Goal: Book appointment/travel/reservation

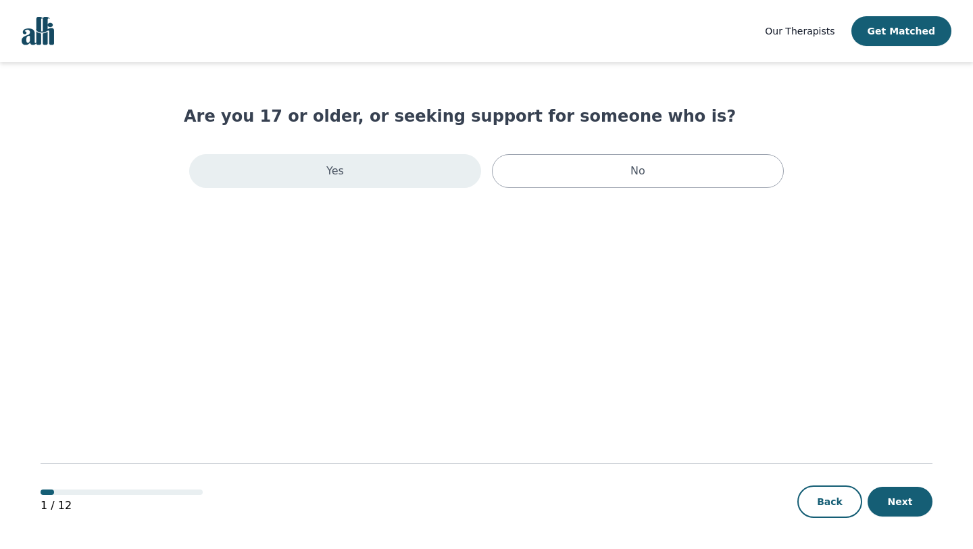
click at [388, 184] on div "Yes" at bounding box center [335, 171] width 292 height 34
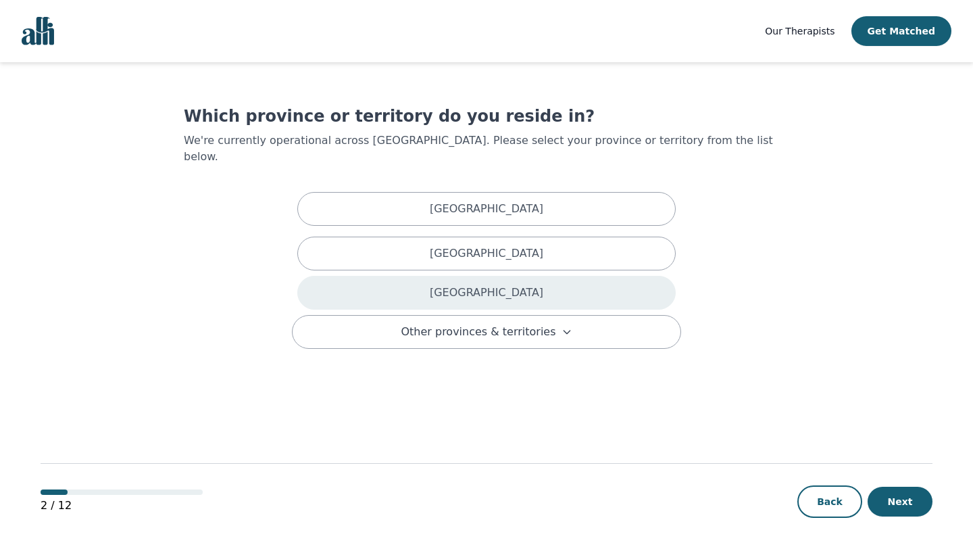
click at [449, 279] on div "[GEOGRAPHIC_DATA]" at bounding box center [486, 293] width 378 height 34
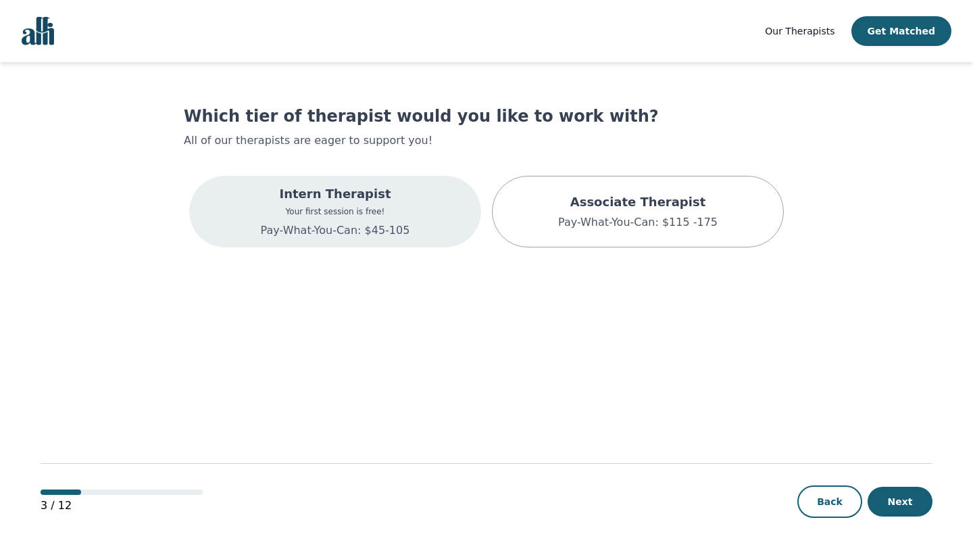
click at [380, 234] on p "Pay-What-You-Can: $45-105" at bounding box center [335, 230] width 149 height 16
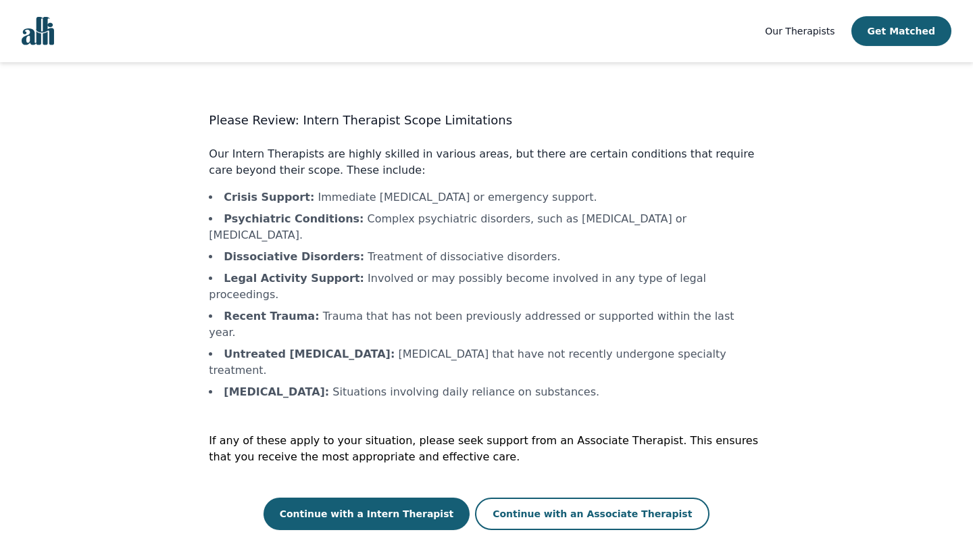
scroll to position [1, 0]
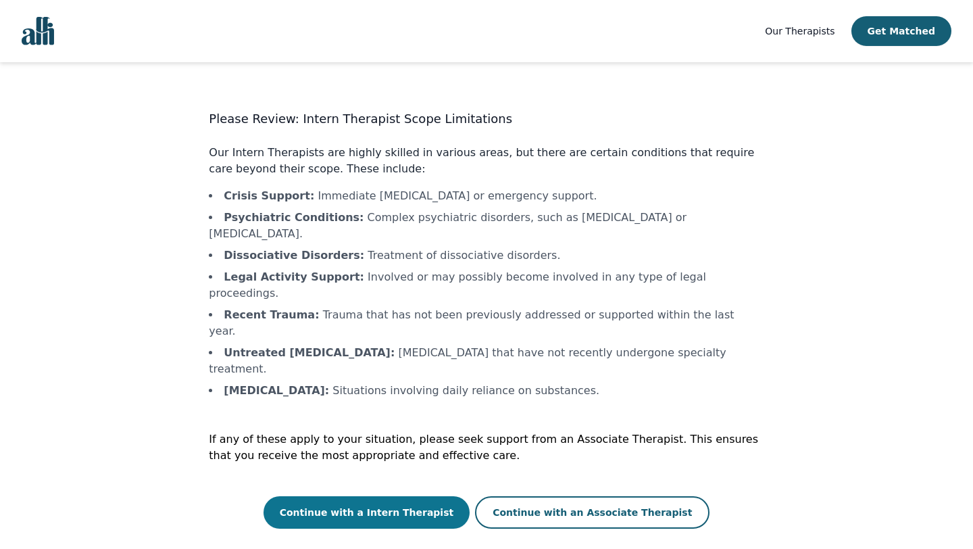
click at [393, 496] on button "Continue with a Intern Therapist" at bounding box center [367, 512] width 207 height 32
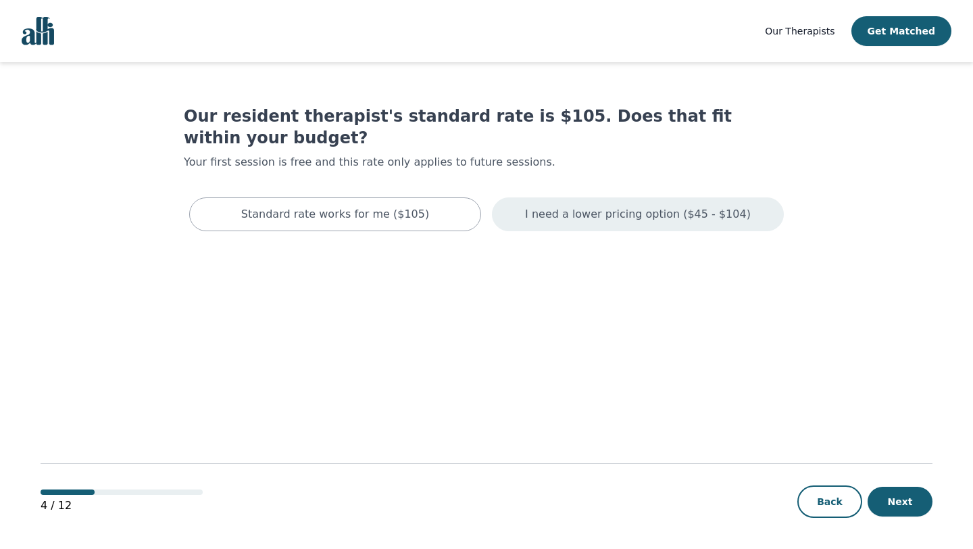
click at [563, 206] on p "I need a lower pricing option ($45 - $104)" at bounding box center [638, 214] width 226 height 16
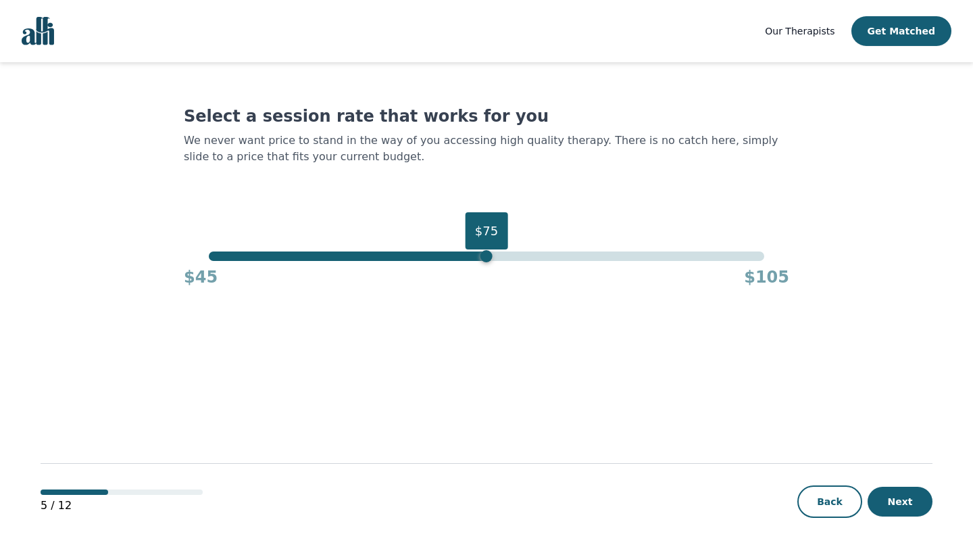
drag, startPoint x: 759, startPoint y: 256, endPoint x: 490, endPoint y: 257, distance: 268.9
click at [490, 257] on div "$75" at bounding box center [486, 256] width 12 height 12
click at [907, 503] on button "Next" at bounding box center [900, 501] width 65 height 30
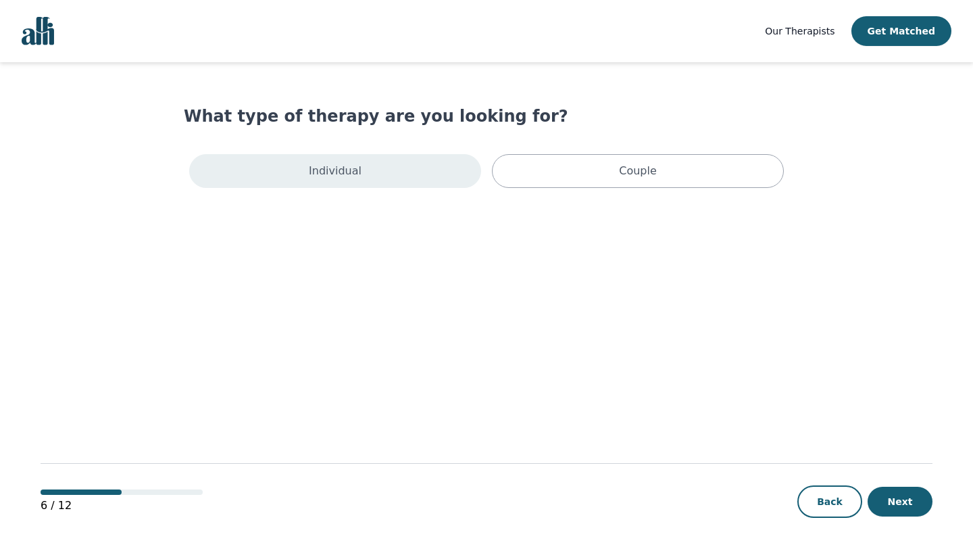
click at [393, 169] on div "Individual" at bounding box center [335, 171] width 292 height 34
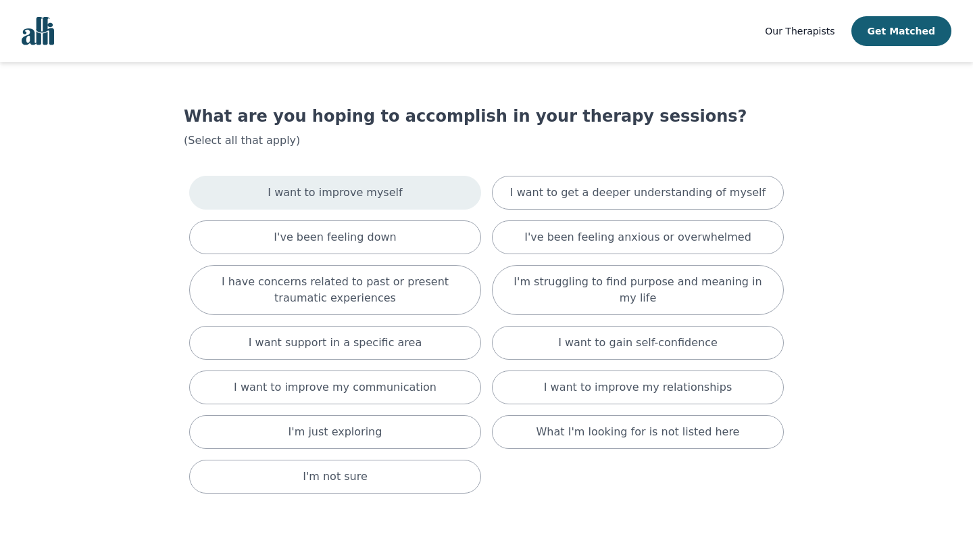
click at [402, 193] on div "I want to improve myself" at bounding box center [335, 193] width 292 height 34
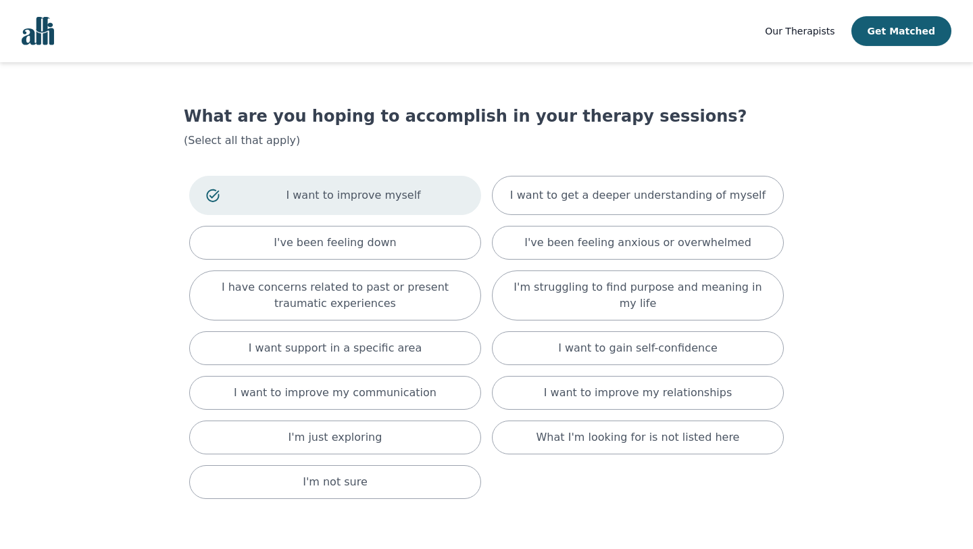
click at [260, 203] on div "I want to improve myself" at bounding box center [335, 195] width 292 height 39
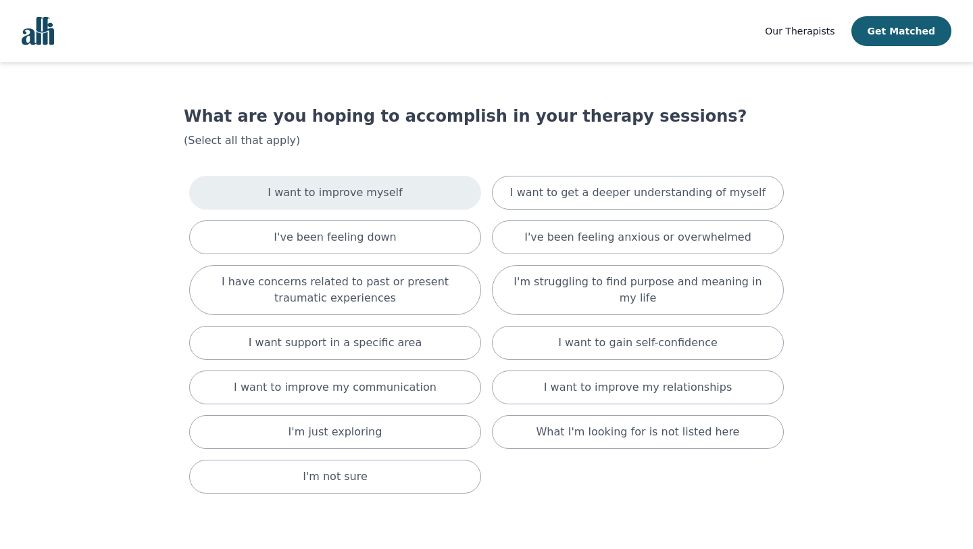
click at [260, 203] on div "I want to improve myself" at bounding box center [335, 193] width 292 height 34
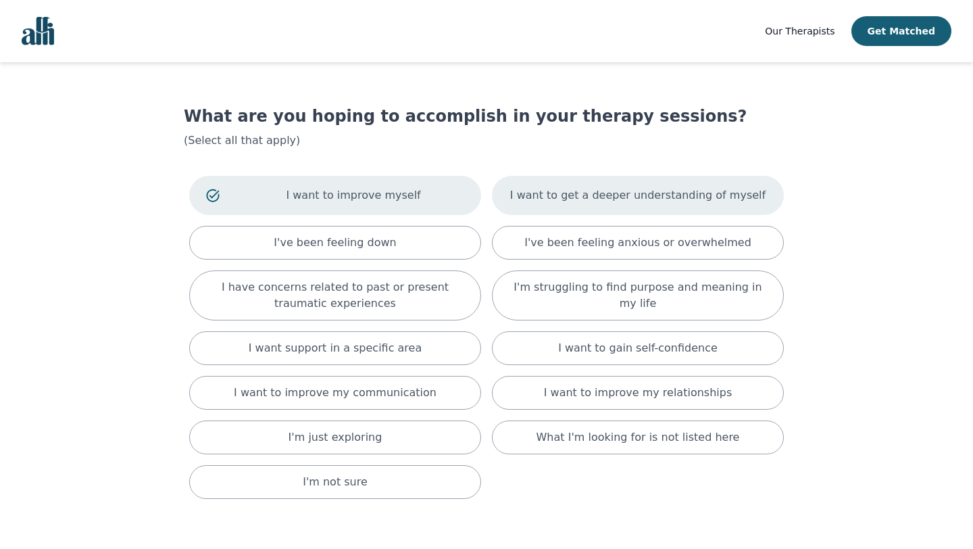
click at [541, 196] on p "I want to get a deeper understanding of myself" at bounding box center [637, 195] width 255 height 16
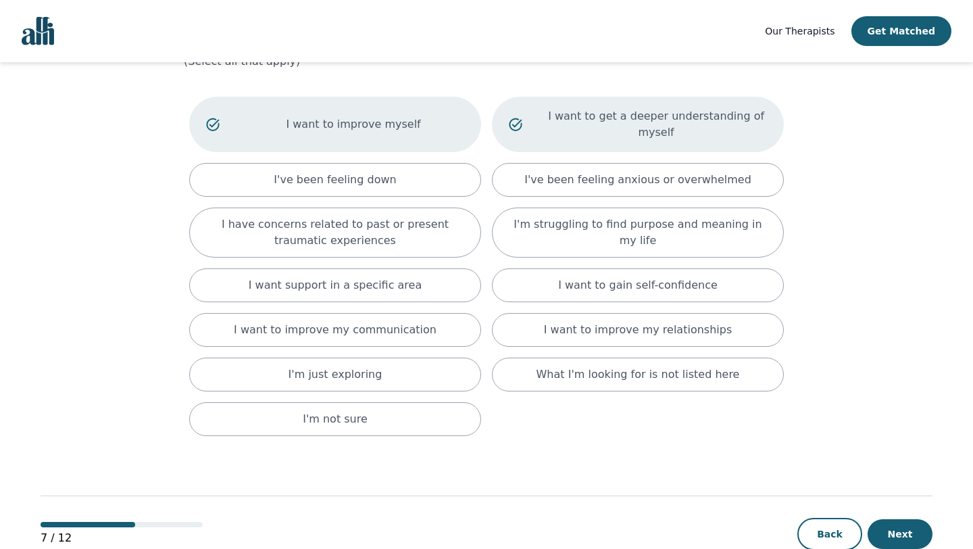
scroll to position [80, 0]
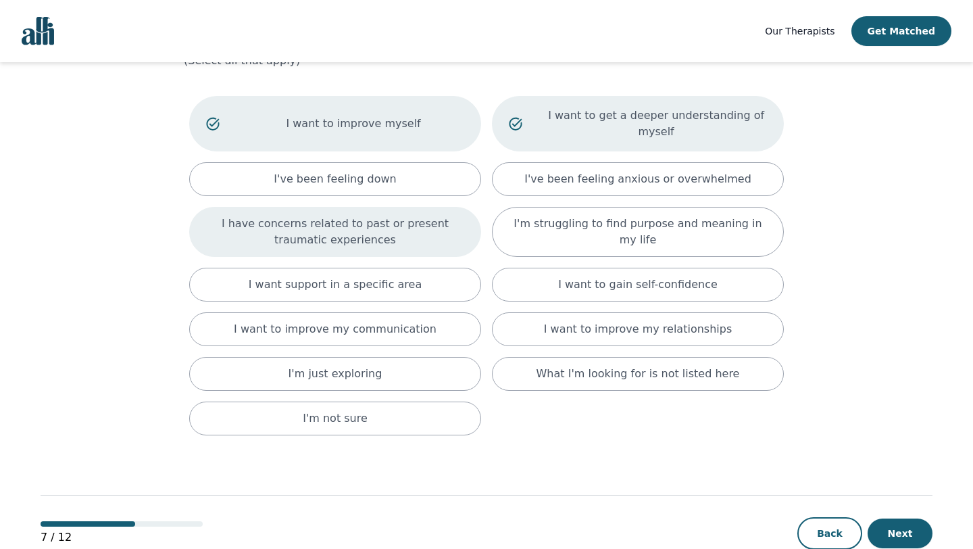
click at [366, 234] on p "I have concerns related to past or present traumatic experiences" at bounding box center [335, 232] width 258 height 32
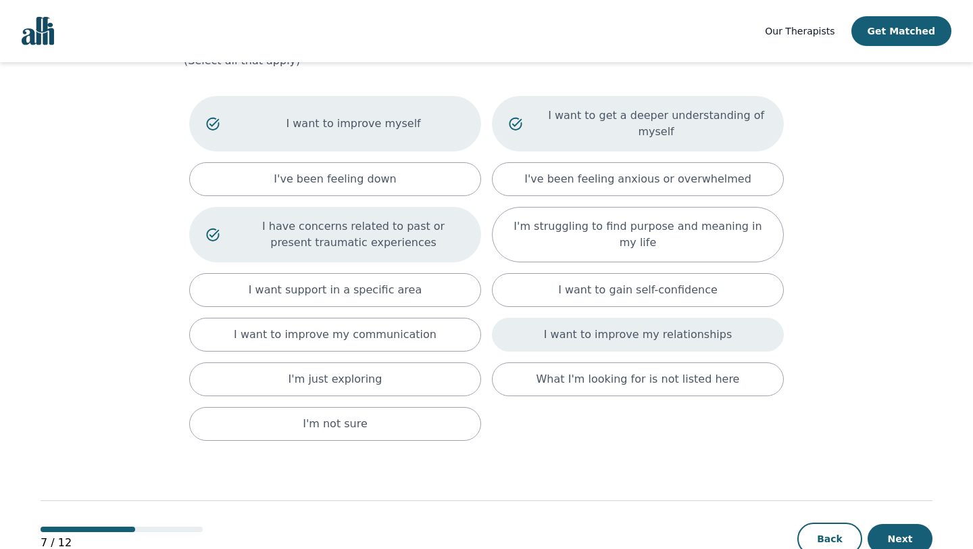
click at [561, 332] on p "I want to improve my relationships" at bounding box center [638, 334] width 188 height 16
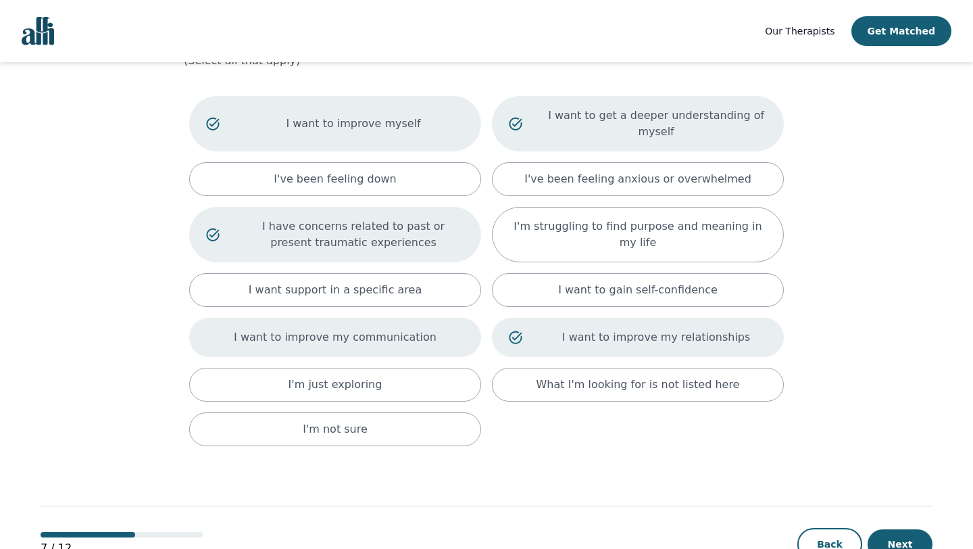
click at [242, 336] on div "I want to improve my communication" at bounding box center [335, 337] width 292 height 39
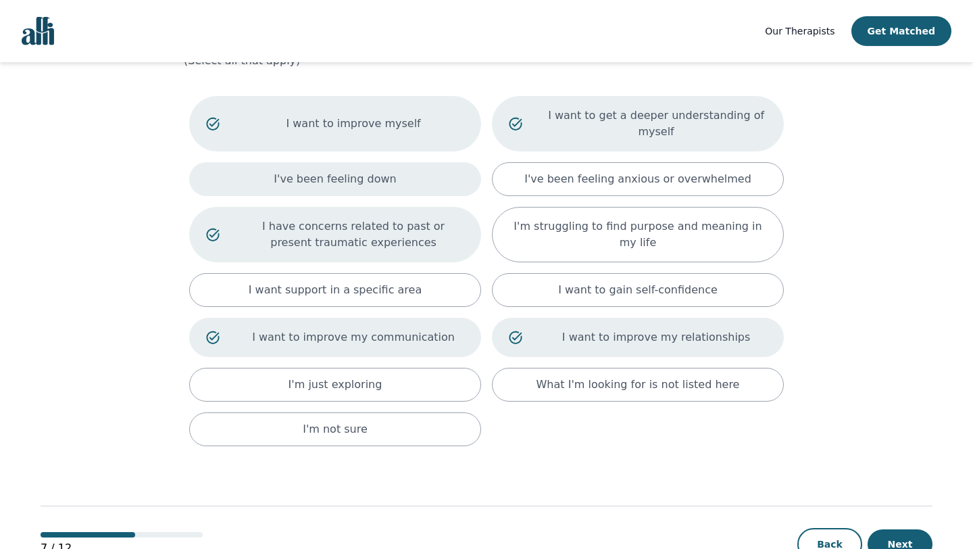
click at [361, 187] on div "I've been feeling down" at bounding box center [335, 179] width 292 height 34
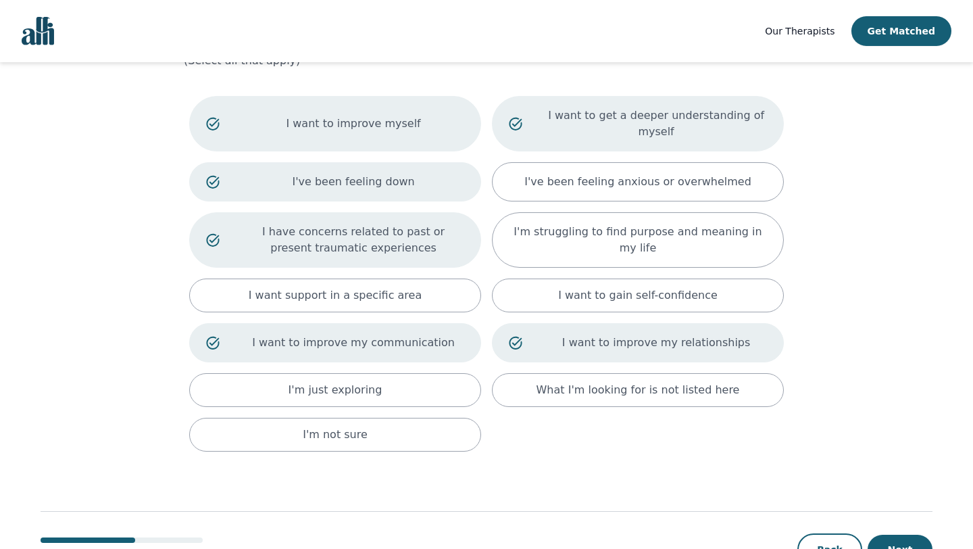
click at [361, 187] on p "I've been feeling down" at bounding box center [354, 182] width 222 height 16
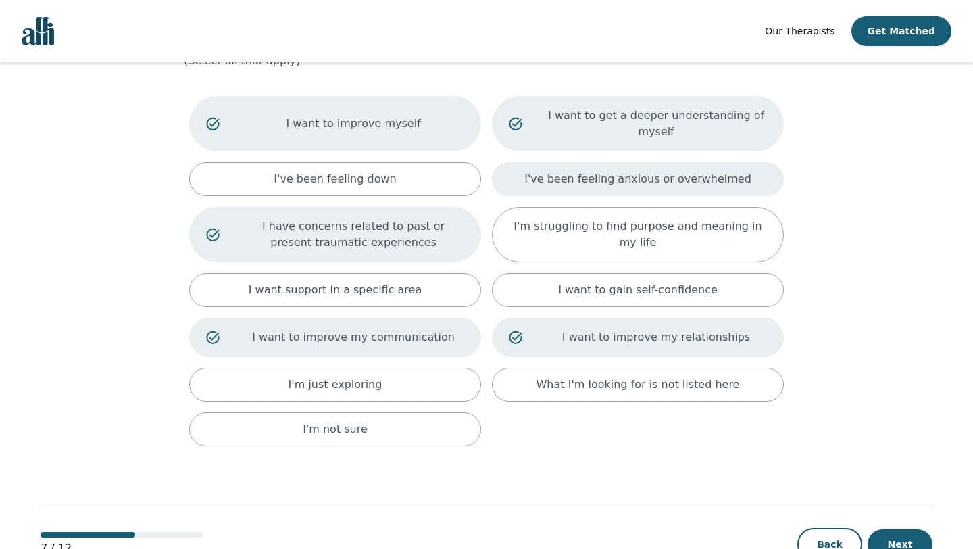
click at [555, 186] on p "I've been feeling anxious or overwhelmed" at bounding box center [637, 179] width 227 height 16
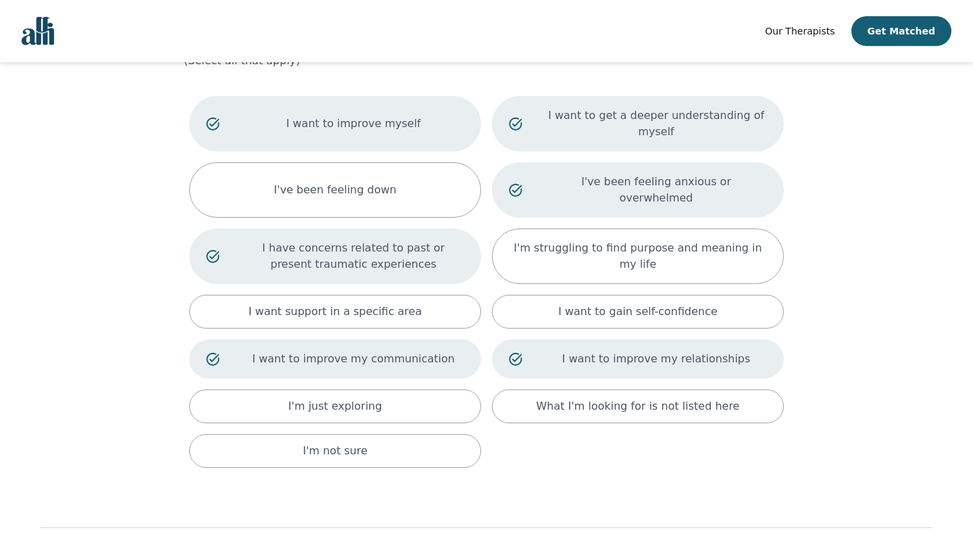
scroll to position [129, 0]
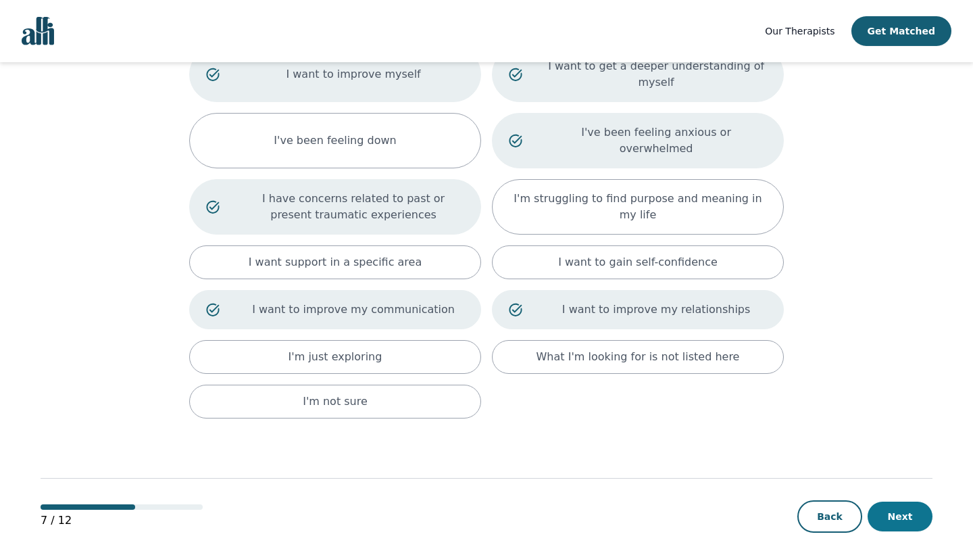
click at [890, 501] on button "Next" at bounding box center [900, 516] width 65 height 30
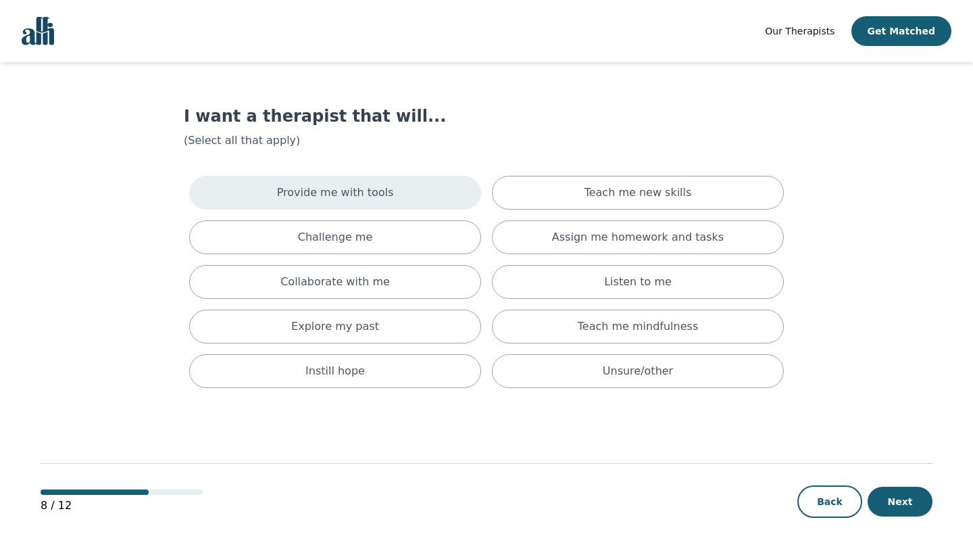
click at [355, 200] on p "Provide me with tools" at bounding box center [335, 192] width 117 height 16
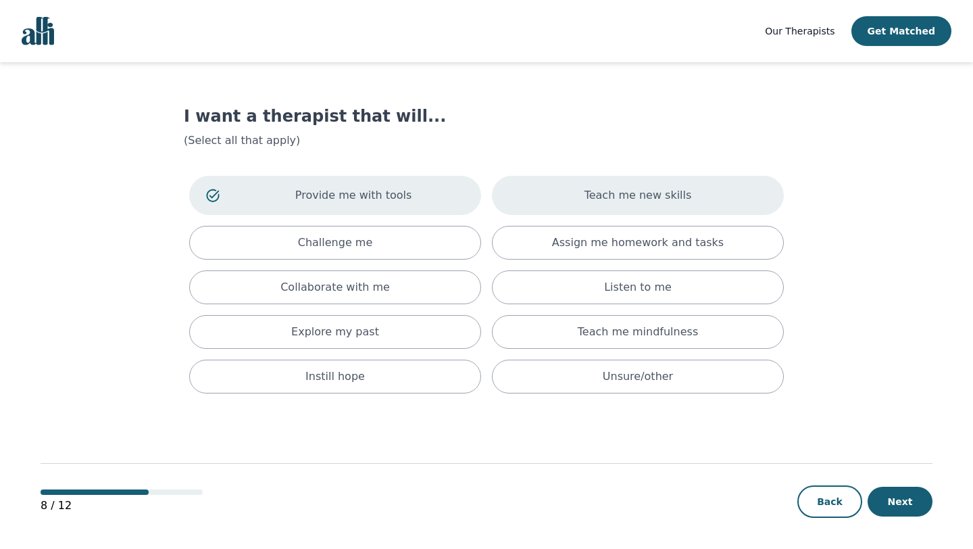
click at [586, 200] on div "Teach me new skills" at bounding box center [638, 195] width 292 height 39
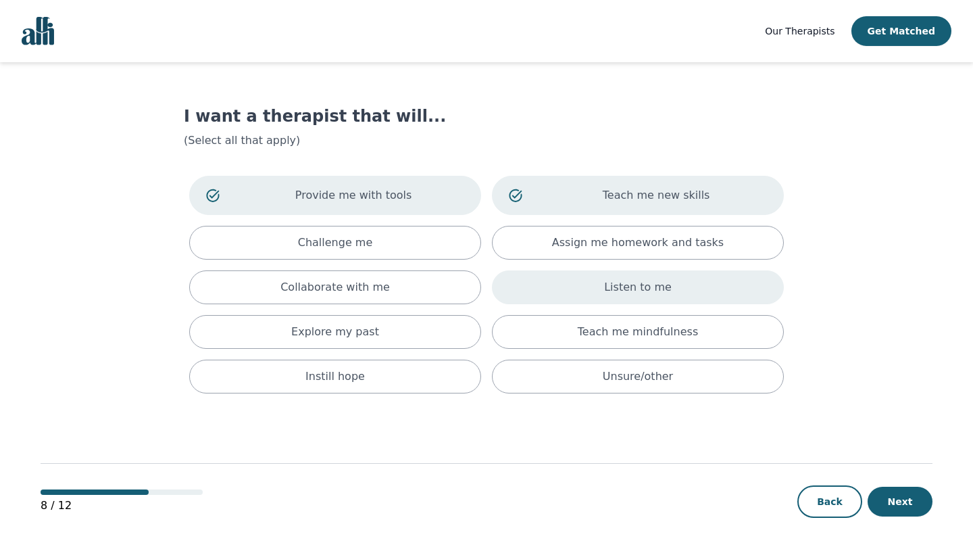
click at [588, 297] on div "Listen to me" at bounding box center [638, 287] width 292 height 34
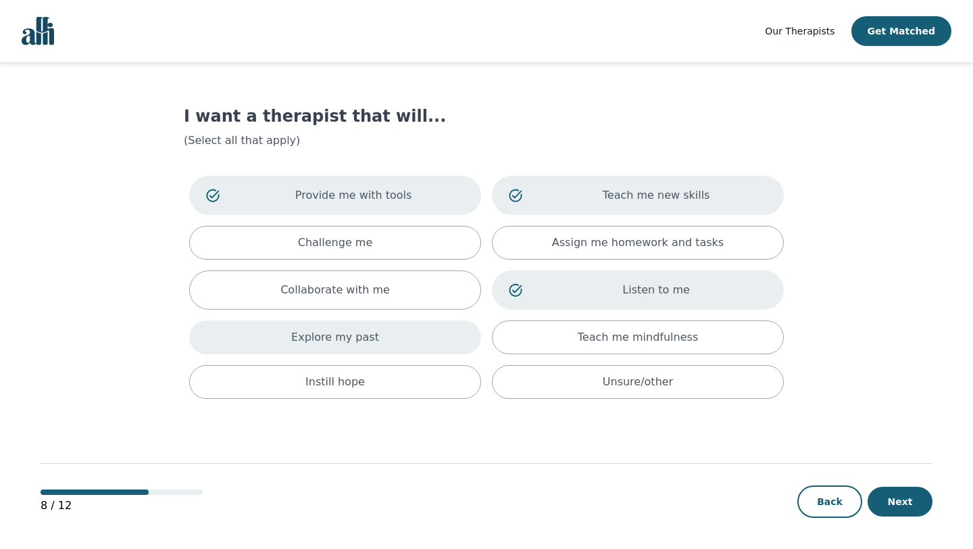
click at [420, 345] on div "Explore my past" at bounding box center [335, 337] width 292 height 34
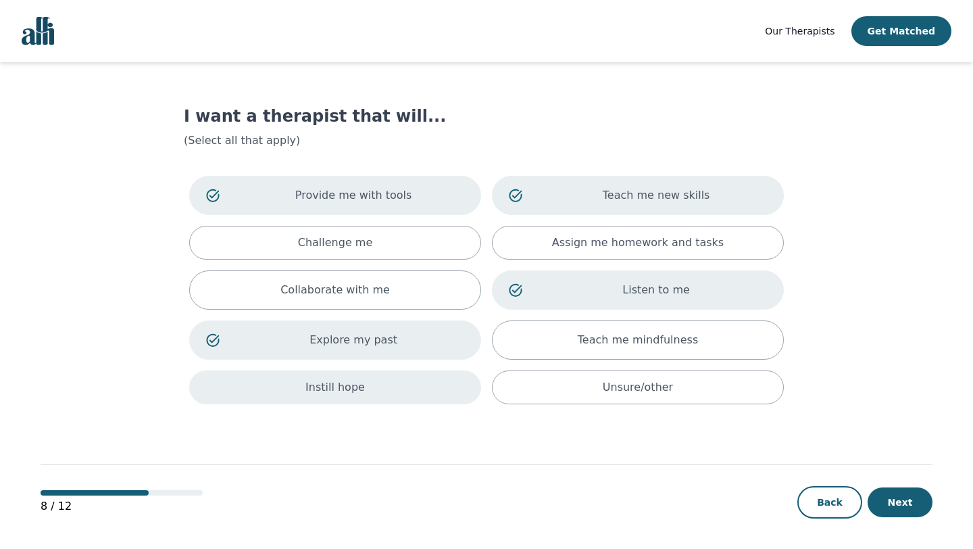
click at [392, 390] on div "Instill hope" at bounding box center [335, 387] width 292 height 34
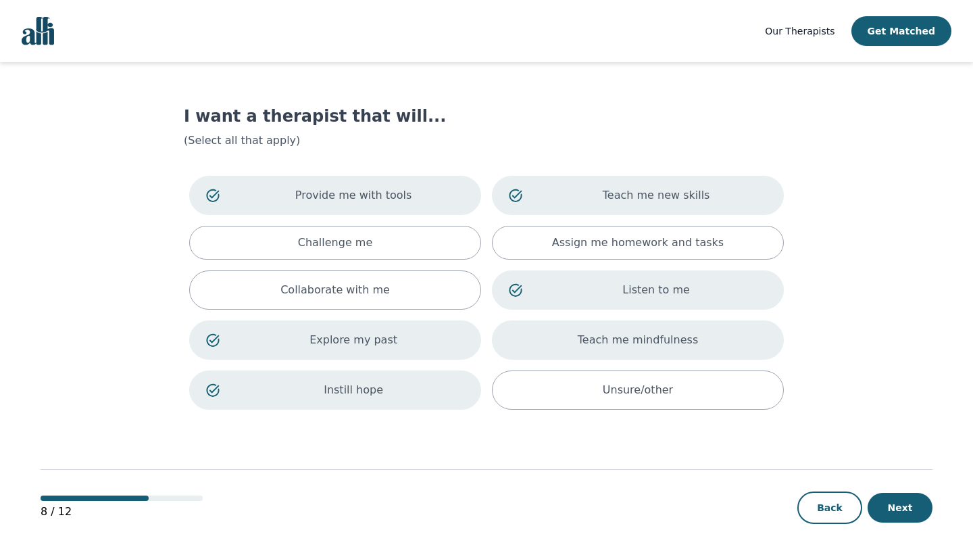
click at [641, 334] on p "Teach me mindfulness" at bounding box center [638, 340] width 120 height 16
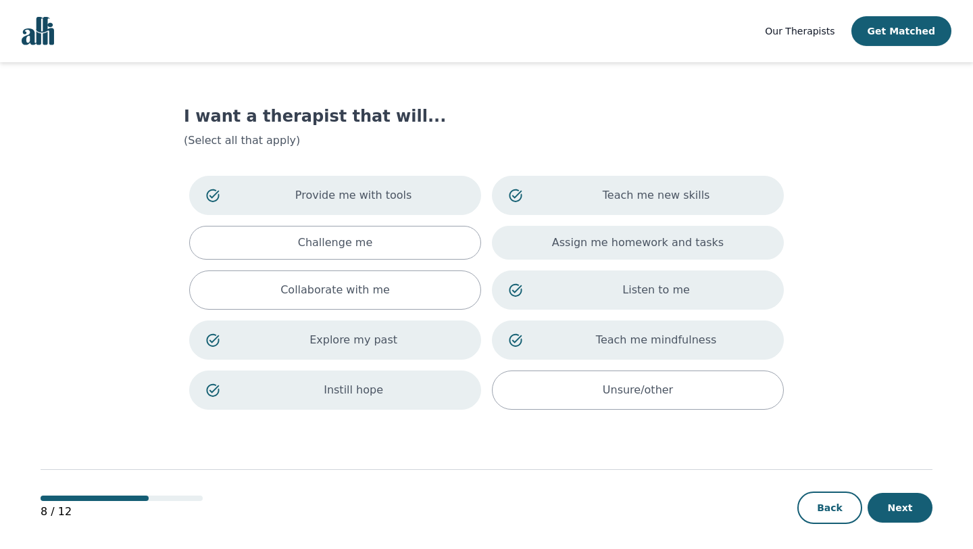
click at [553, 244] on div "Assign me homework and tasks" at bounding box center [638, 243] width 292 height 34
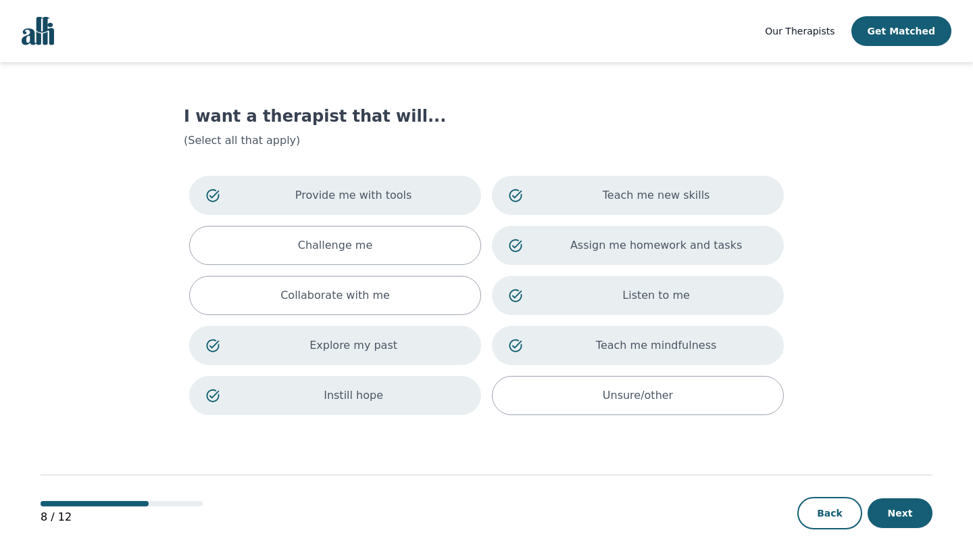
scroll to position [13, 0]
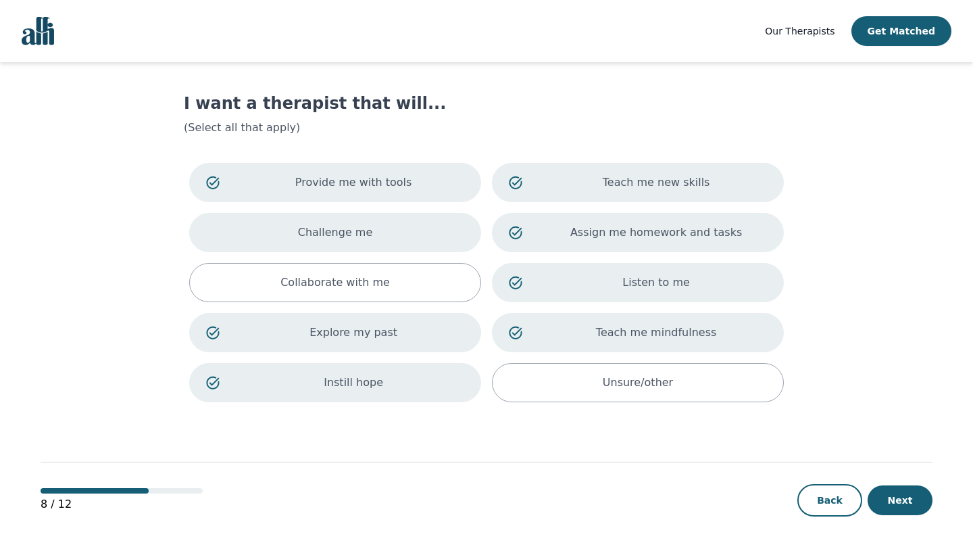
click at [361, 241] on div "Challenge me" at bounding box center [335, 232] width 292 height 39
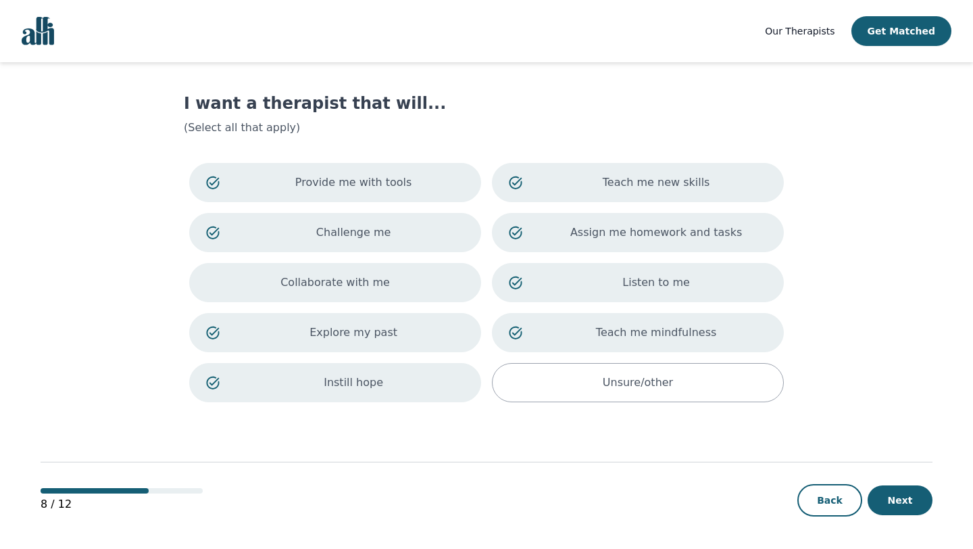
click at [281, 281] on div "Collaborate with me" at bounding box center [335, 282] width 292 height 39
click at [897, 501] on button "Next" at bounding box center [900, 500] width 65 height 30
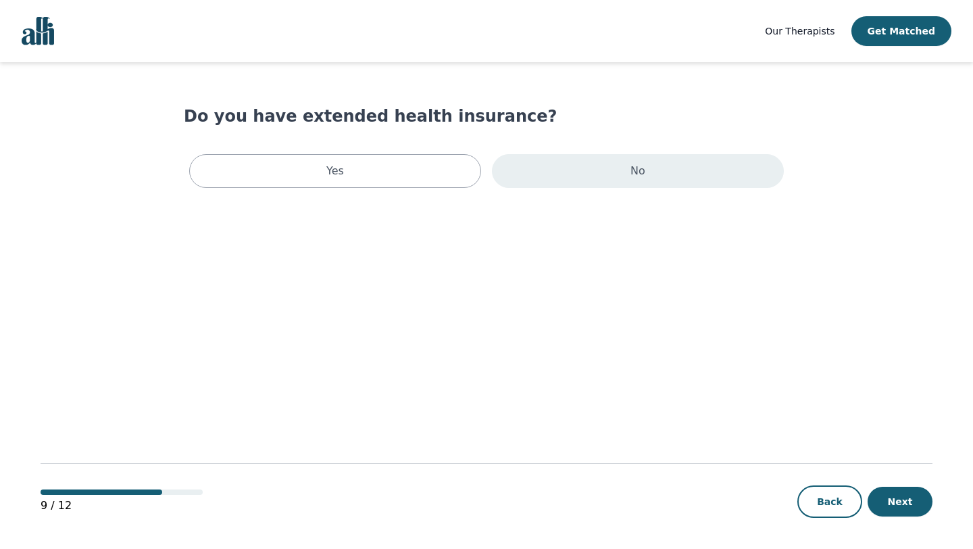
click at [647, 180] on div "No" at bounding box center [638, 171] width 292 height 34
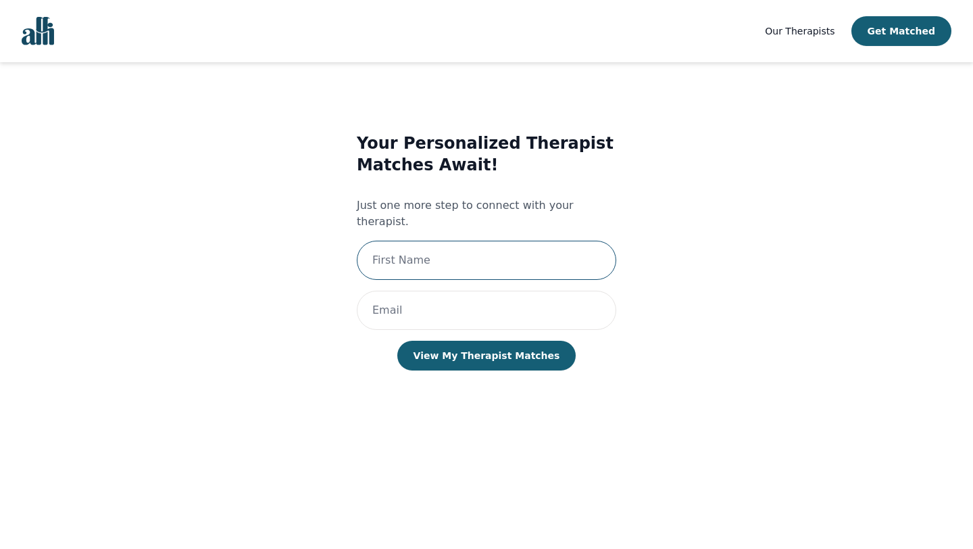
click at [453, 249] on input "text" at bounding box center [486, 260] width 259 height 39
type input "[PERSON_NAME]"
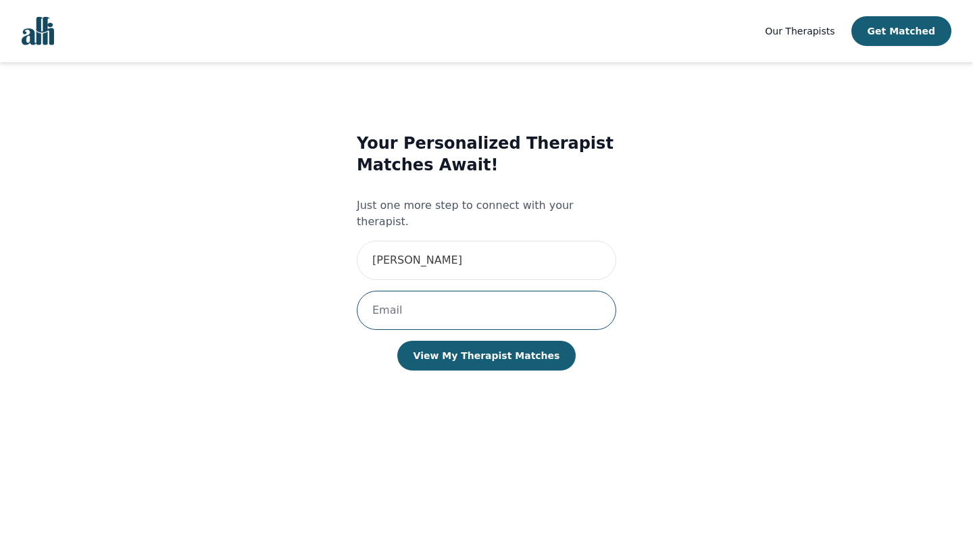
click at [433, 301] on input "email" at bounding box center [486, 310] width 259 height 39
type input "[EMAIL_ADDRESS][DOMAIN_NAME]"
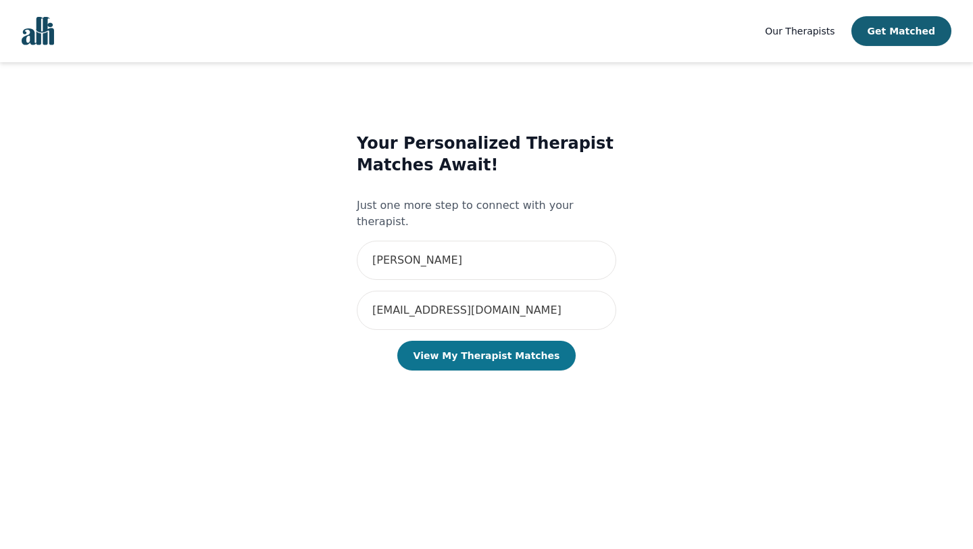
click at [463, 341] on button "View My Therapist Matches" at bounding box center [486, 356] width 179 height 30
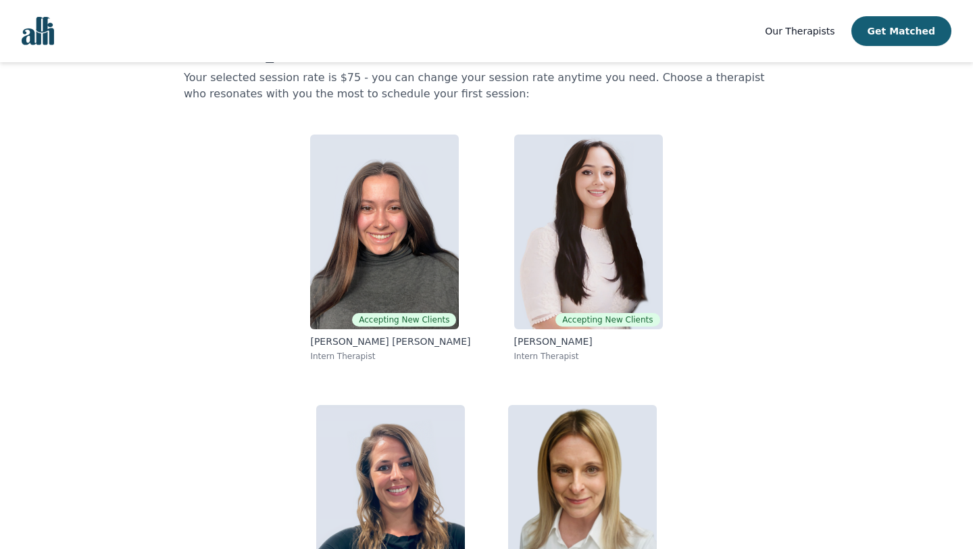
scroll to position [61, 0]
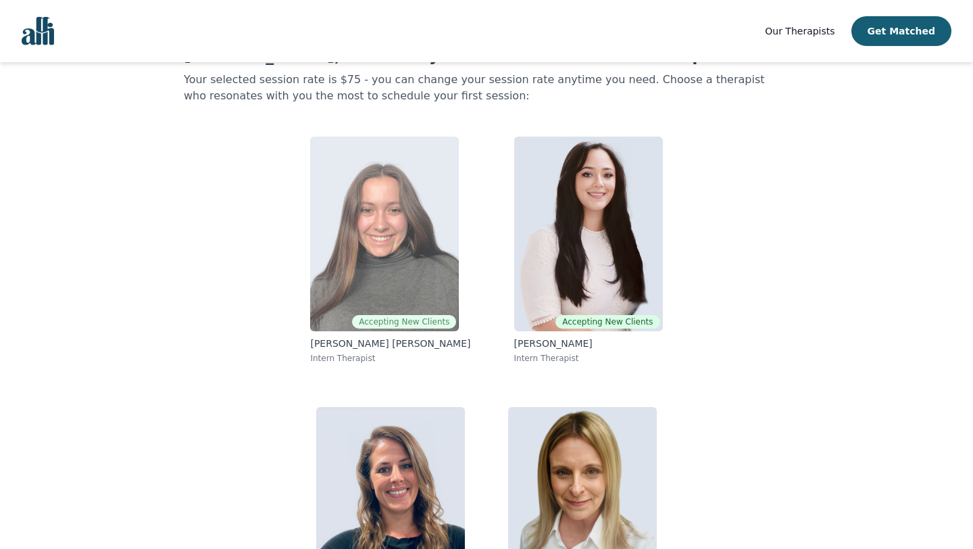
click at [374, 279] on img at bounding box center [384, 233] width 149 height 195
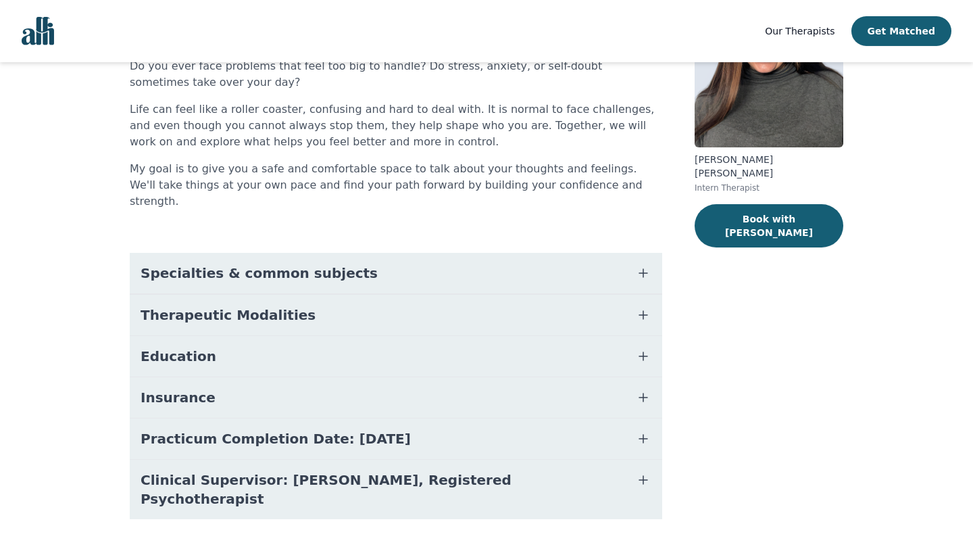
scroll to position [141, 0]
click at [366, 295] on button "Therapeutic Modalities" at bounding box center [396, 315] width 532 height 41
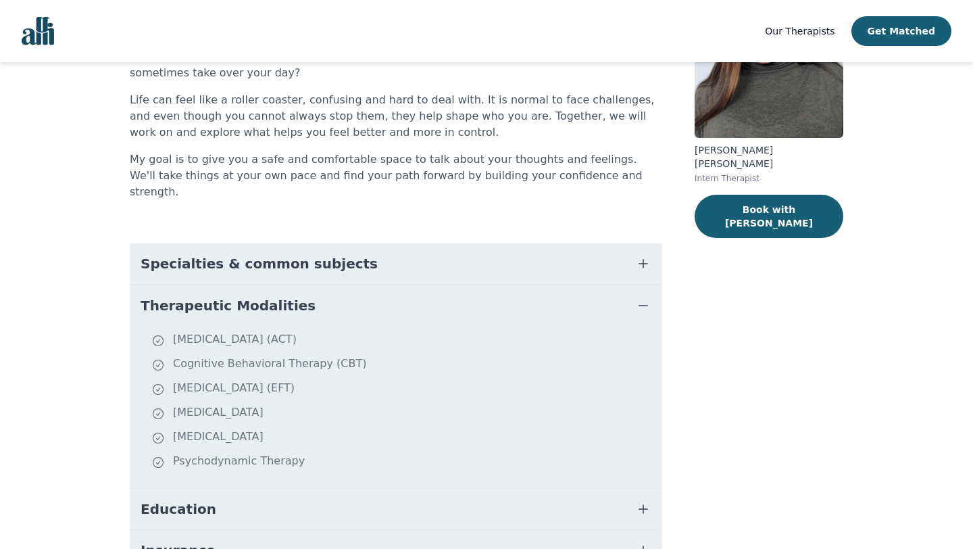
scroll to position [153, 0]
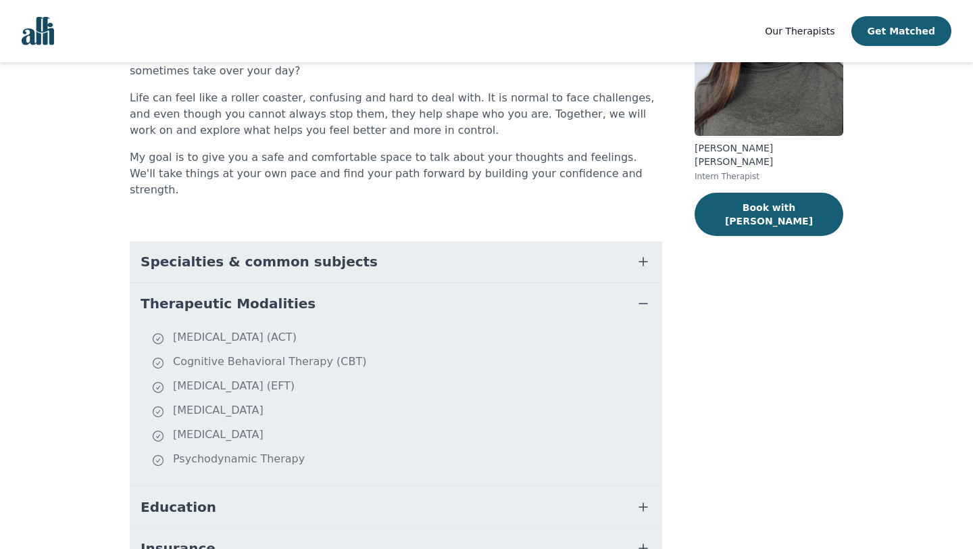
click at [372, 291] on button "Therapeutic Modalities" at bounding box center [396, 303] width 532 height 41
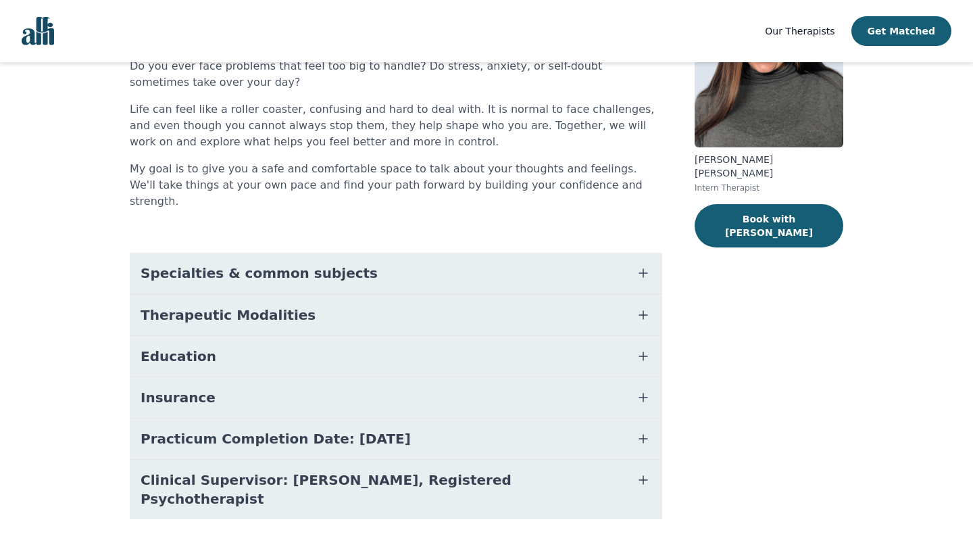
click at [311, 343] on button "Education" at bounding box center [396, 356] width 532 height 41
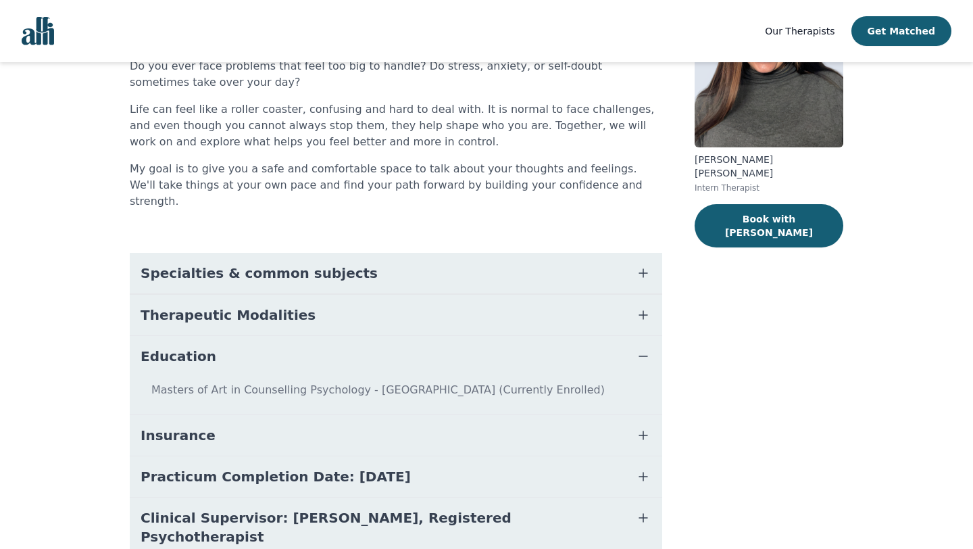
click at [311, 343] on button "Education" at bounding box center [396, 356] width 532 height 41
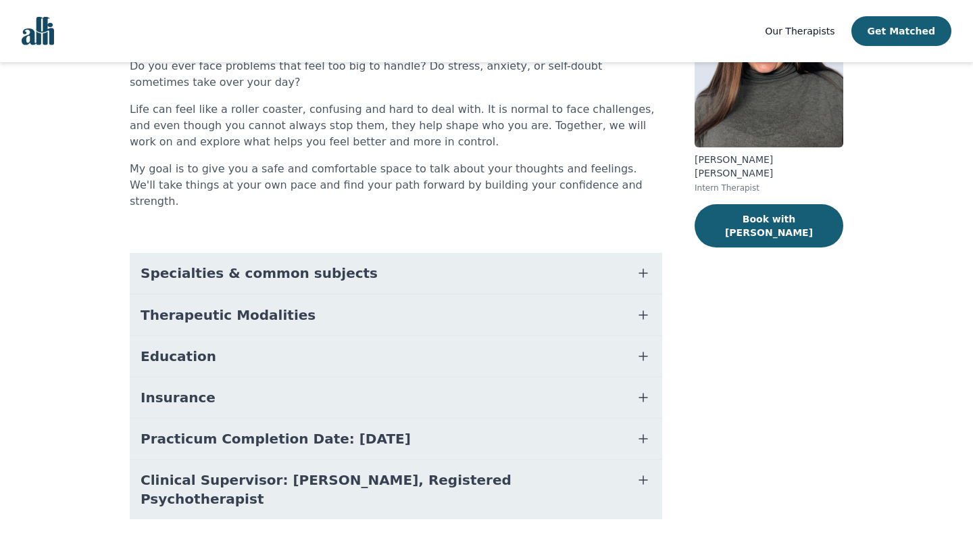
click at [299, 388] on button "Insurance" at bounding box center [396, 397] width 532 height 41
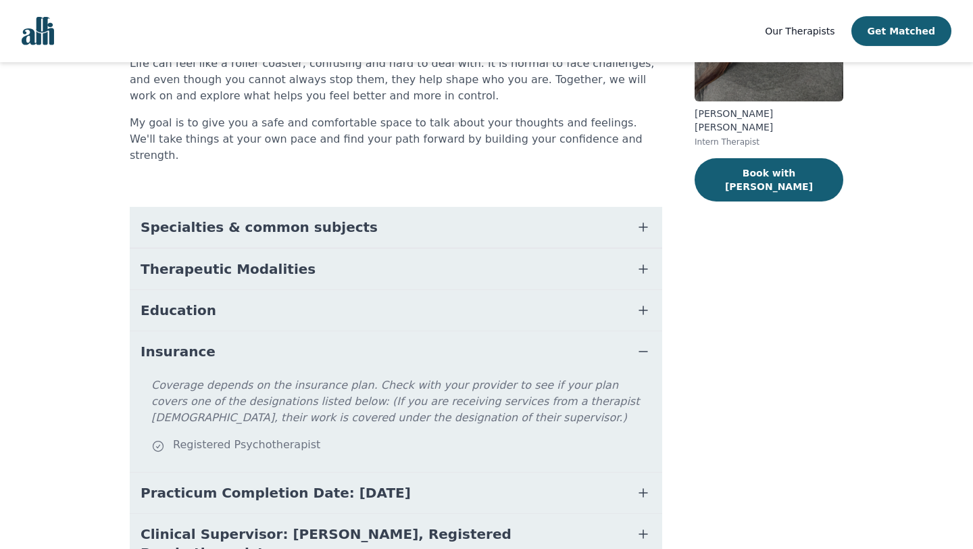
scroll to position [189, 0]
click at [306, 330] on button "Insurance" at bounding box center [396, 350] width 532 height 41
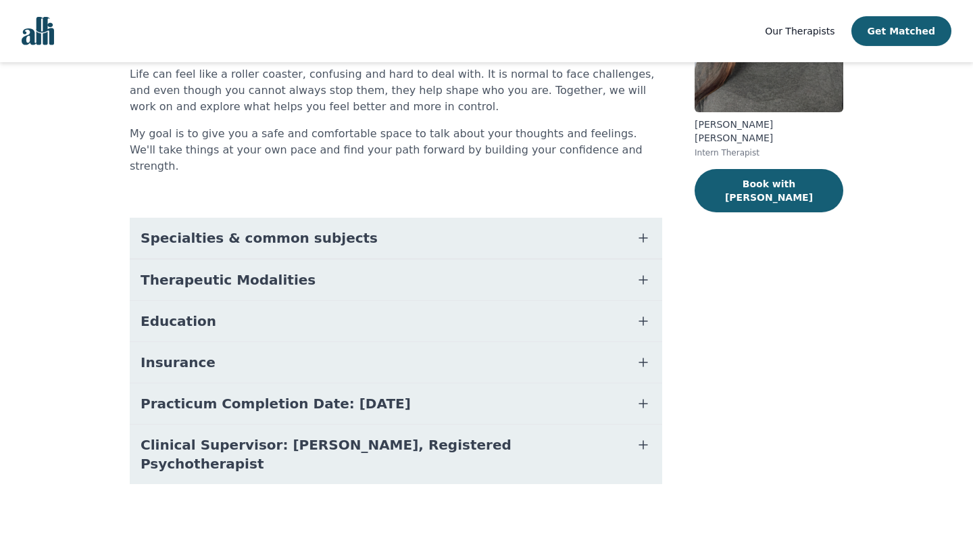
scroll to position [142, 0]
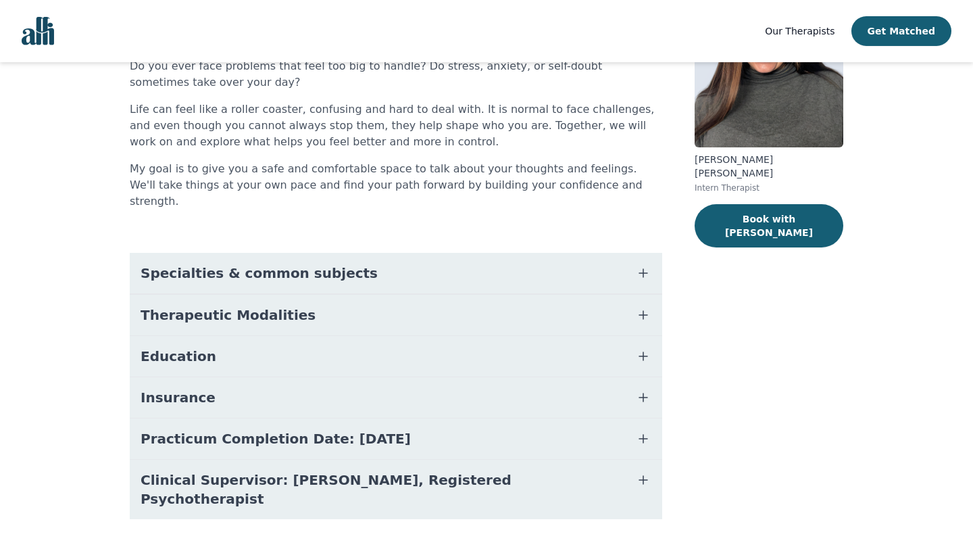
click at [366, 429] on span "Practicum Completion Date: [DATE]" at bounding box center [276, 438] width 270 height 19
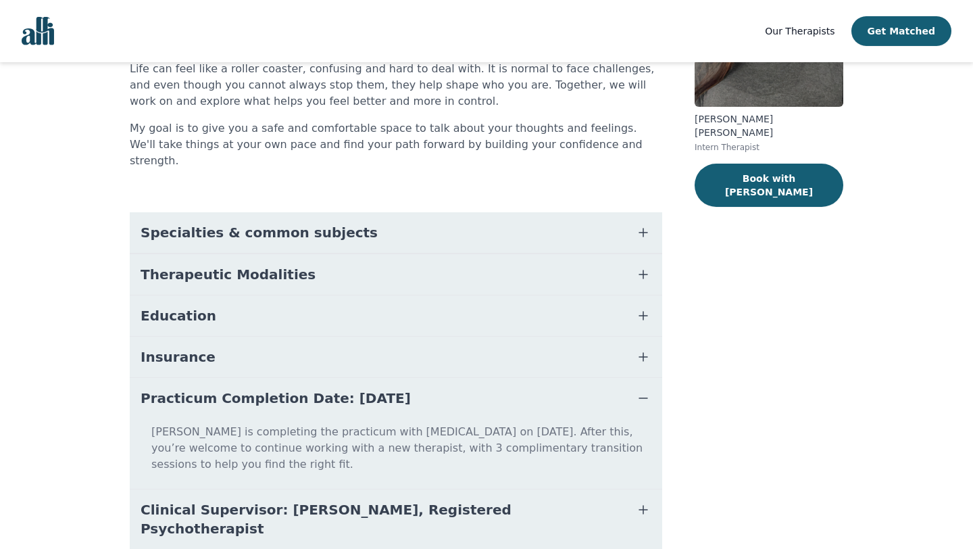
scroll to position [184, 0]
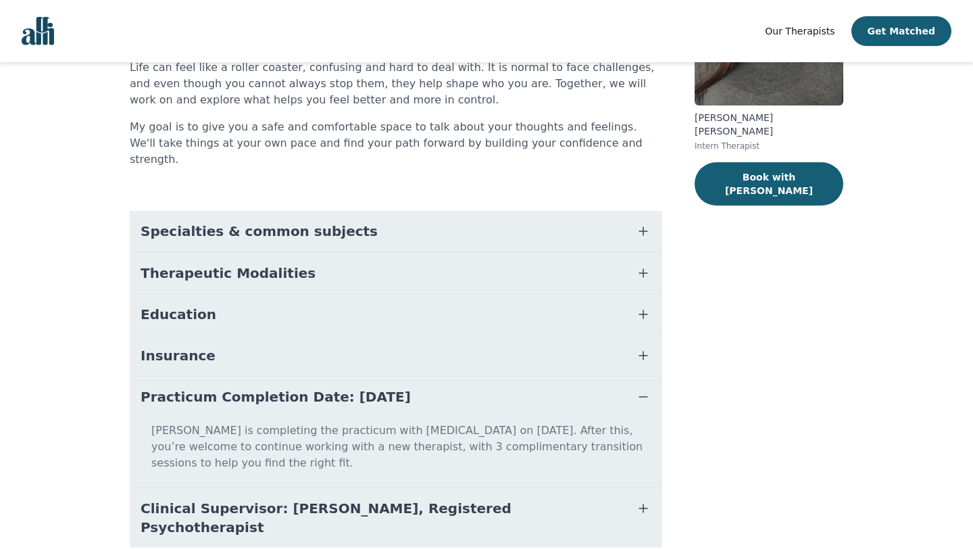
click at [459, 393] on button "Practicum Completion Date: [DATE]" at bounding box center [396, 396] width 532 height 41
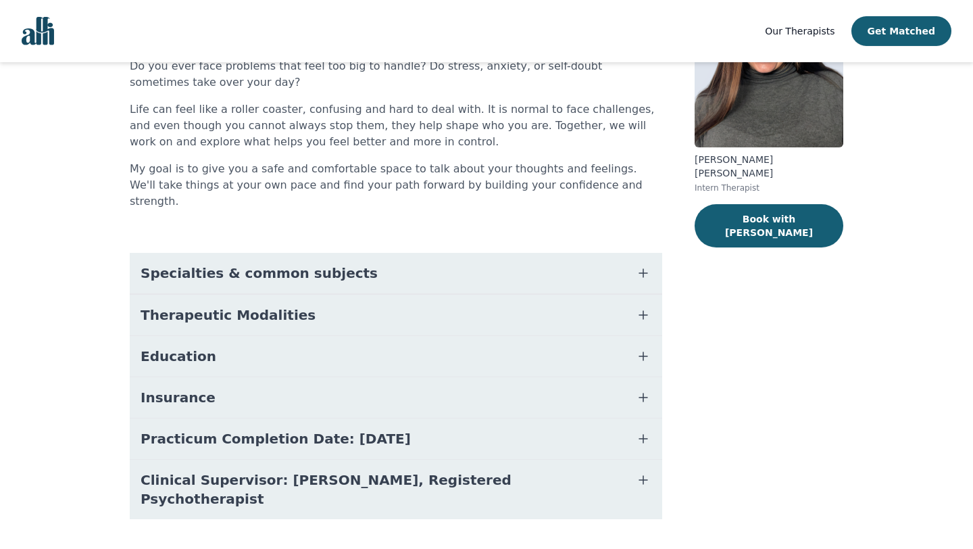
click at [455, 470] on span "Clinical Supervisor: Katherine McNichol, Registered Psychotherapist" at bounding box center [380, 489] width 478 height 38
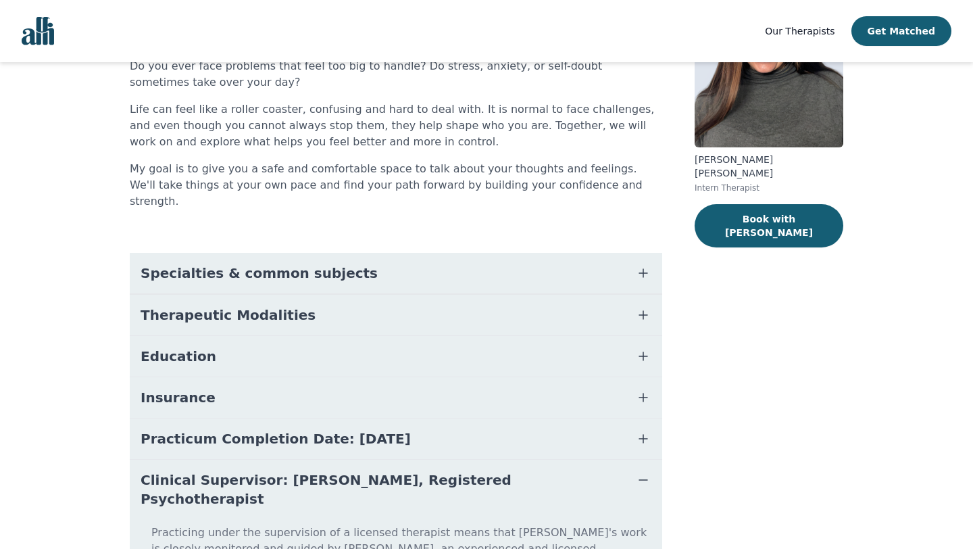
scroll to position [228, 0]
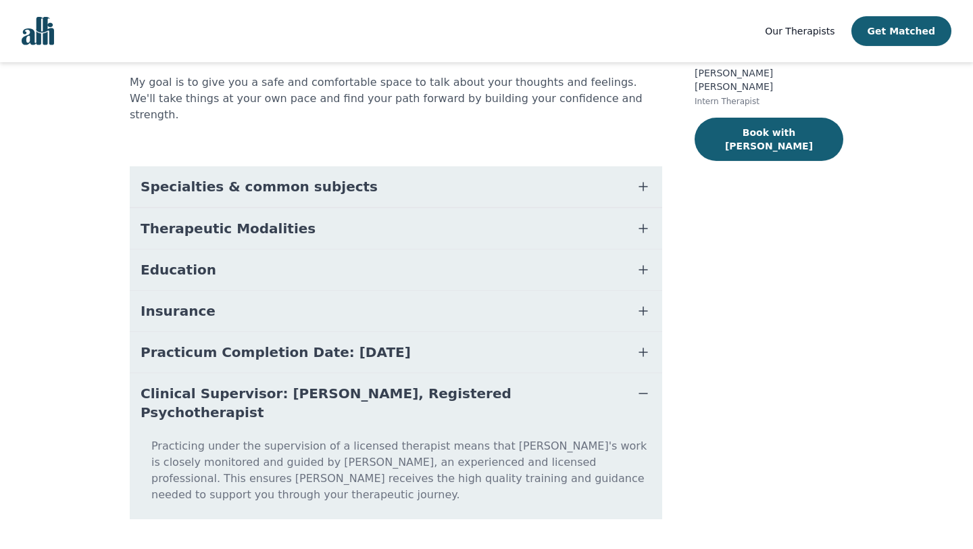
click at [488, 384] on span "Clinical Supervisor: Katherine McNichol, Registered Psychotherapist" at bounding box center [380, 403] width 478 height 38
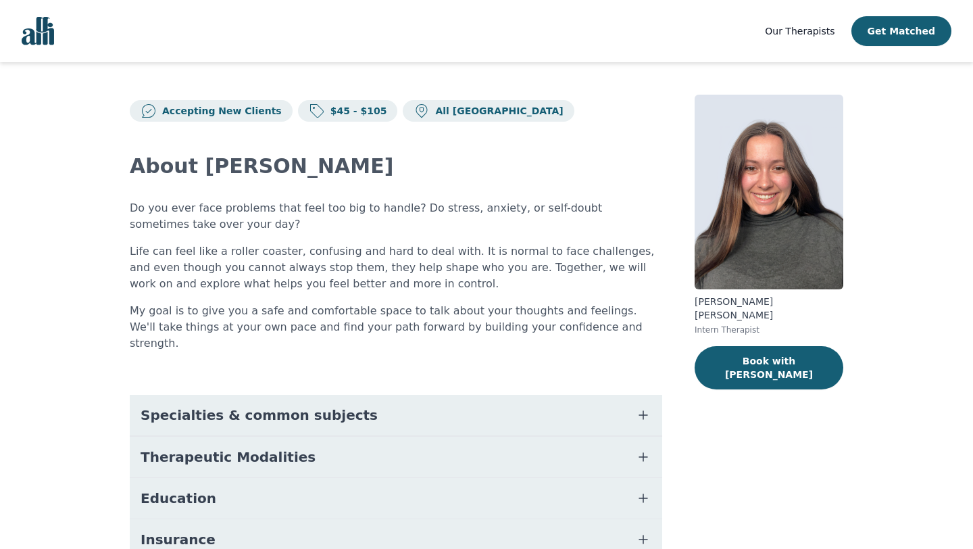
scroll to position [0, 0]
click at [325, 107] on p "$45 - $105" at bounding box center [356, 111] width 62 height 14
click at [783, 354] on button "Book with Rachelle" at bounding box center [769, 367] width 149 height 43
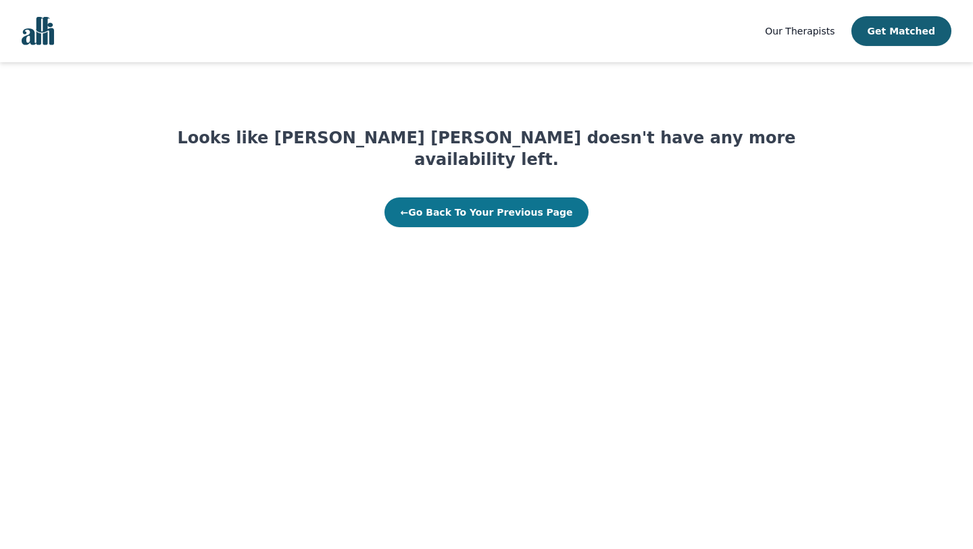
click at [478, 198] on button "← Go Back To Your Previous Page" at bounding box center [486, 212] width 205 height 30
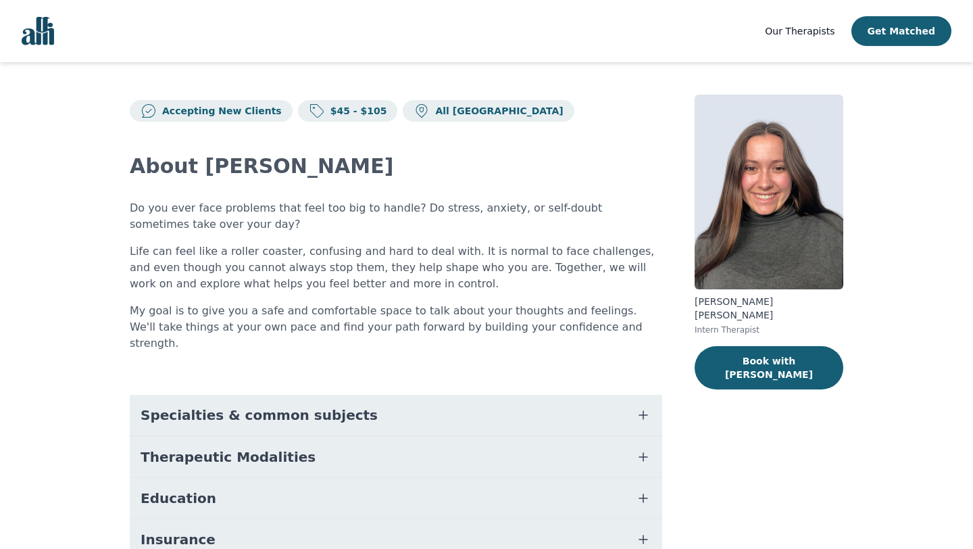
click at [430, 108] on p "All [GEOGRAPHIC_DATA]" at bounding box center [496, 111] width 133 height 14
click at [244, 114] on p "Accepting New Clients" at bounding box center [219, 111] width 125 height 14
click at [790, 346] on button "Book with Rachelle" at bounding box center [769, 367] width 149 height 43
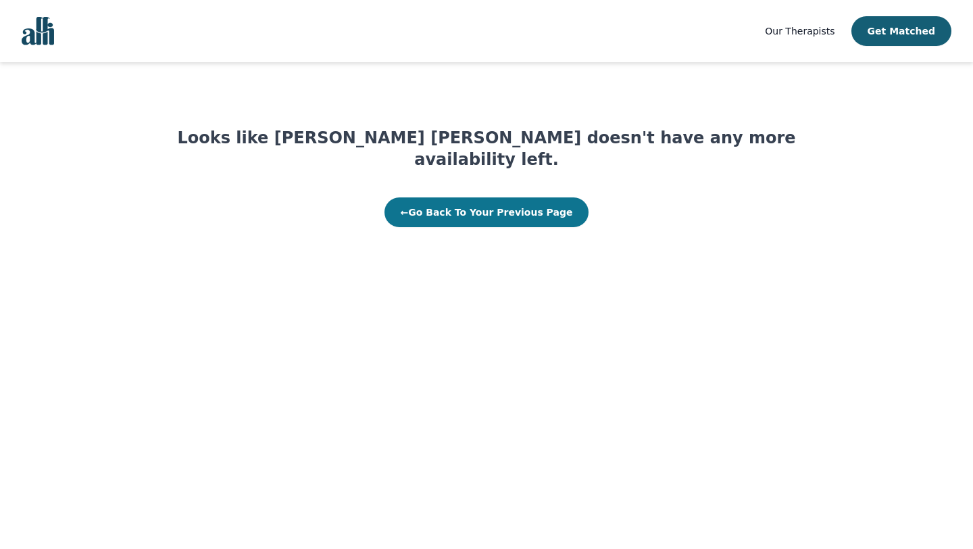
click at [541, 197] on button "← Go Back To Your Previous Page" at bounding box center [486, 212] width 205 height 30
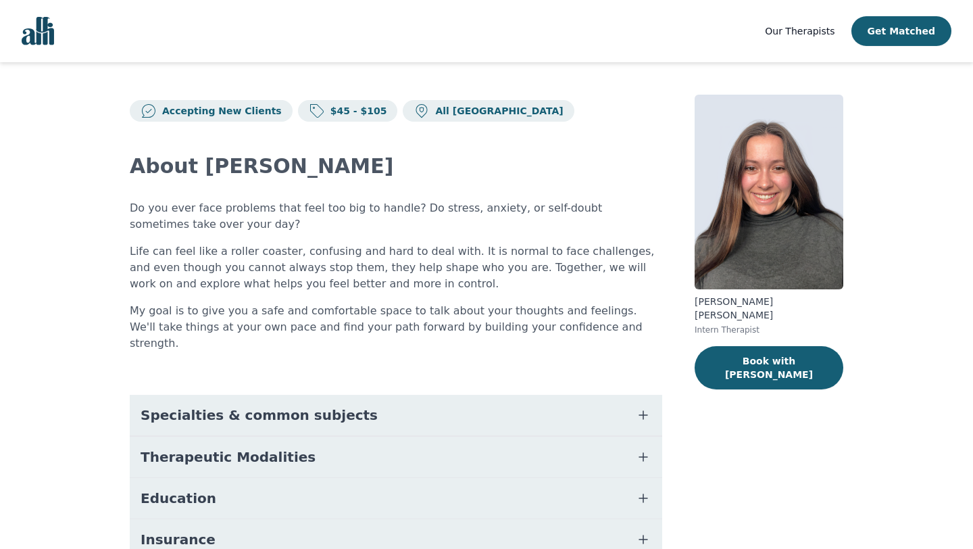
click at [797, 226] on img at bounding box center [769, 192] width 149 height 195
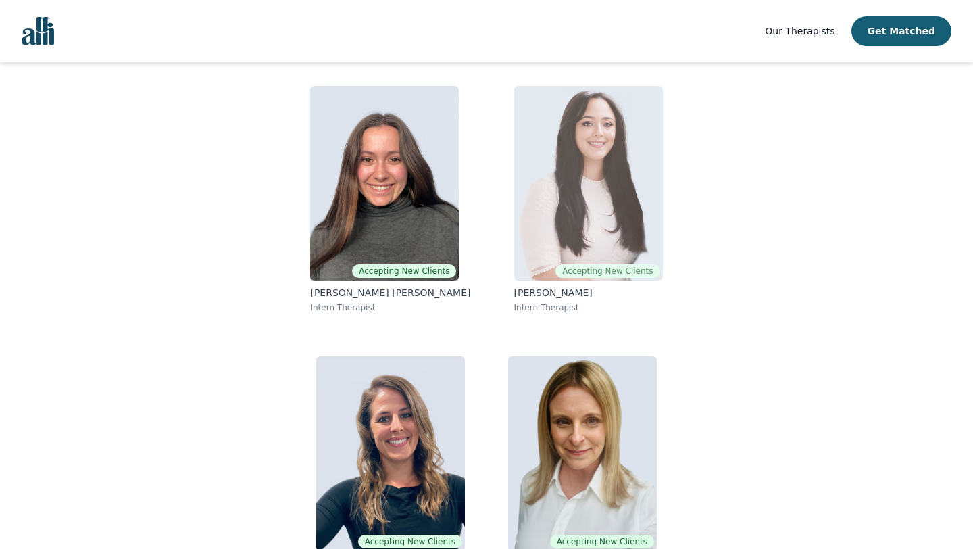
scroll to position [99, 0]
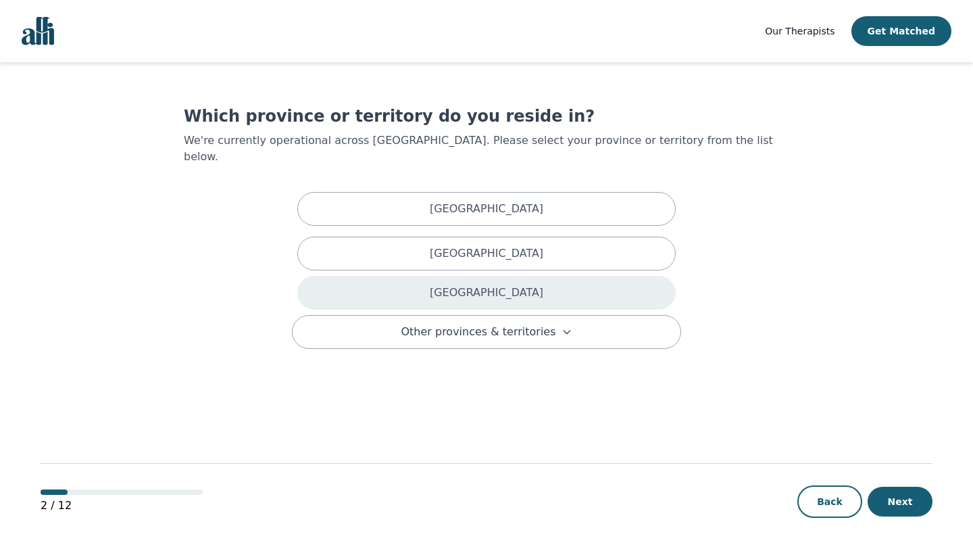
click at [505, 276] on div "[GEOGRAPHIC_DATA]" at bounding box center [486, 293] width 378 height 34
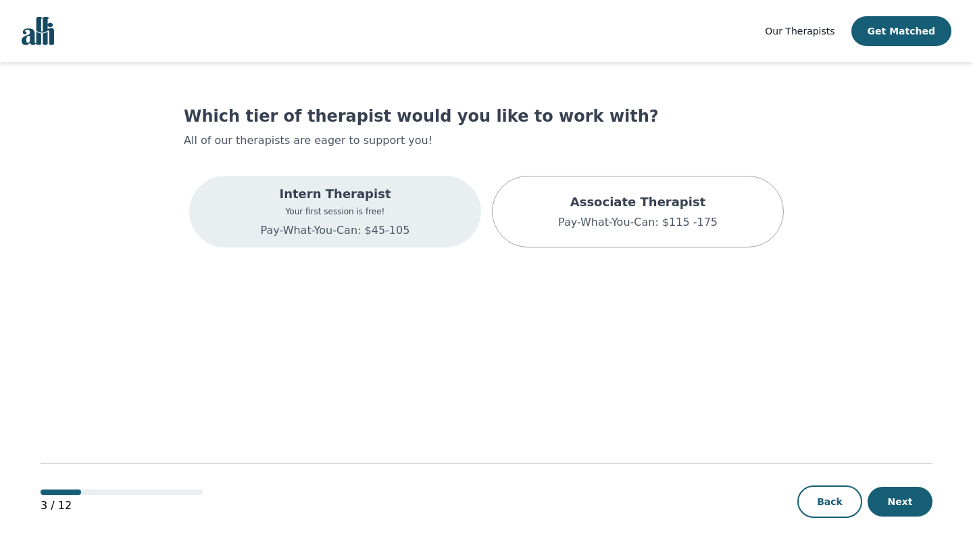
click at [396, 211] on p "Your first session is free!" at bounding box center [335, 211] width 149 height 11
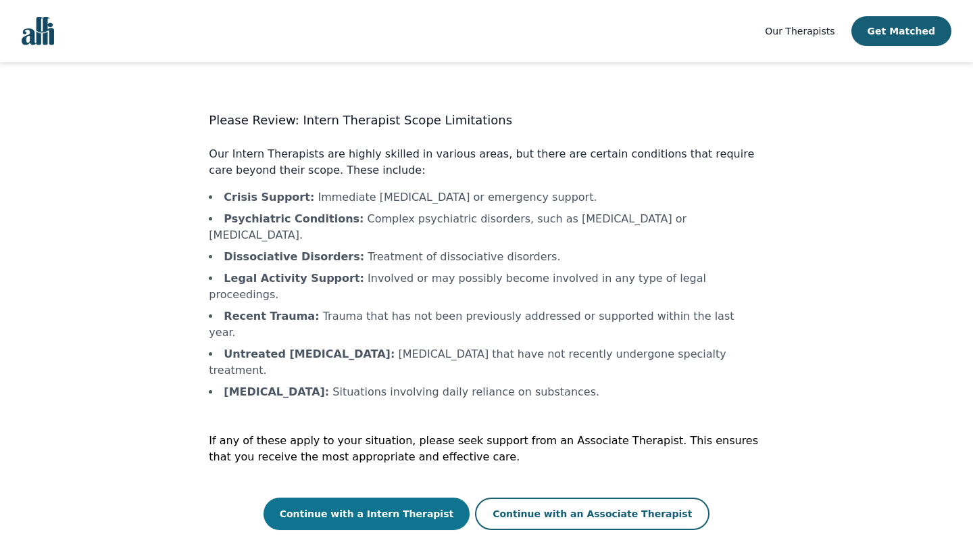
click at [370, 497] on button "Continue with a Intern Therapist" at bounding box center [367, 513] width 207 height 32
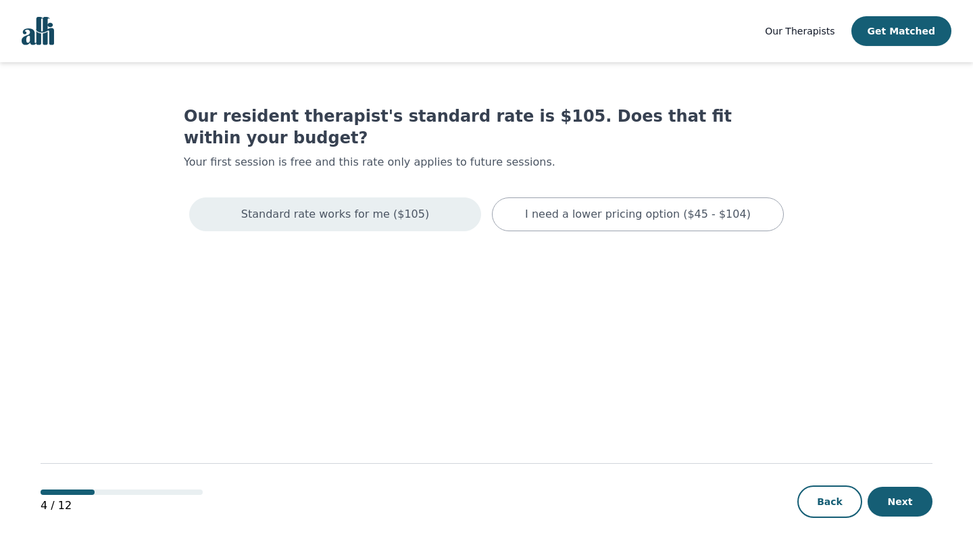
click at [381, 206] on p "Standard rate works for me ($105)" at bounding box center [335, 214] width 188 height 16
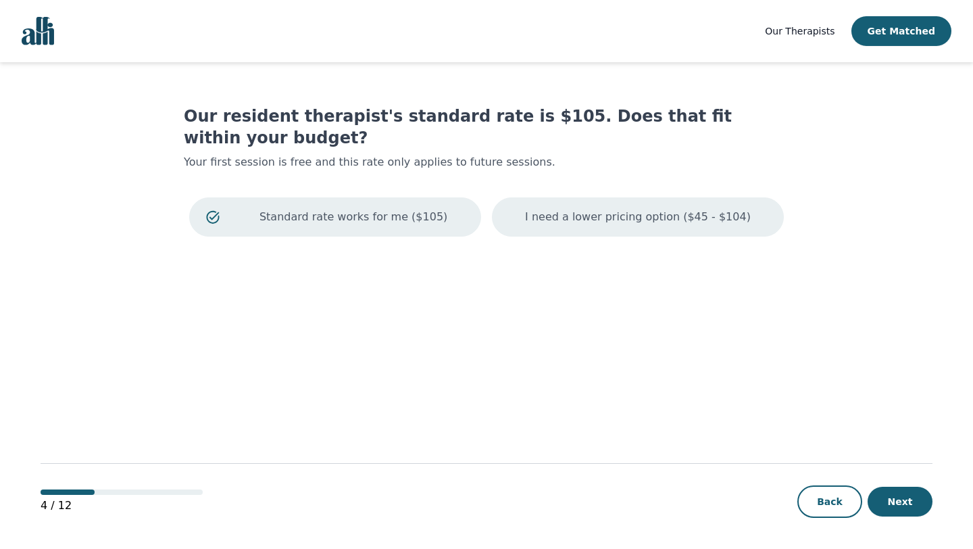
click at [576, 209] on p "I need a lower pricing option ($45 - $104)" at bounding box center [638, 217] width 226 height 16
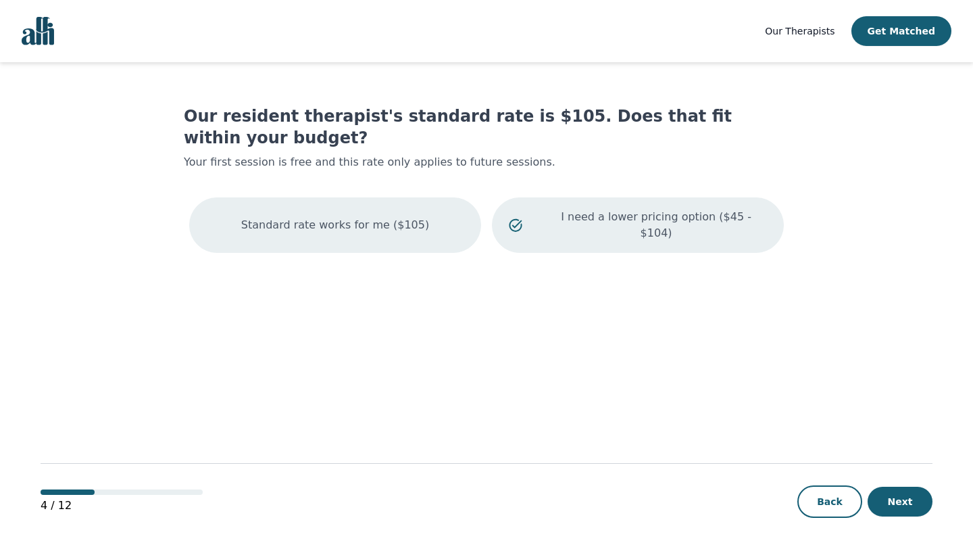
click at [336, 197] on div "Standard rate works for me ($105)" at bounding box center [335, 224] width 292 height 55
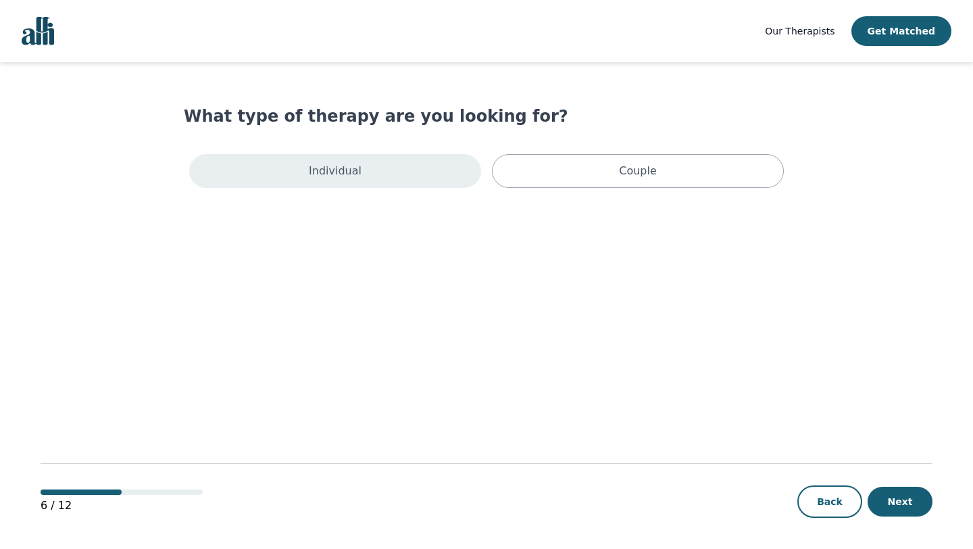
click at [382, 175] on div "Individual" at bounding box center [335, 171] width 292 height 34
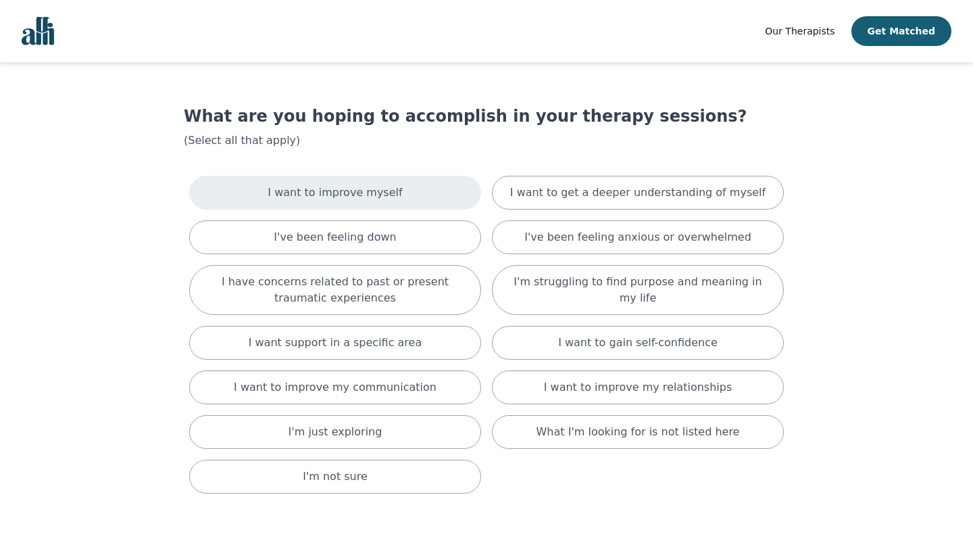
click at [357, 201] on div "I want to improve myself" at bounding box center [335, 193] width 292 height 34
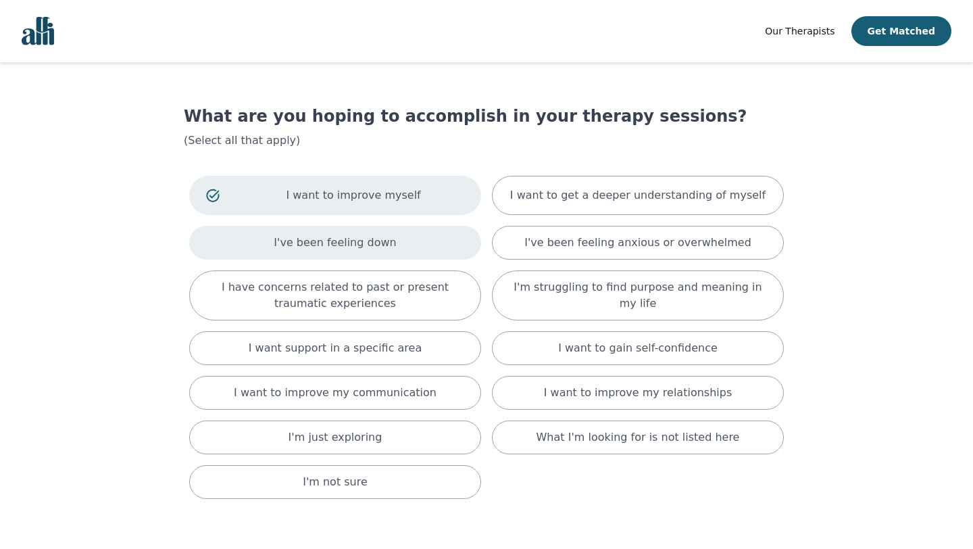
click at [357, 244] on p "I've been feeling down" at bounding box center [335, 242] width 122 height 16
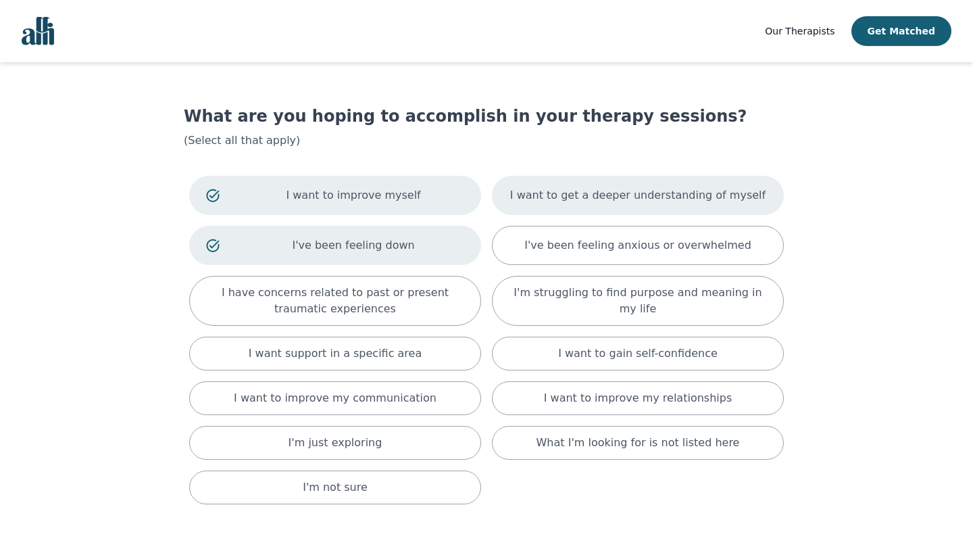
click at [621, 203] on div "I want to get a deeper understanding of myself" at bounding box center [638, 195] width 292 height 39
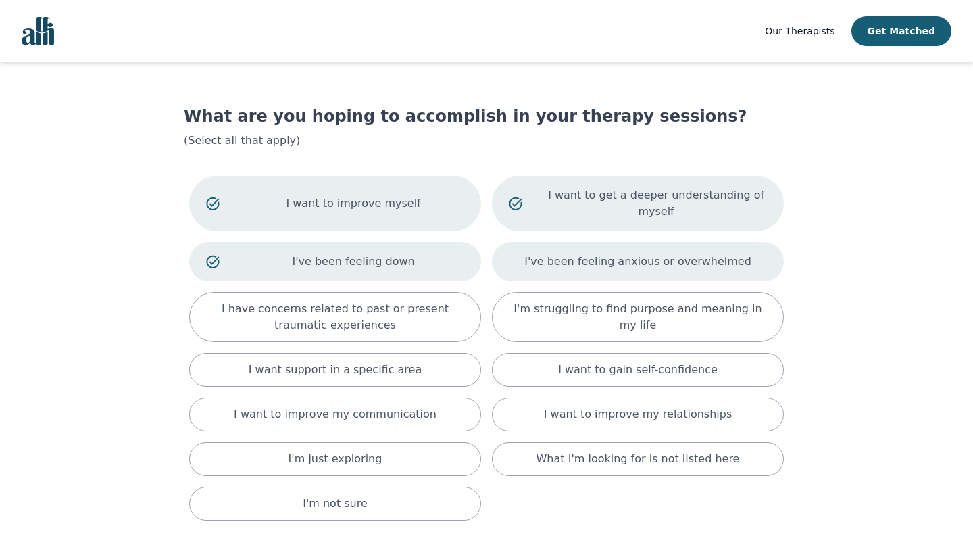
click at [611, 260] on p "I've been feeling anxious or overwhelmed" at bounding box center [637, 261] width 227 height 16
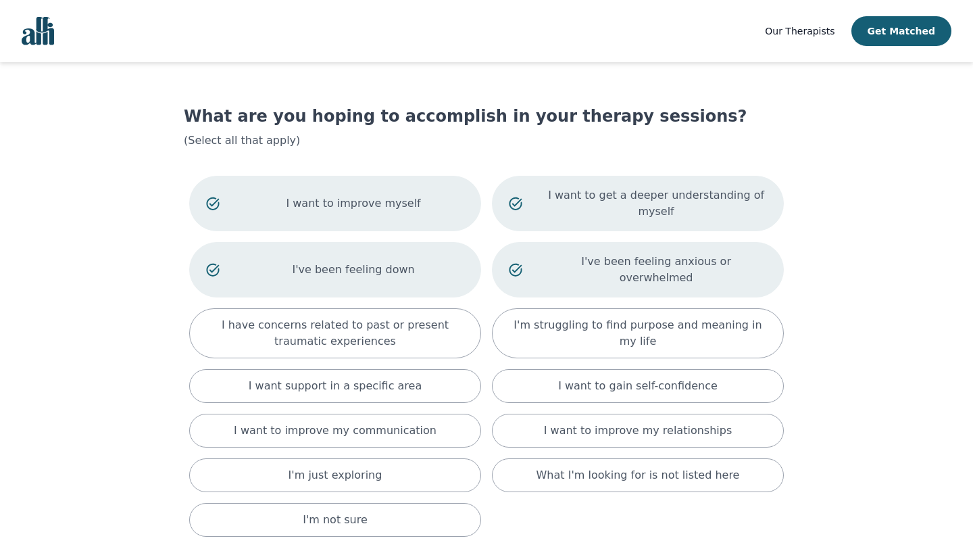
click at [601, 276] on div "I've been feeling anxious or overwhelmed" at bounding box center [638, 269] width 292 height 55
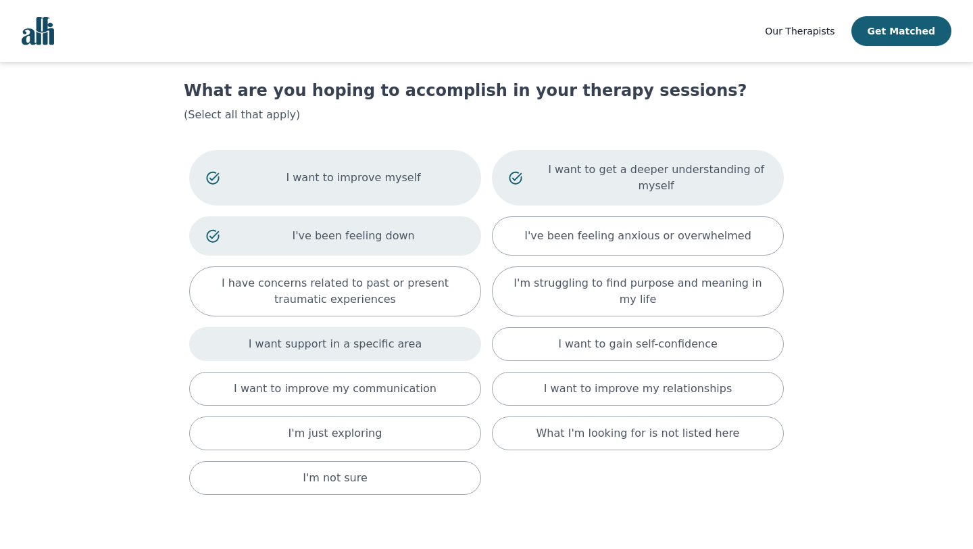
scroll to position [26, 0]
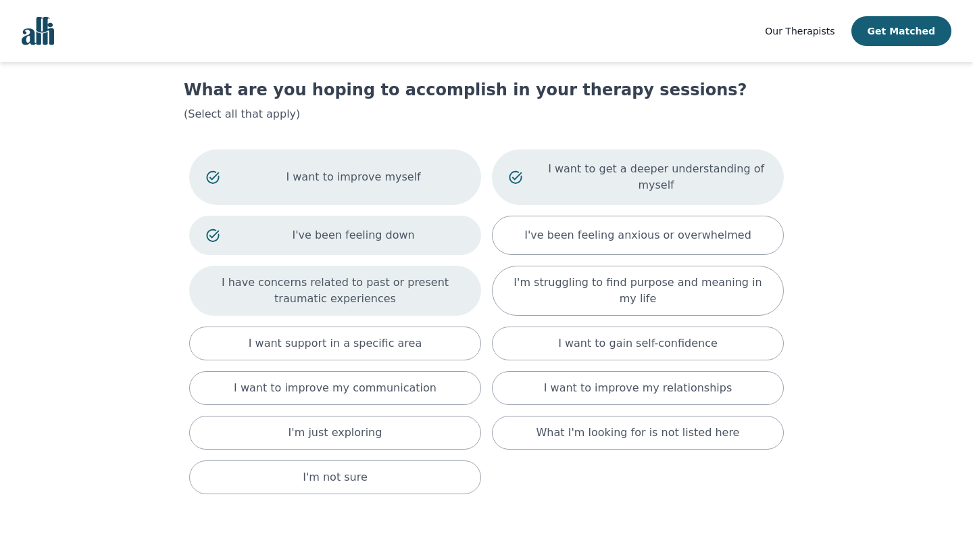
click at [419, 304] on p "I have concerns related to past or present traumatic experiences" at bounding box center [335, 290] width 258 height 32
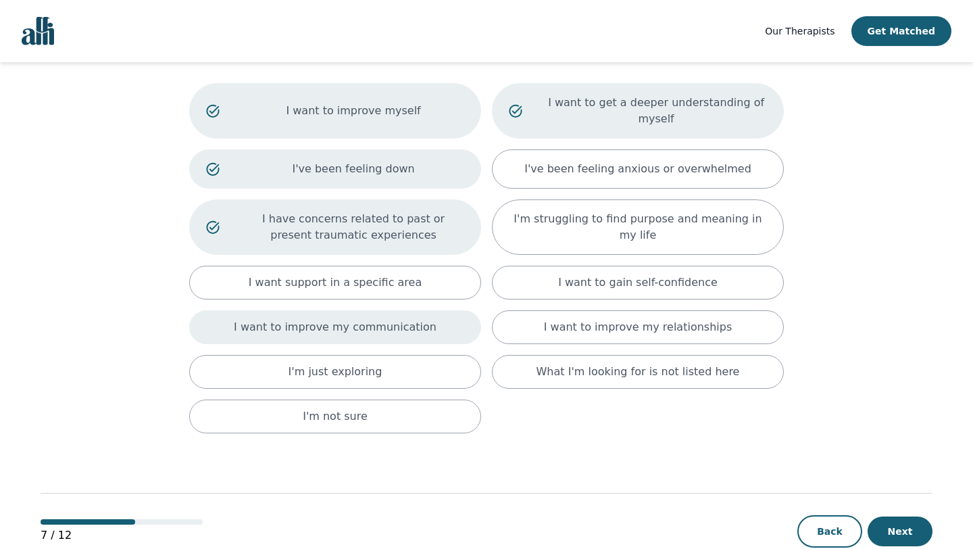
scroll to position [95, 0]
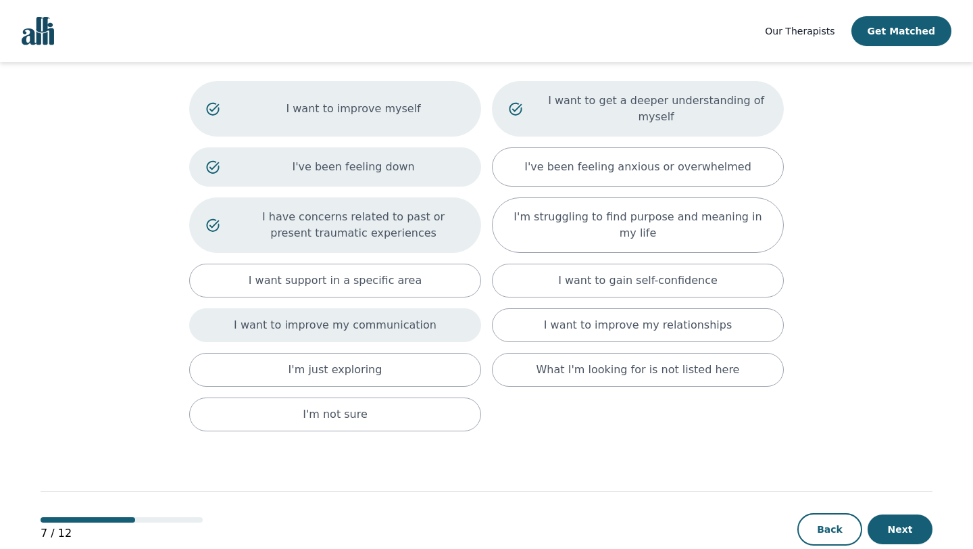
click at [422, 326] on p "I want to improve my communication" at bounding box center [335, 325] width 203 height 16
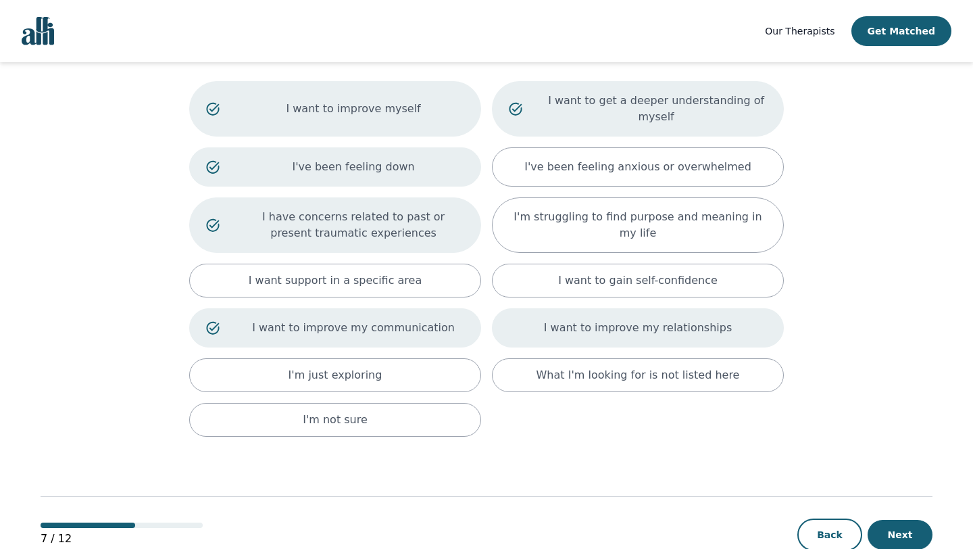
click at [551, 341] on div "I want to improve my relationships" at bounding box center [638, 327] width 292 height 39
click at [886, 529] on button "Next" at bounding box center [900, 535] width 65 height 30
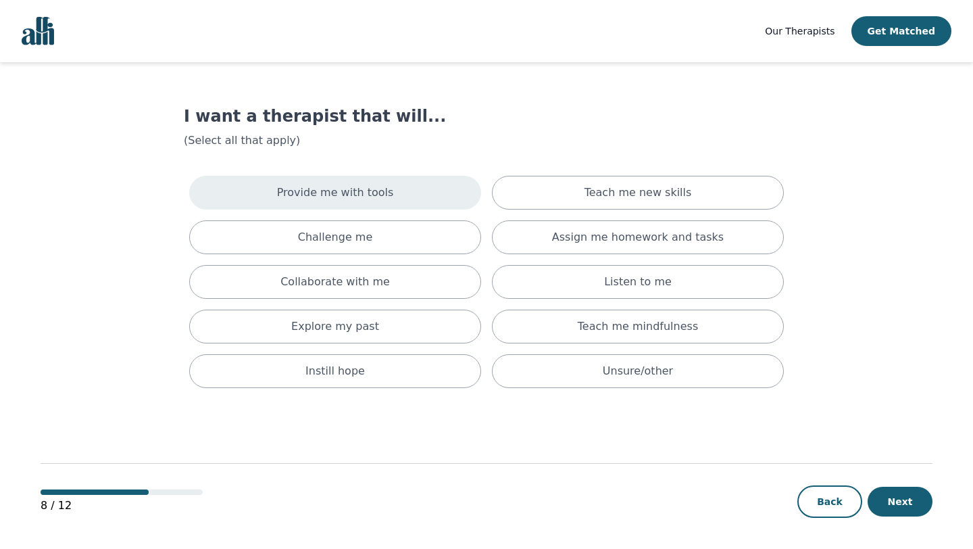
click at [344, 194] on p "Provide me with tools" at bounding box center [335, 192] width 117 height 16
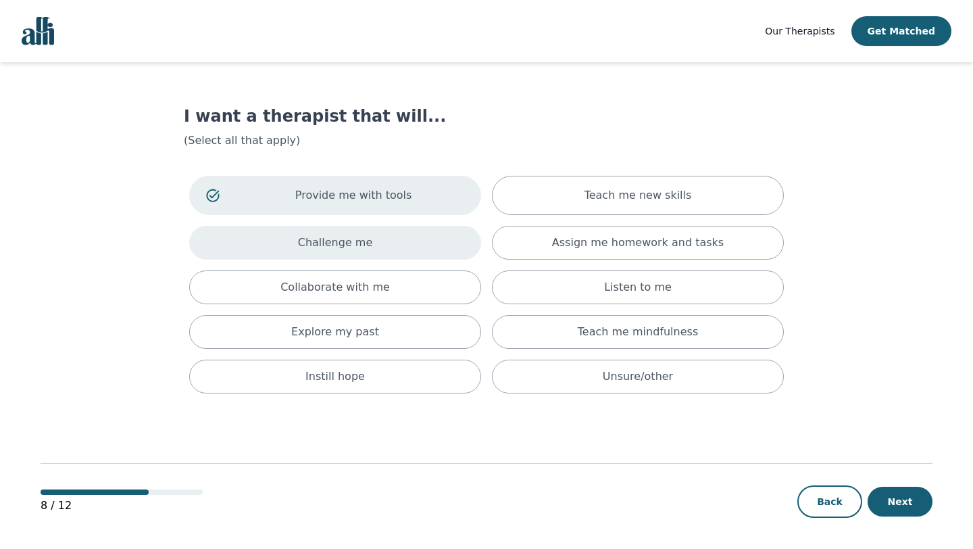
click at [341, 245] on p "Challenge me" at bounding box center [335, 242] width 75 height 16
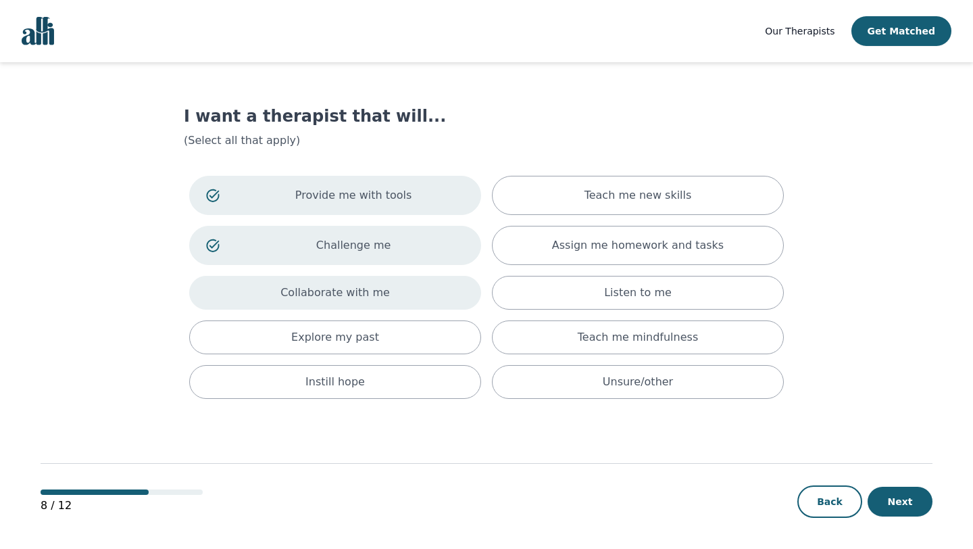
click at [327, 299] on p "Collaborate with me" at bounding box center [334, 292] width 109 height 16
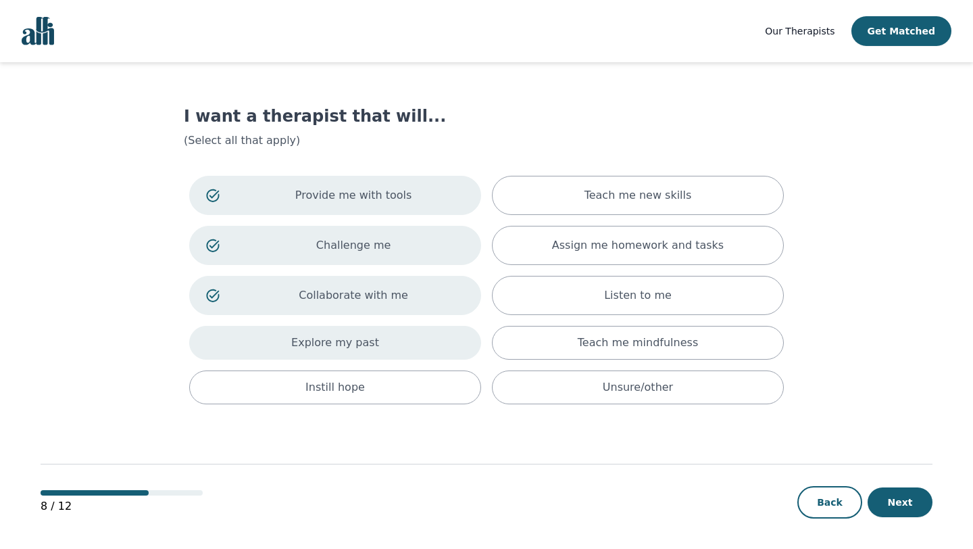
click at [320, 351] on div "Explore my past" at bounding box center [335, 343] width 292 height 34
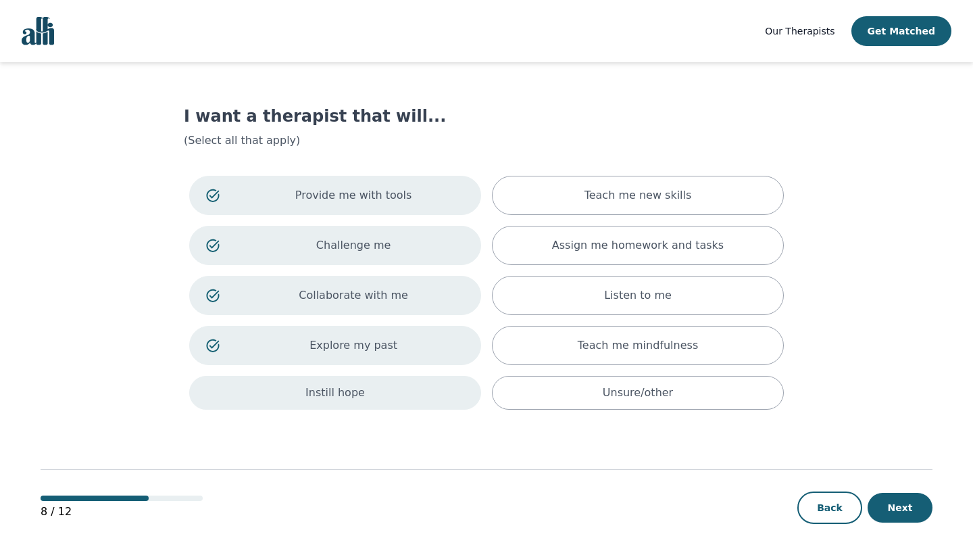
click at [336, 405] on div "Instill hope" at bounding box center [335, 393] width 292 height 34
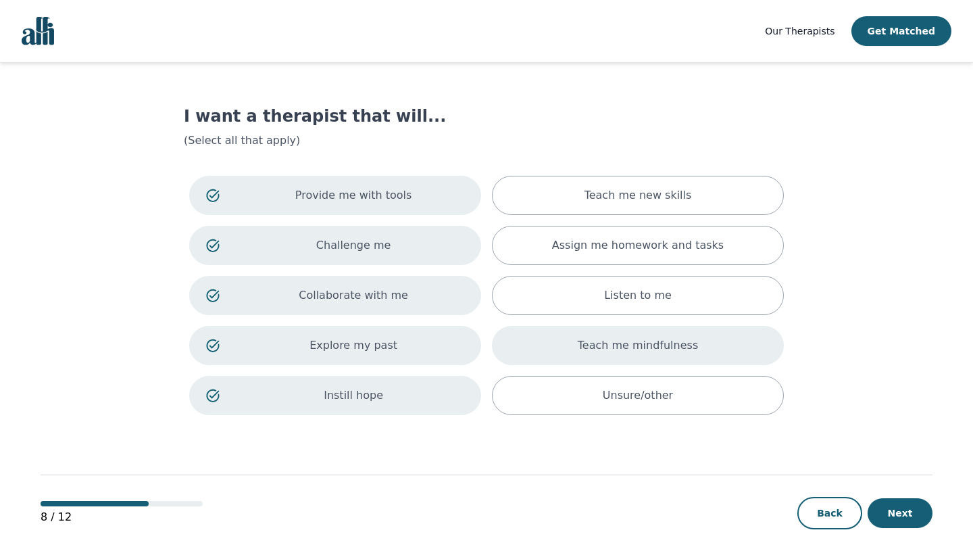
click at [599, 353] on p "Teach me mindfulness" at bounding box center [638, 345] width 120 height 16
click at [596, 274] on div "Provide me with tools Teach me new skills Challenge me Assign me homework and t…" at bounding box center [486, 295] width 605 height 250
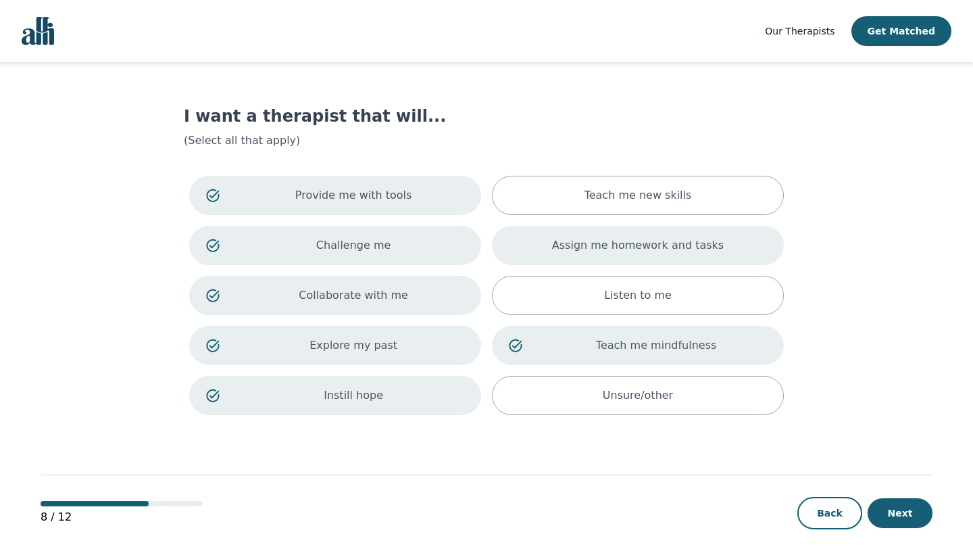
click at [596, 239] on p "Assign me homework and tasks" at bounding box center [638, 245] width 172 height 16
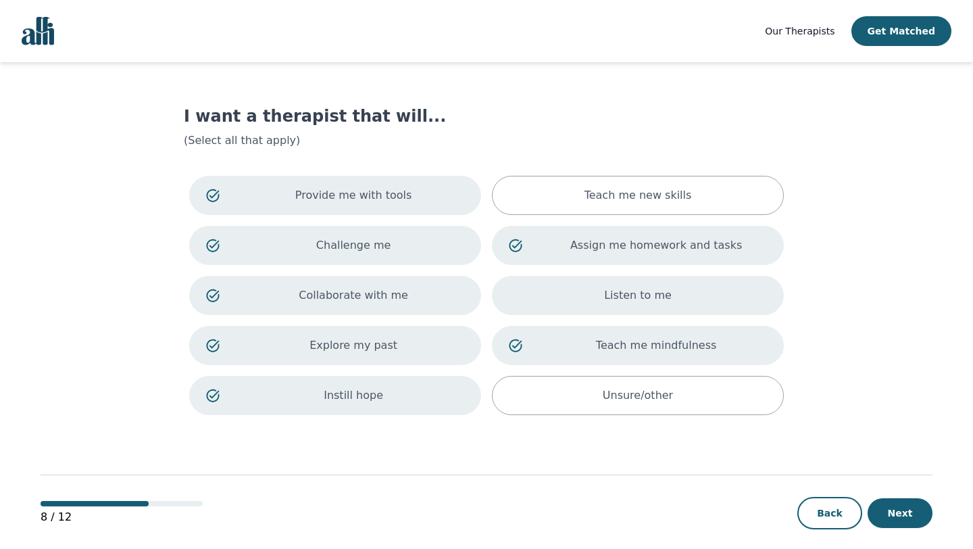
click at [595, 300] on div "Listen to me" at bounding box center [638, 295] width 292 height 39
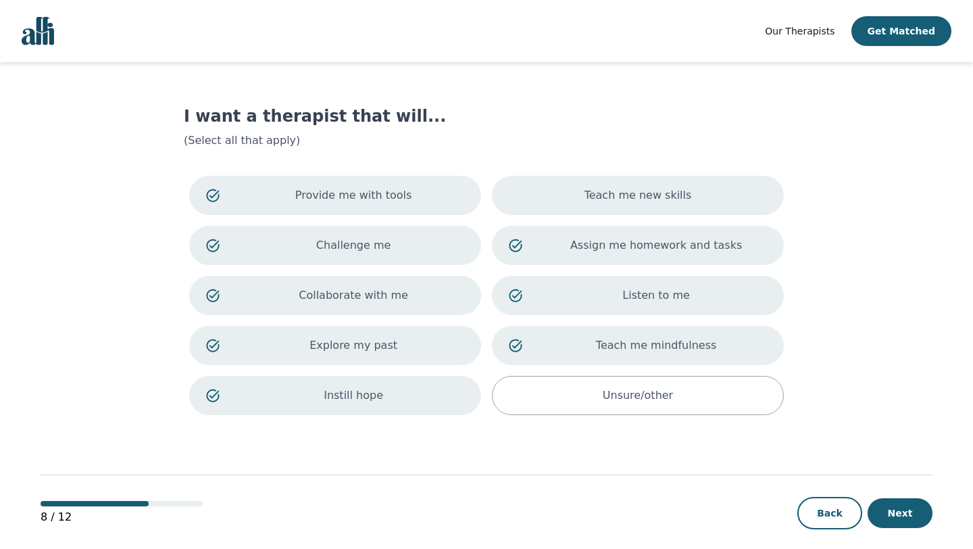
click at [591, 203] on p "Teach me new skills" at bounding box center [637, 195] width 107 height 16
click at [894, 517] on button "Next" at bounding box center [900, 513] width 65 height 30
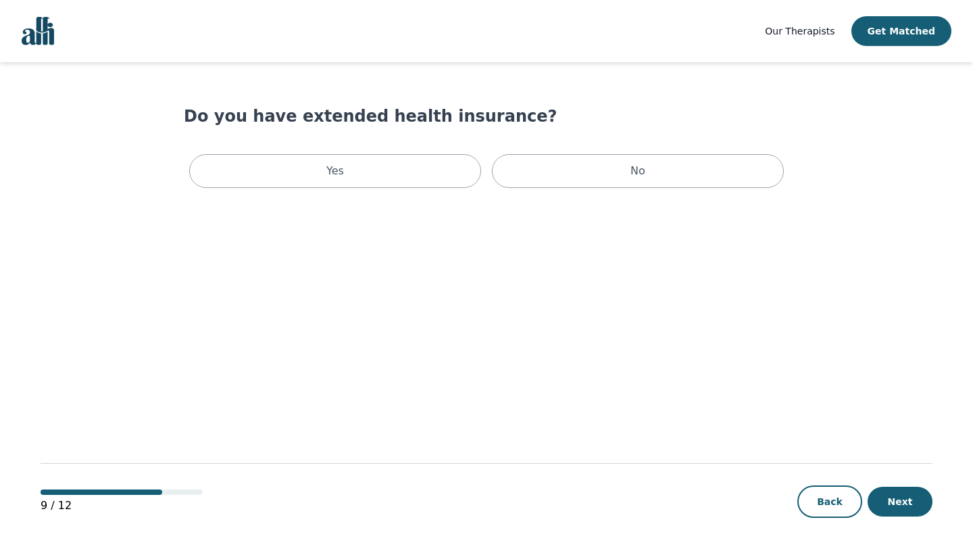
click at [566, 190] on div "Yes No" at bounding box center [486, 171] width 605 height 45
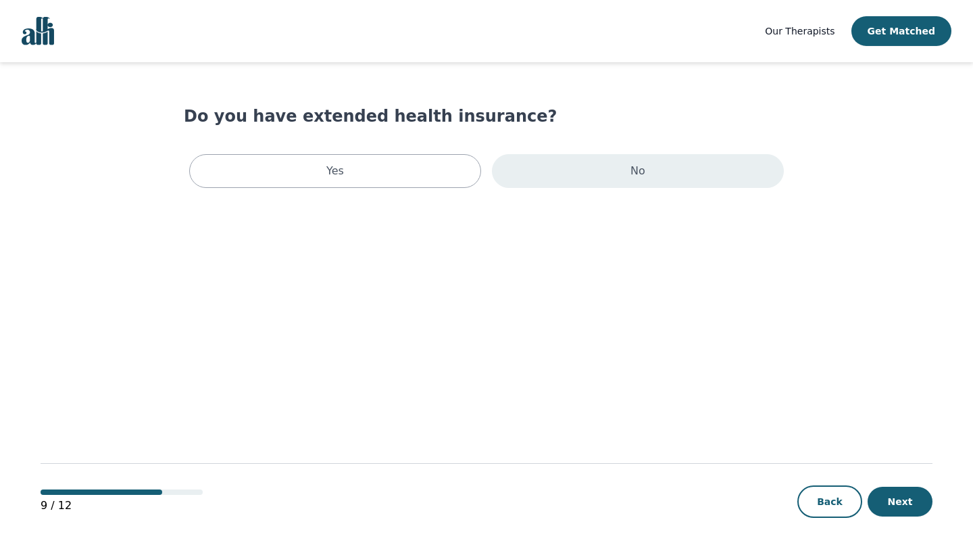
click at [569, 179] on div "No" at bounding box center [638, 171] width 292 height 34
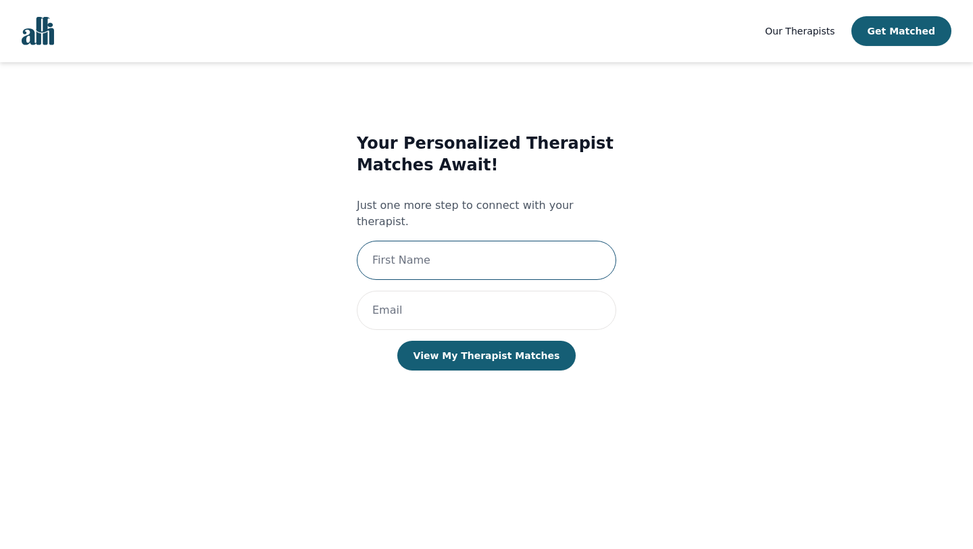
click at [505, 243] on input "text" at bounding box center [486, 260] width 259 height 39
type input "[PERSON_NAME]"
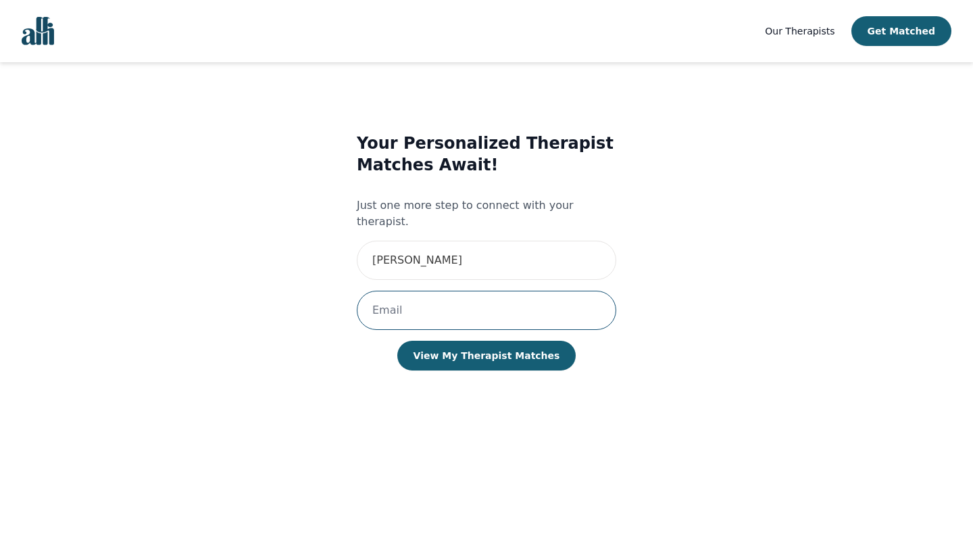
click at [466, 305] on input "email" at bounding box center [486, 310] width 259 height 39
type input "[EMAIL_ADDRESS][DOMAIN_NAME]"
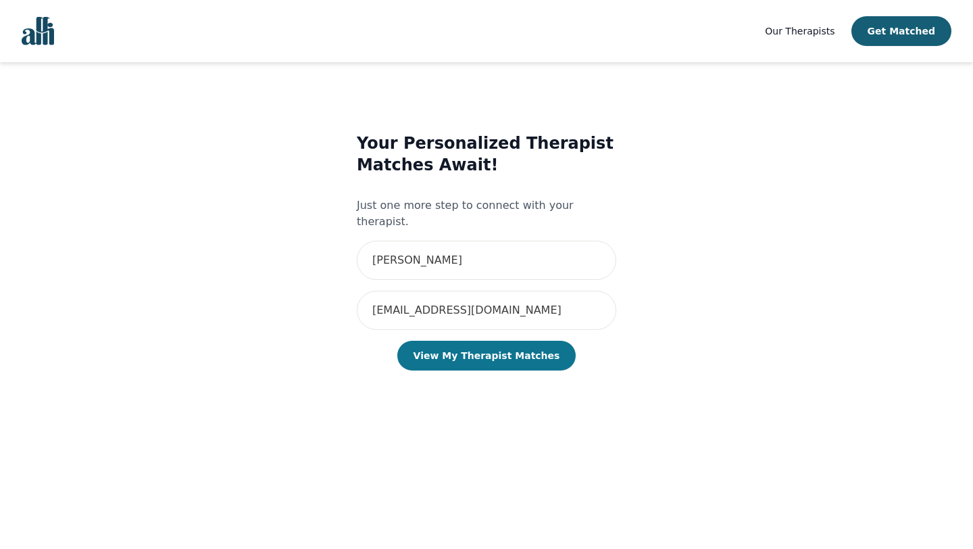
click at [470, 341] on button "View My Therapist Matches" at bounding box center [486, 356] width 179 height 30
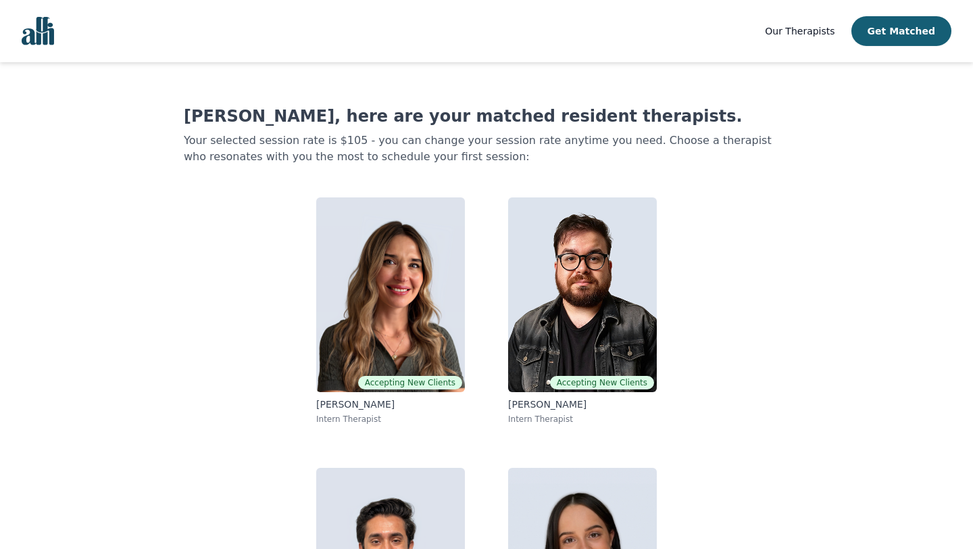
scroll to position [157, 0]
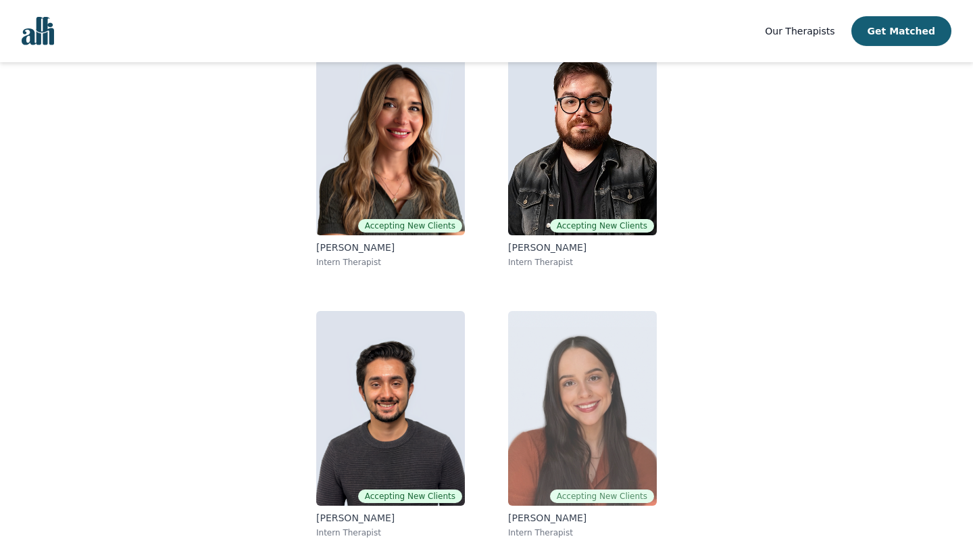
click at [620, 395] on img at bounding box center [582, 408] width 149 height 195
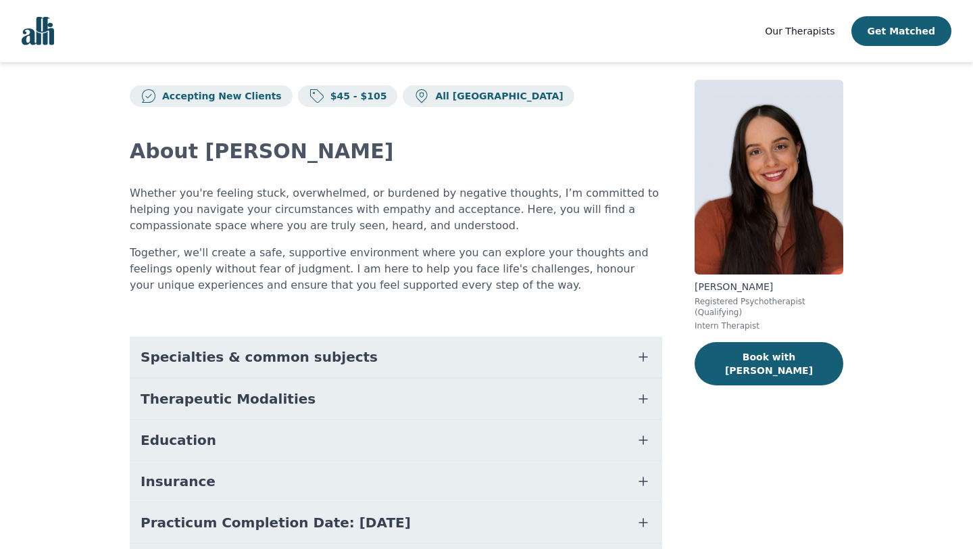
scroll to position [16, 0]
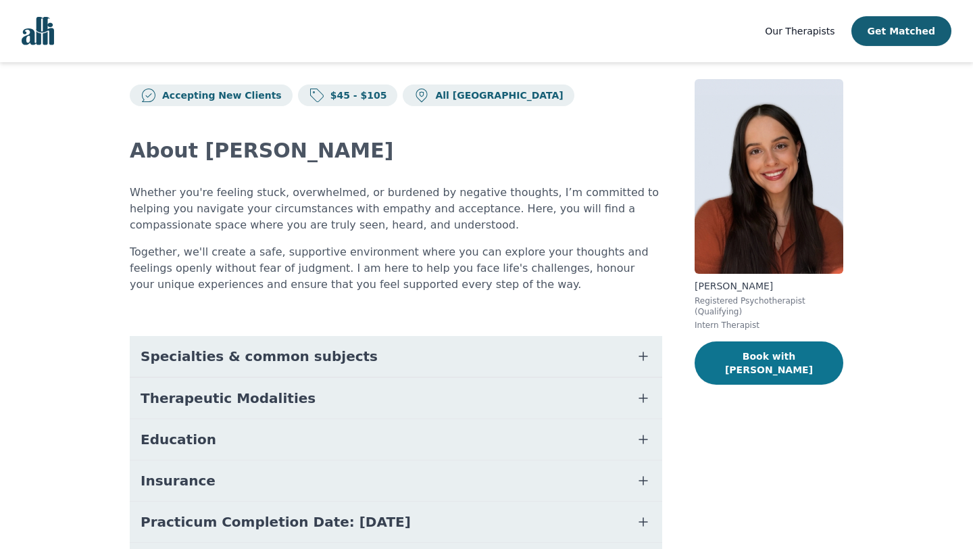
click at [770, 359] on button "Book with [PERSON_NAME]" at bounding box center [769, 362] width 149 height 43
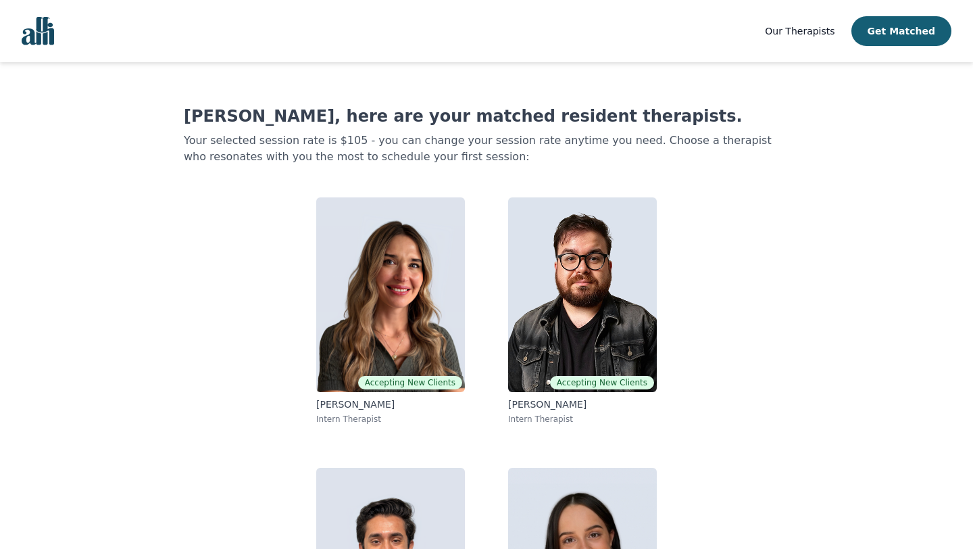
scroll to position [115, 0]
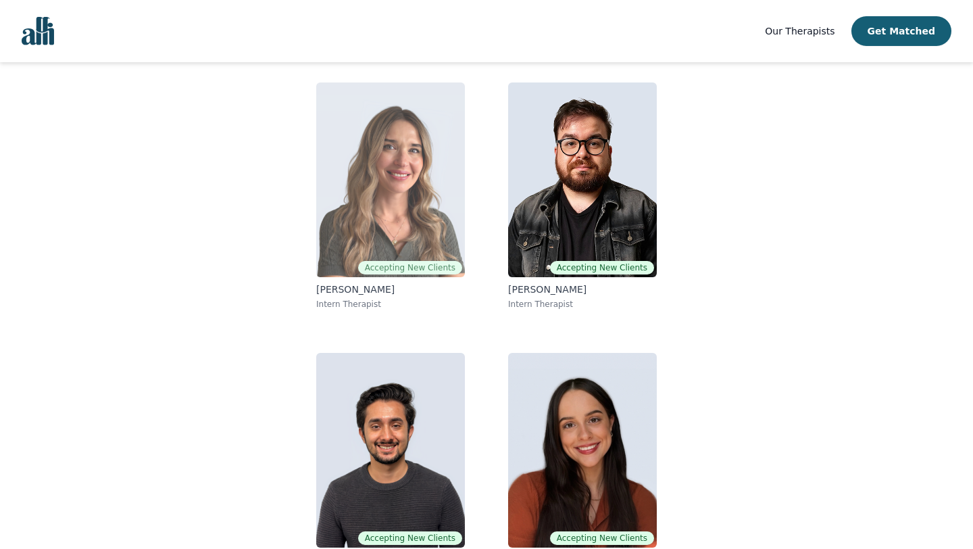
click at [376, 180] on img at bounding box center [390, 179] width 149 height 195
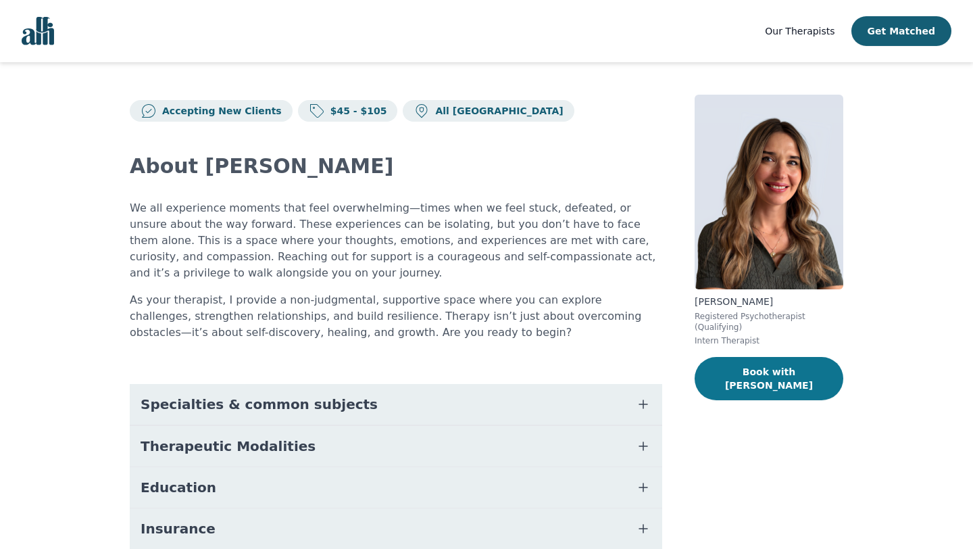
click at [776, 382] on button "Book with [PERSON_NAME]" at bounding box center [769, 378] width 149 height 43
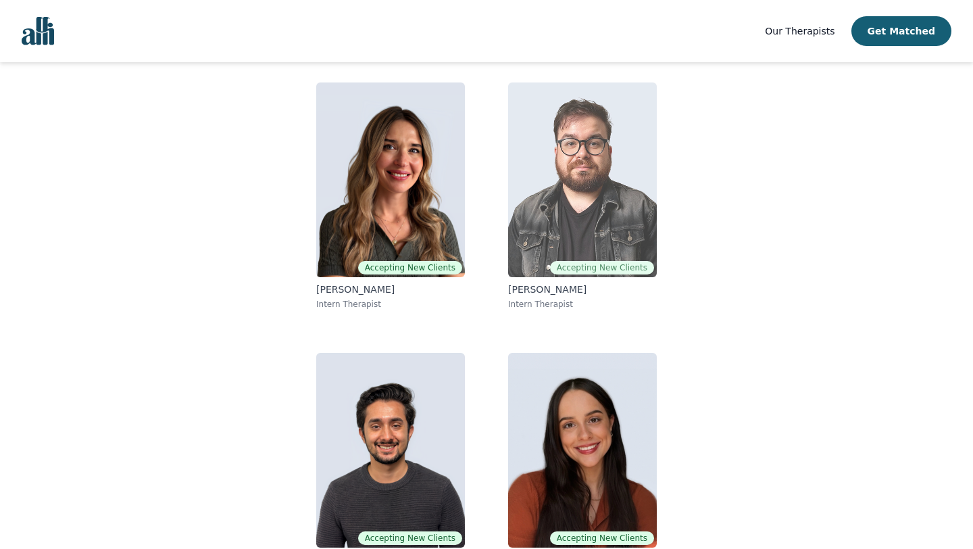
click at [563, 168] on img at bounding box center [582, 179] width 149 height 195
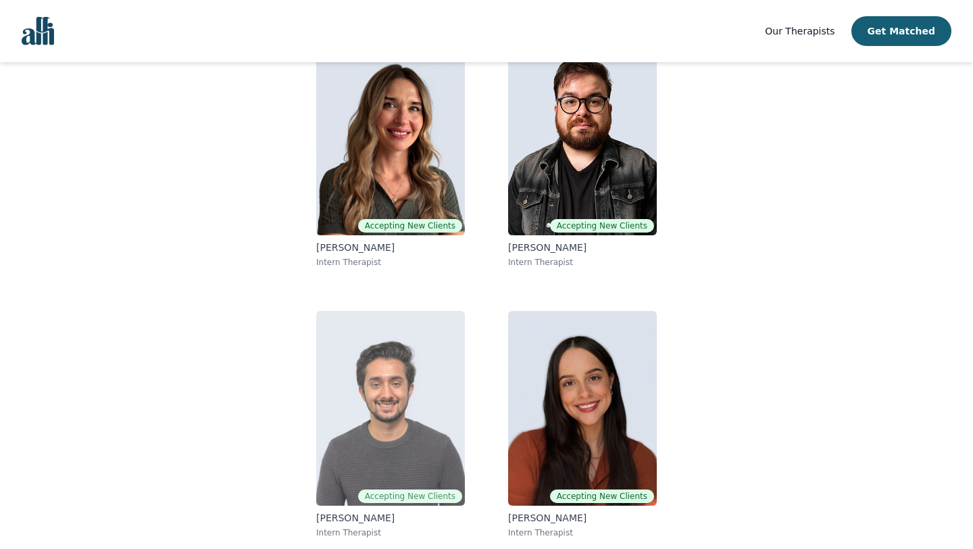
click at [382, 370] on img at bounding box center [390, 408] width 149 height 195
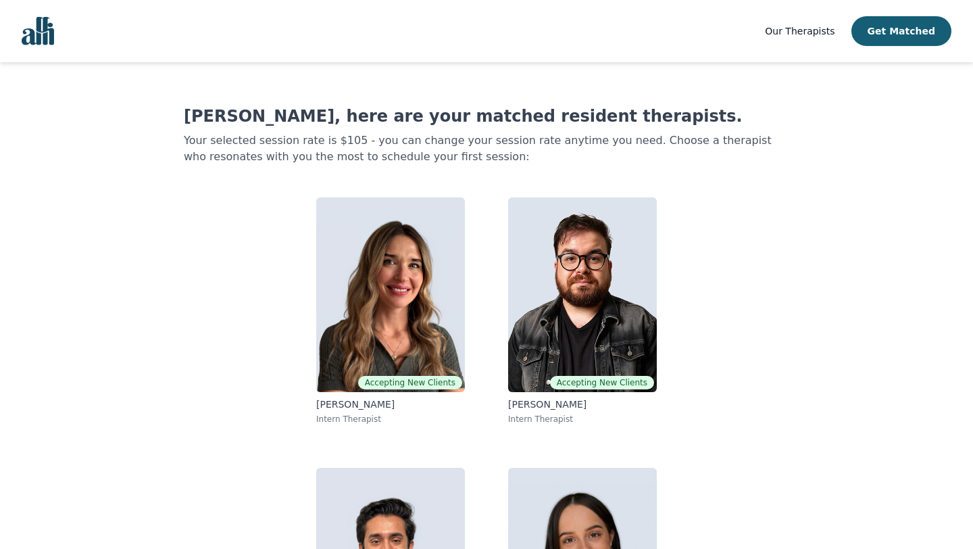
scroll to position [131, 0]
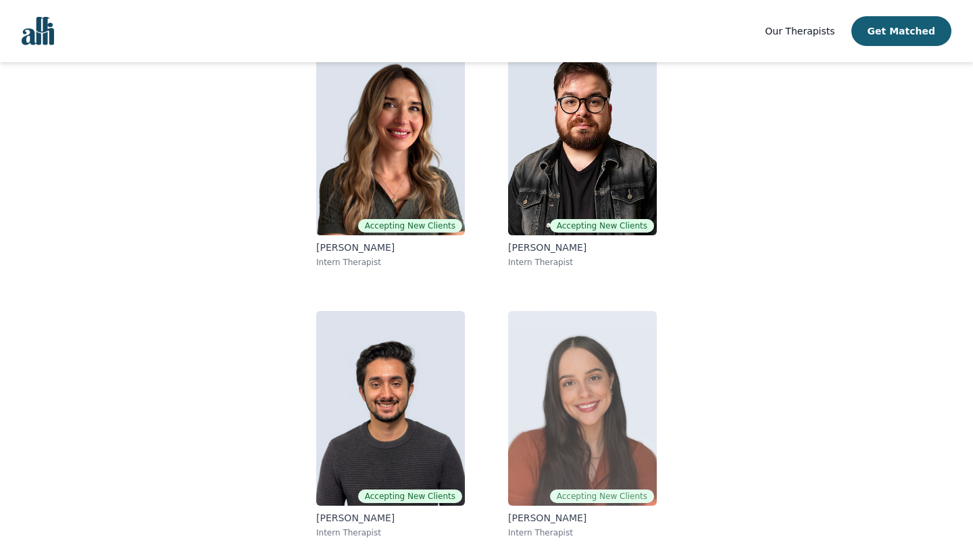
click at [578, 387] on img at bounding box center [582, 408] width 149 height 195
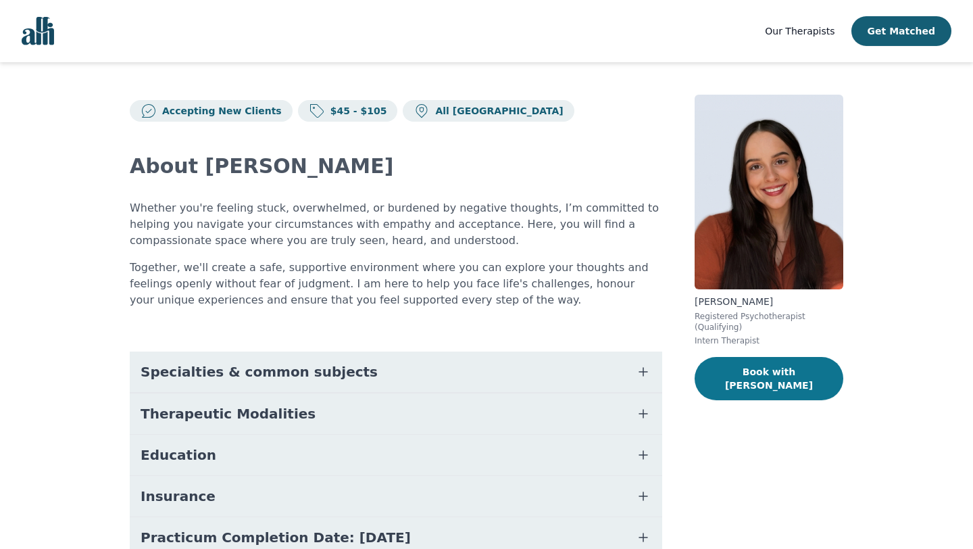
click at [768, 376] on button "Book with [PERSON_NAME]" at bounding box center [769, 378] width 149 height 43
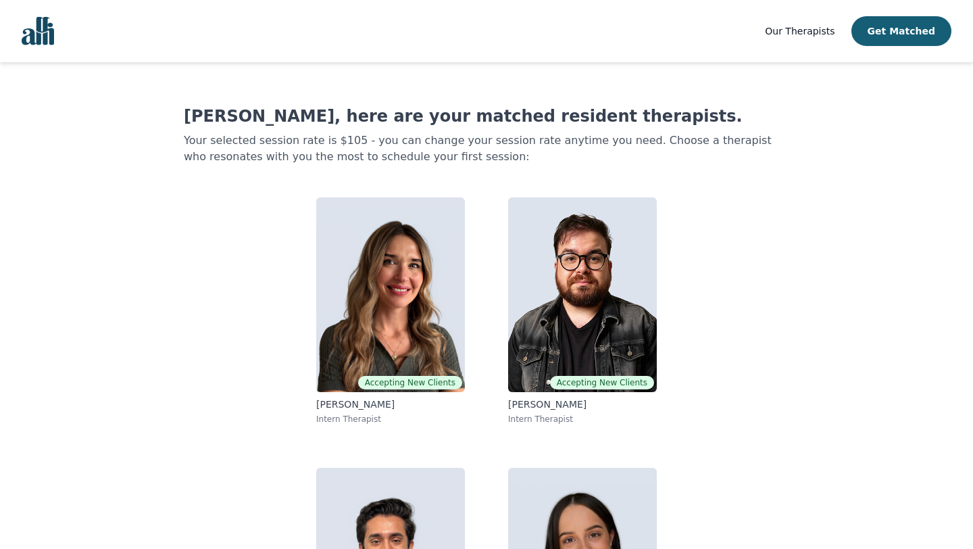
scroll to position [115, 0]
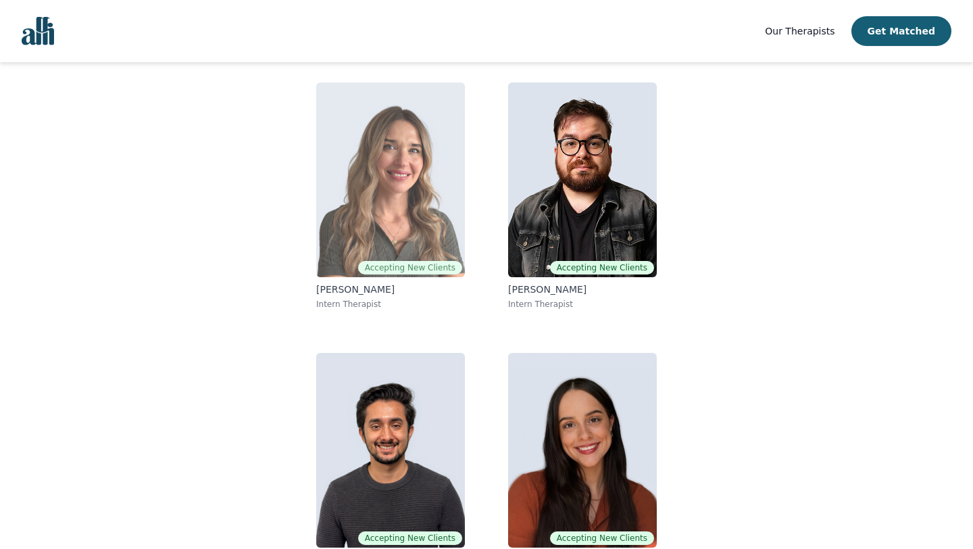
click at [392, 154] on img at bounding box center [390, 179] width 149 height 195
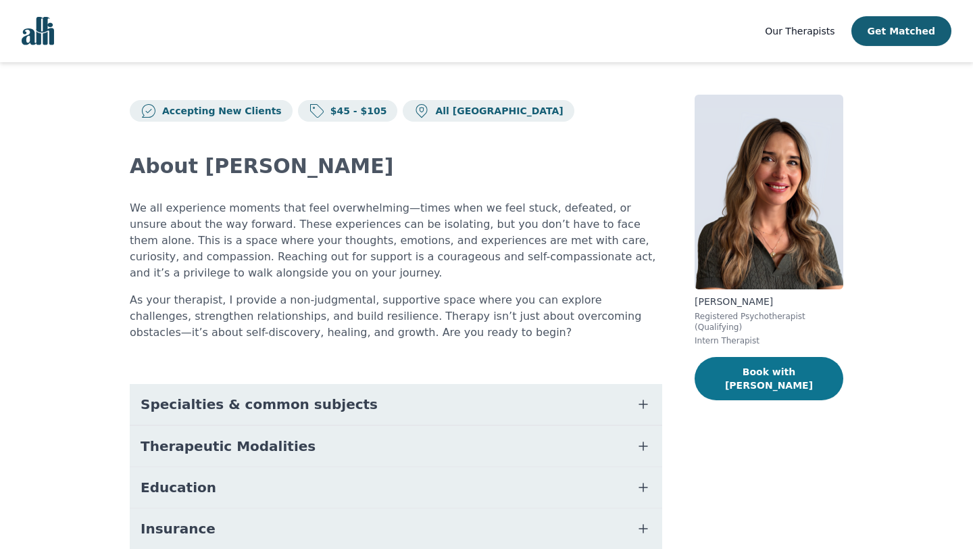
click at [768, 372] on button "Book with [PERSON_NAME]" at bounding box center [769, 378] width 149 height 43
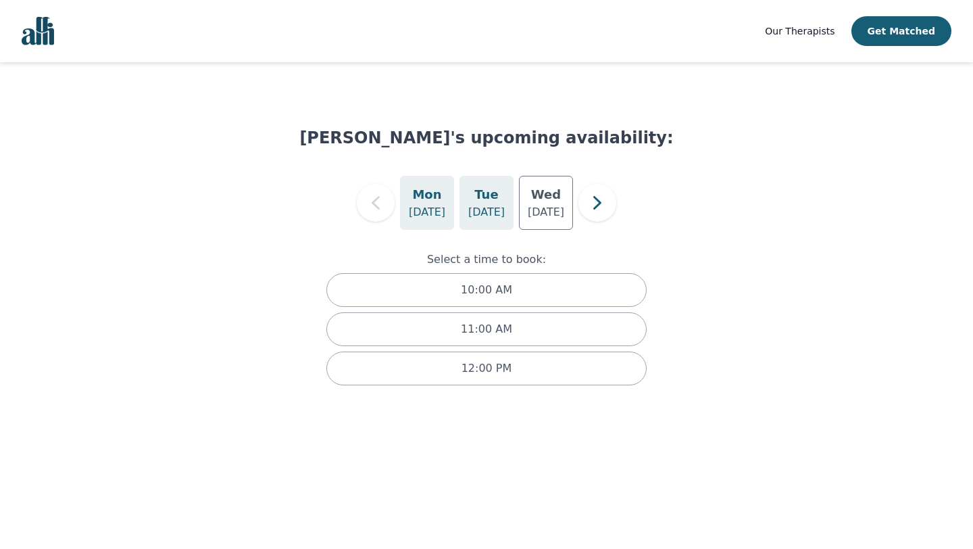
click at [481, 209] on p "[DATE]" at bounding box center [486, 212] width 36 height 16
click at [486, 207] on p "[DATE]" at bounding box center [486, 212] width 36 height 16
click at [598, 209] on icon "button" at bounding box center [597, 202] width 27 height 27
click at [376, 199] on icon "button" at bounding box center [376, 203] width 8 height 14
click at [429, 211] on p "[DATE]" at bounding box center [427, 212] width 36 height 16
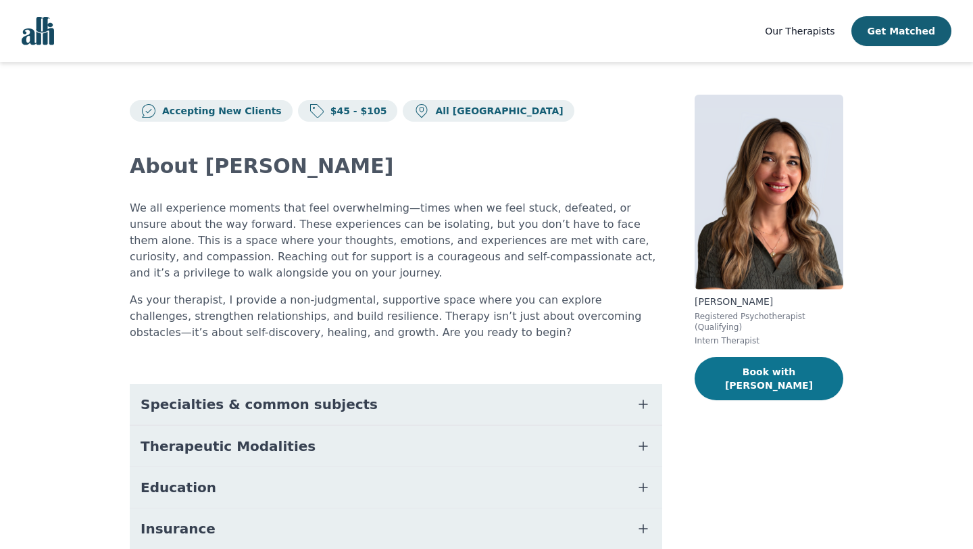
click at [743, 373] on button "Book with [PERSON_NAME]" at bounding box center [769, 378] width 149 height 43
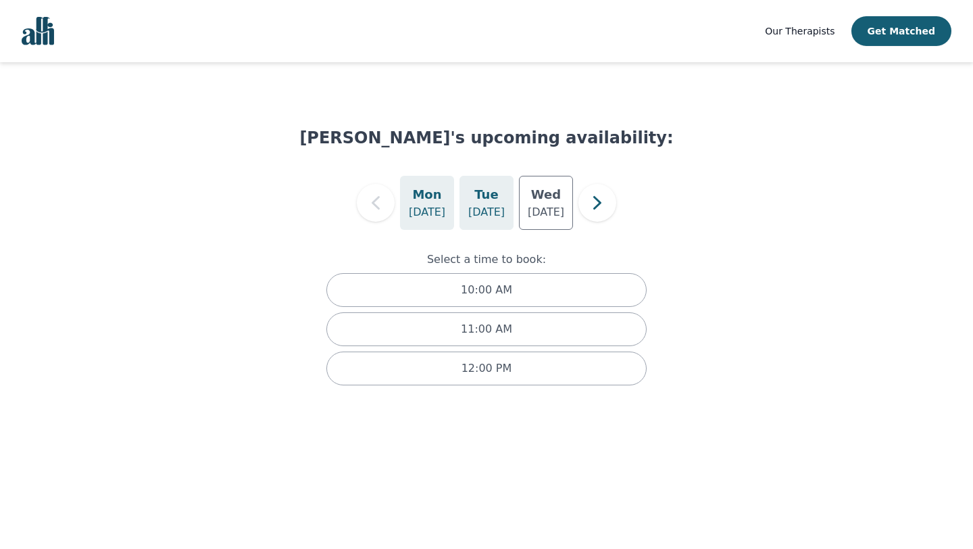
click at [484, 201] on h5 "Tue" at bounding box center [486, 194] width 24 height 19
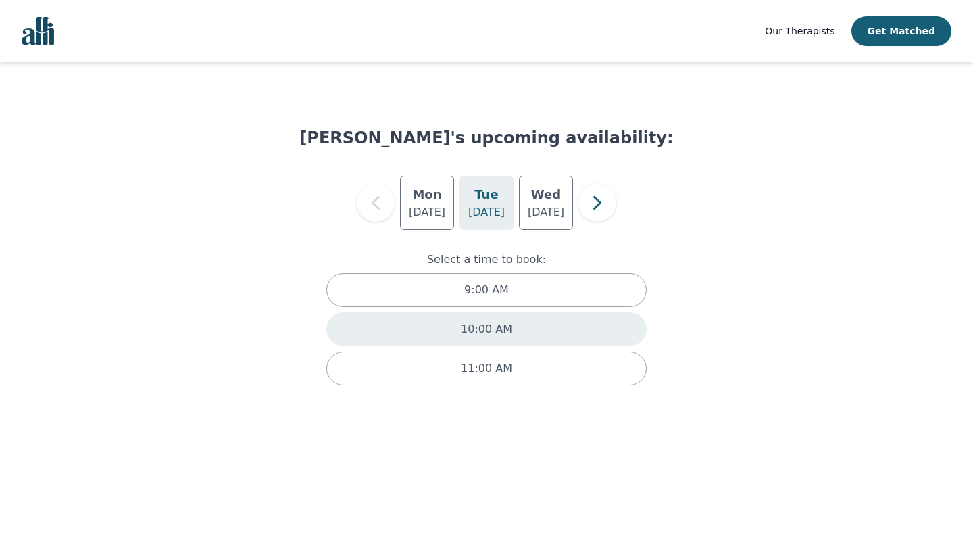
click at [479, 328] on p "10:00 AM" at bounding box center [486, 329] width 51 height 16
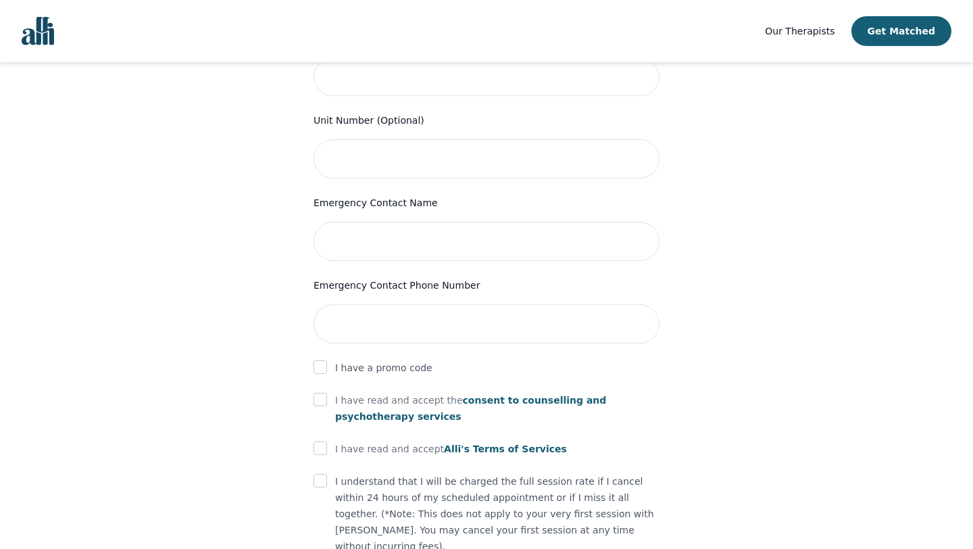
scroll to position [568, 0]
click at [320, 391] on input "checkbox" at bounding box center [320, 398] width 14 height 14
checkbox input "true"
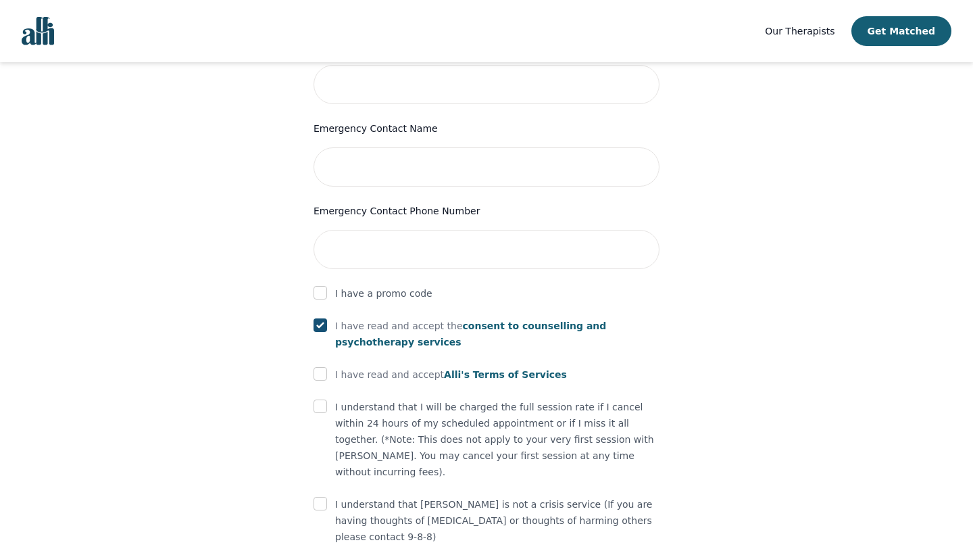
scroll to position [642, 0]
click at [323, 366] on input "checkbox" at bounding box center [320, 373] width 14 height 14
checkbox input "true"
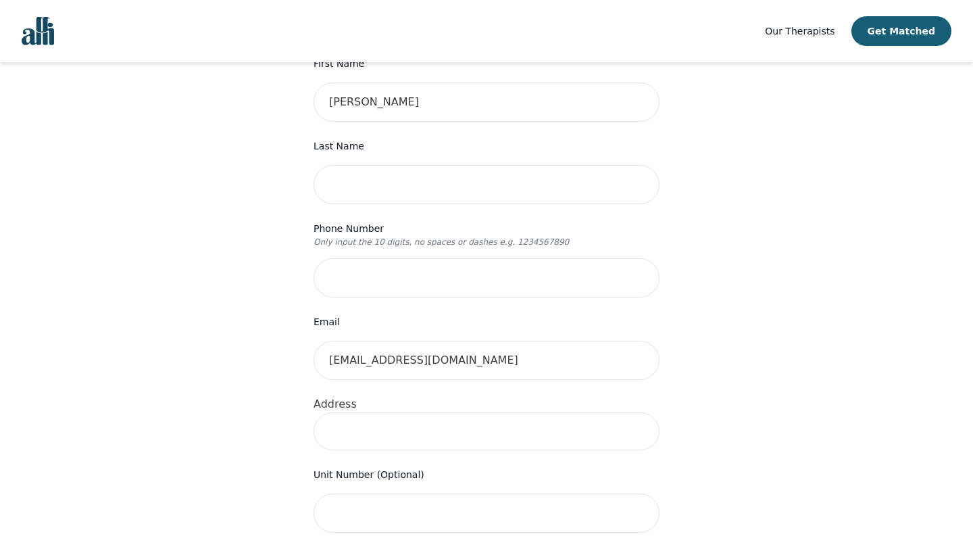
scroll to position [0, 0]
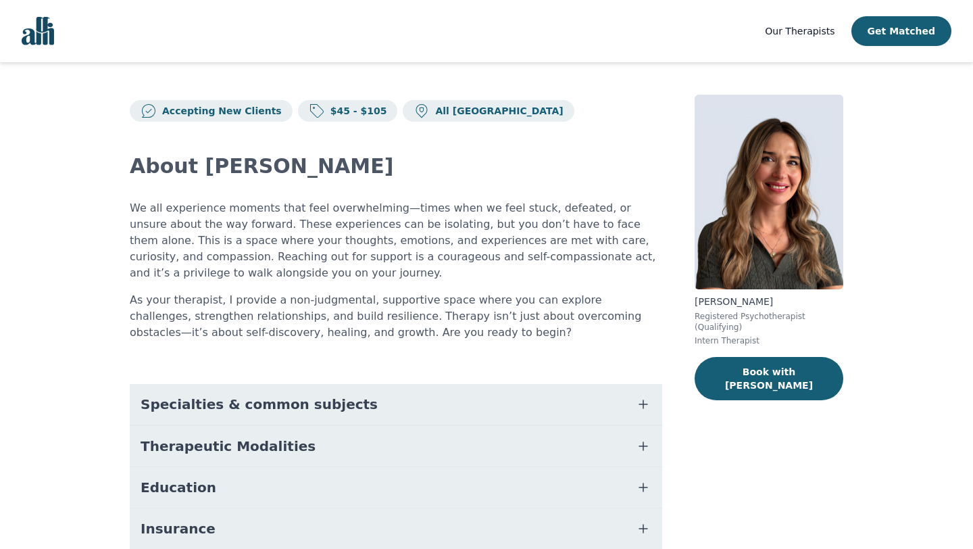
scroll to position [115, 0]
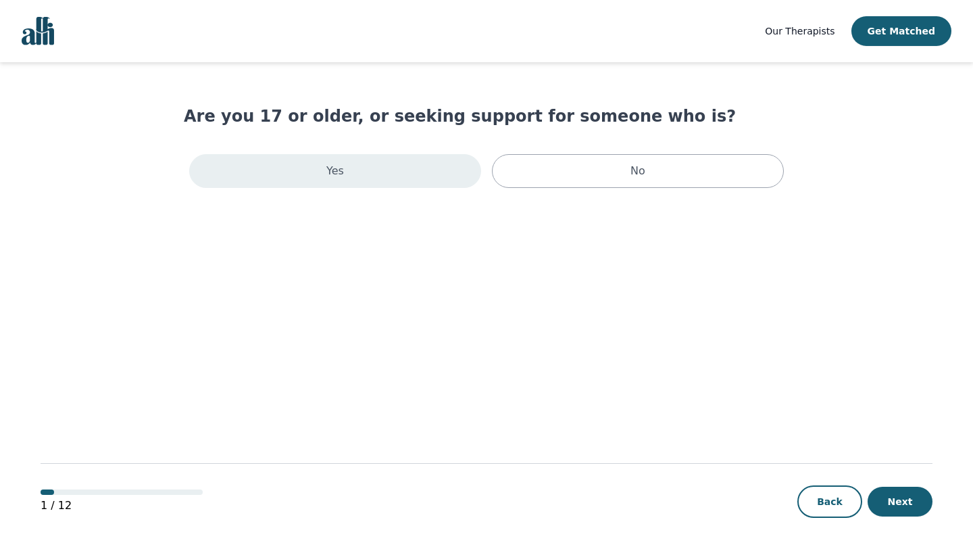
click at [400, 176] on div "Yes" at bounding box center [335, 171] width 292 height 34
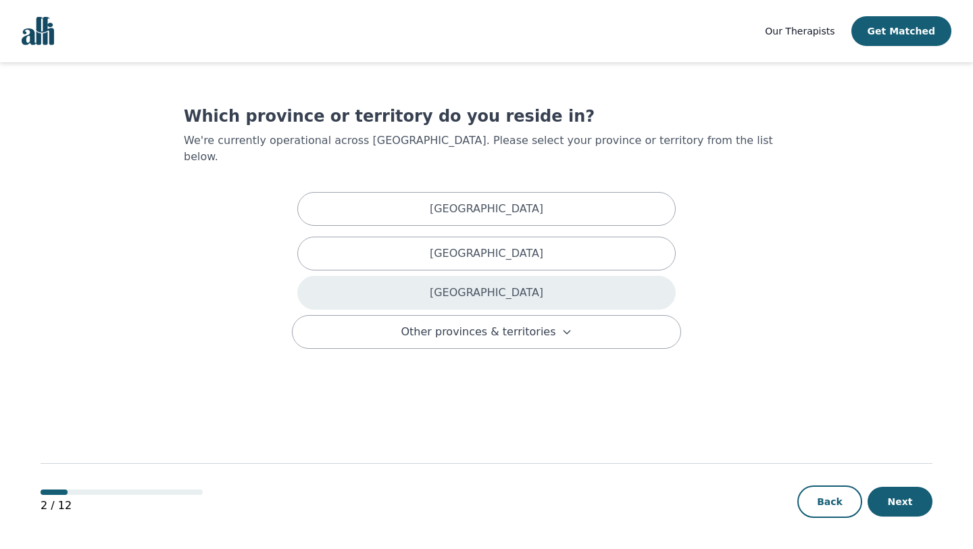
click at [434, 276] on div "[GEOGRAPHIC_DATA]" at bounding box center [486, 293] width 378 height 34
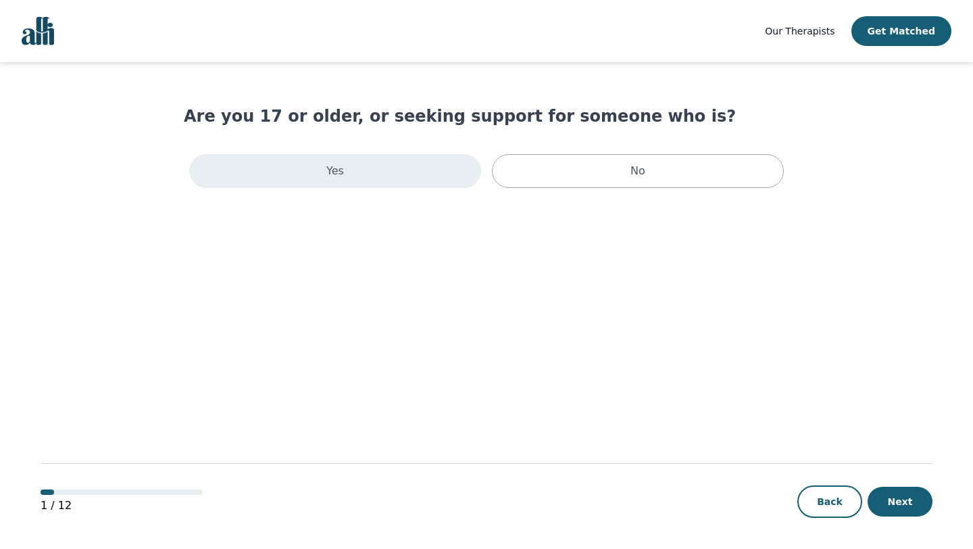
click at [308, 181] on div "Yes" at bounding box center [335, 171] width 292 height 34
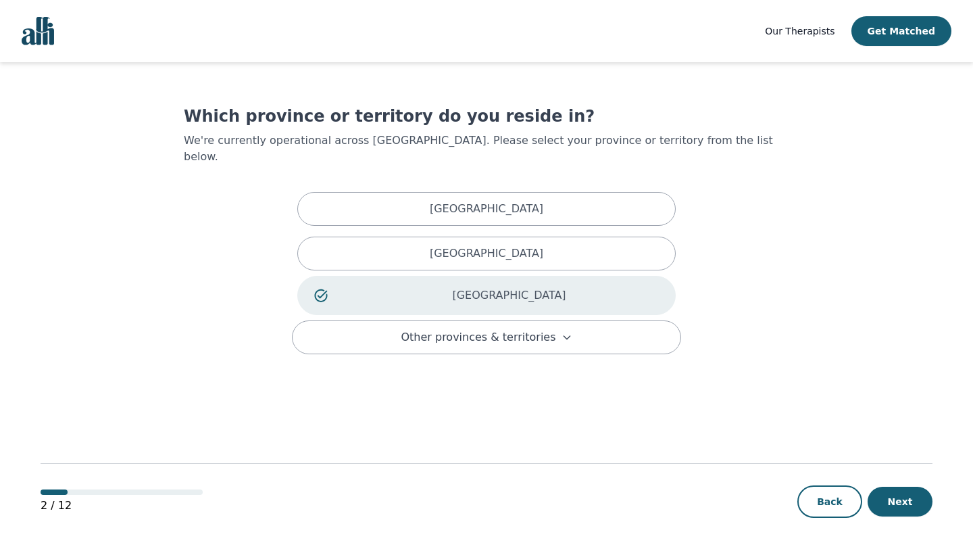
click at [362, 287] on p "[GEOGRAPHIC_DATA]" at bounding box center [508, 295] width 299 height 16
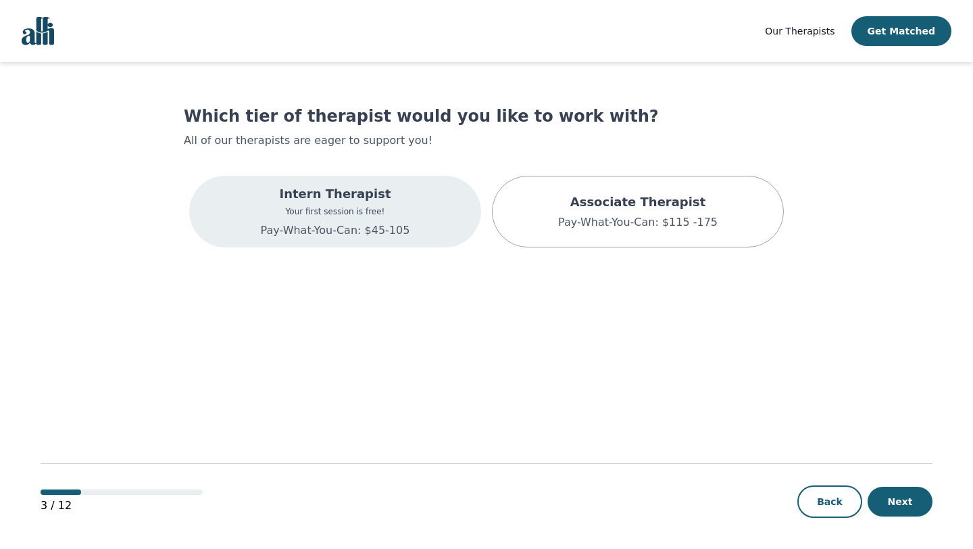
click at [308, 205] on div "Intern Therapist Your first session is free! Pay-What-You-Can: $45-105" at bounding box center [335, 211] width 149 height 54
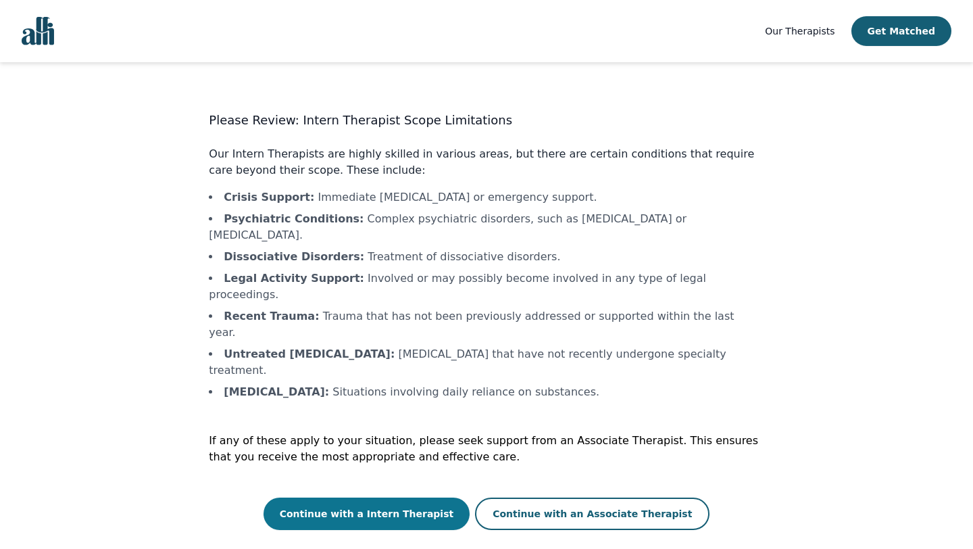
click at [358, 497] on button "Continue with a Intern Therapist" at bounding box center [367, 513] width 207 height 32
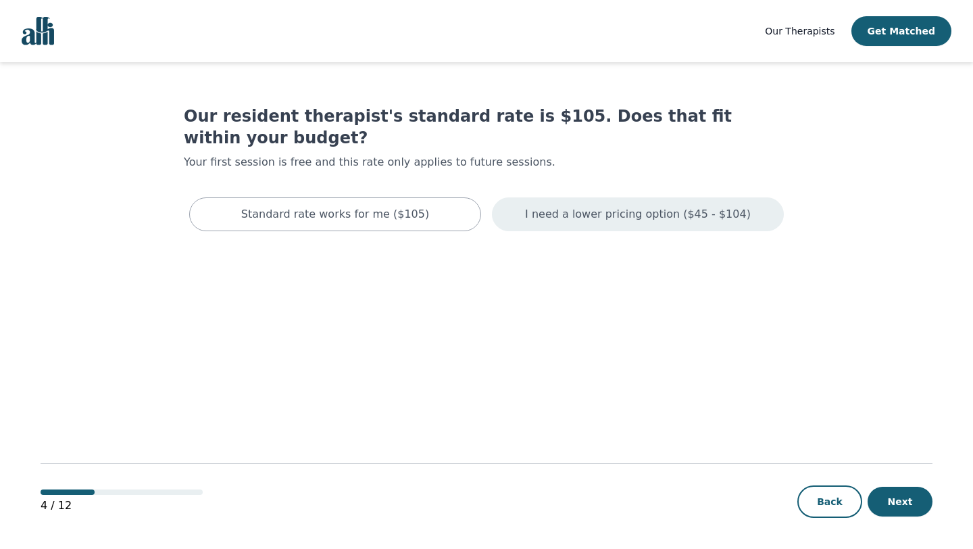
click at [611, 207] on div "I need a lower pricing option ($45 - $104)" at bounding box center [638, 214] width 292 height 34
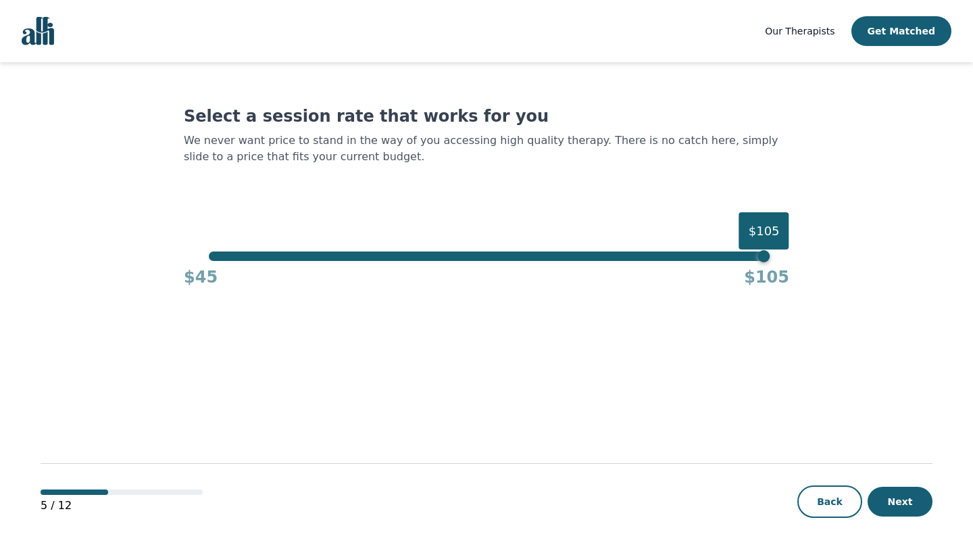
click at [760, 266] on div "$45 $105" at bounding box center [486, 274] width 605 height 27
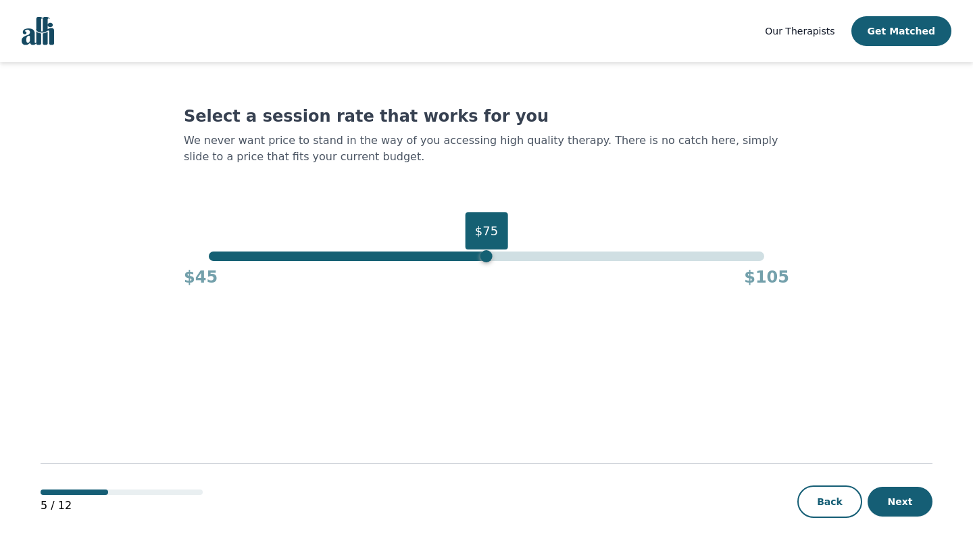
drag, startPoint x: 760, startPoint y: 259, endPoint x: 491, endPoint y: 272, distance: 269.9
click at [491, 272] on div "$75 $45 $105" at bounding box center [486, 269] width 605 height 36
click at [913, 30] on button "Get Matched" at bounding box center [901, 31] width 100 height 30
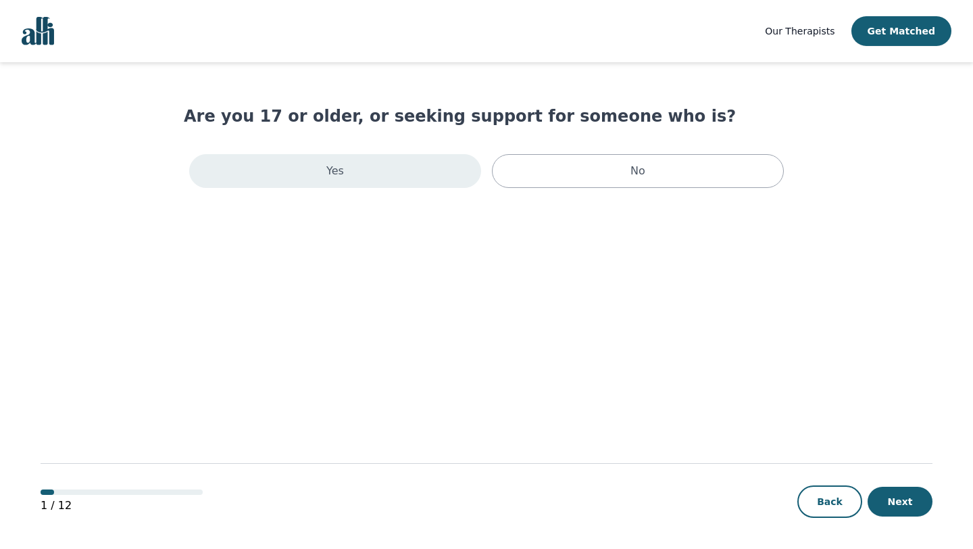
click at [416, 168] on div "Yes" at bounding box center [335, 171] width 292 height 34
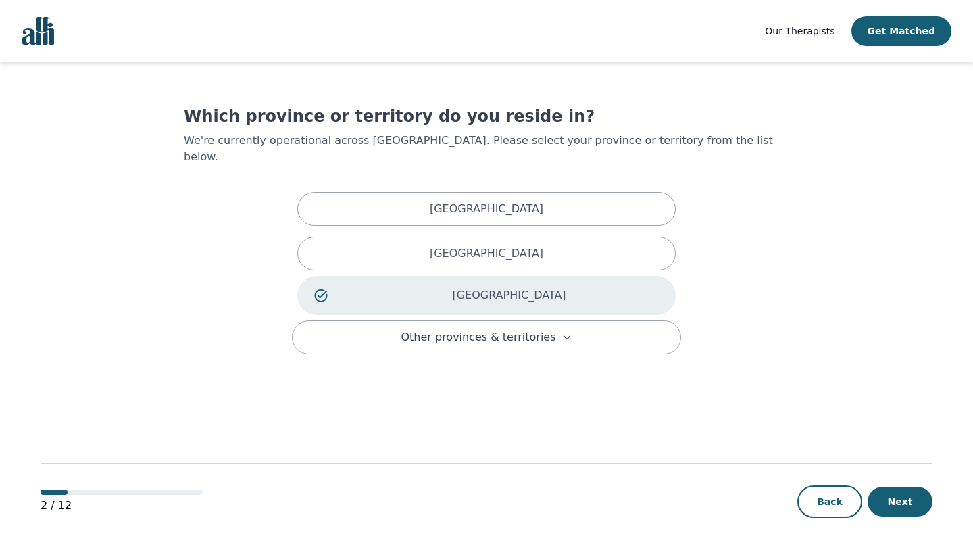
click at [478, 288] on div "[GEOGRAPHIC_DATA]" at bounding box center [486, 295] width 378 height 39
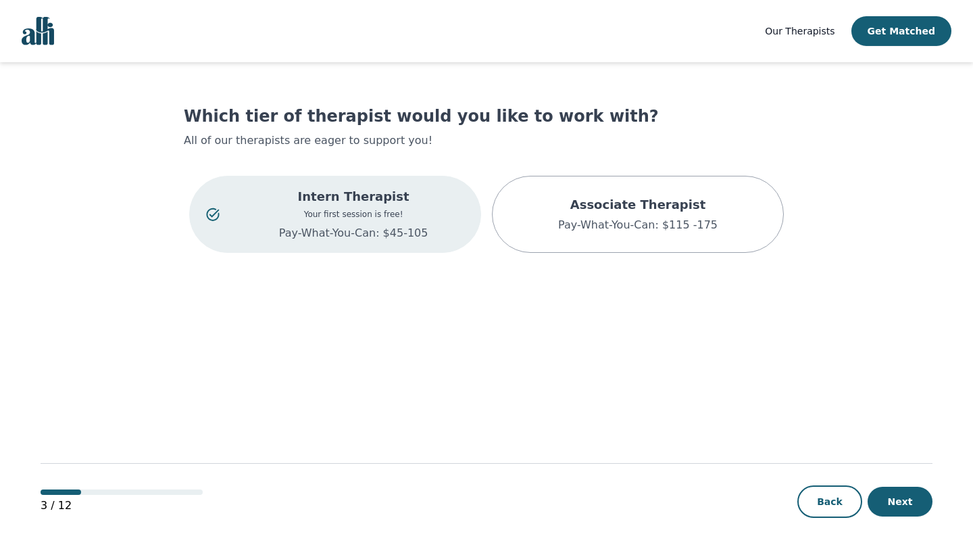
click at [356, 214] on p "Your first session is free!" at bounding box center [354, 214] width 222 height 11
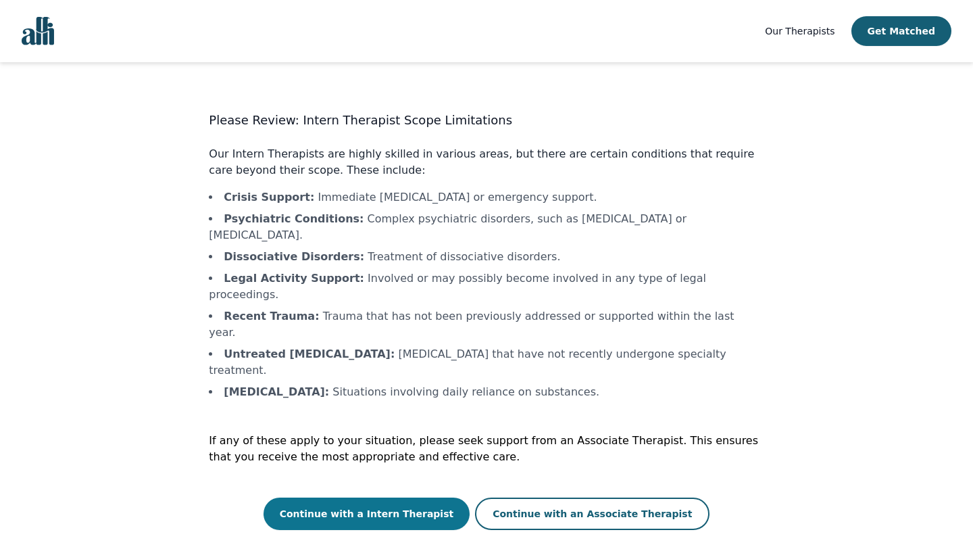
click at [334, 497] on button "Continue with a Intern Therapist" at bounding box center [367, 513] width 207 height 32
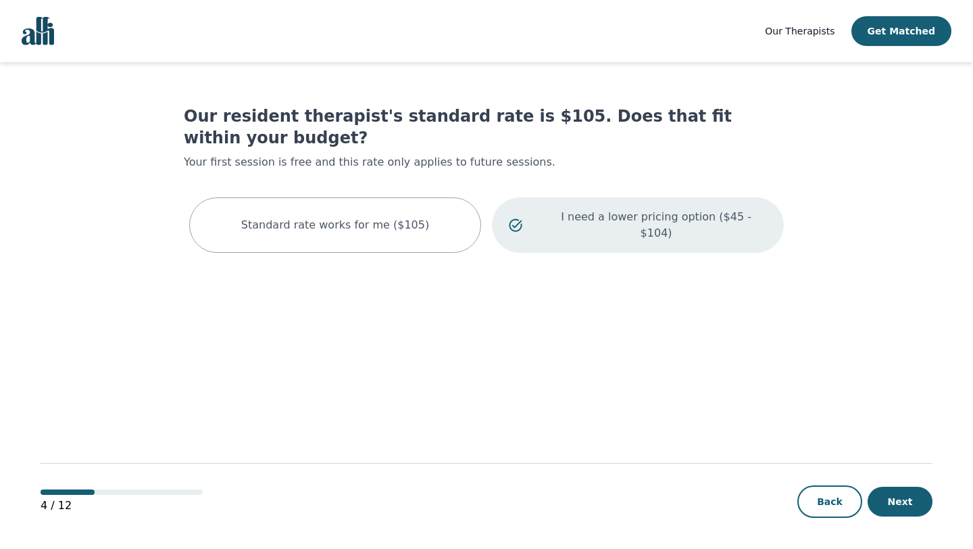
click at [613, 209] on p "I need a lower pricing option ($45 - $104)" at bounding box center [656, 225] width 222 height 32
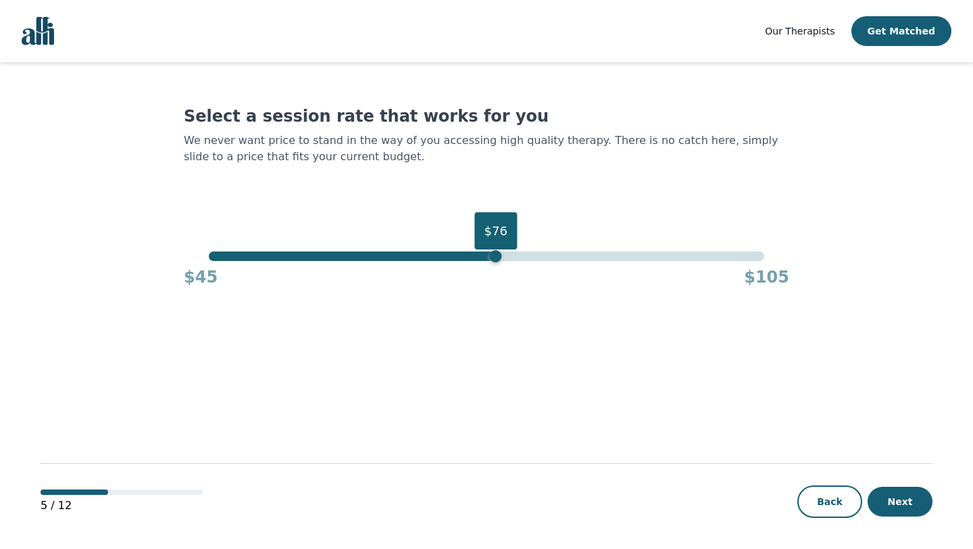
drag, startPoint x: 606, startPoint y: 257, endPoint x: 497, endPoint y: 261, distance: 108.9
click at [497, 261] on div "$76" at bounding box center [486, 255] width 555 height 9
click at [488, 258] on div "$76" at bounding box center [486, 255] width 555 height 9
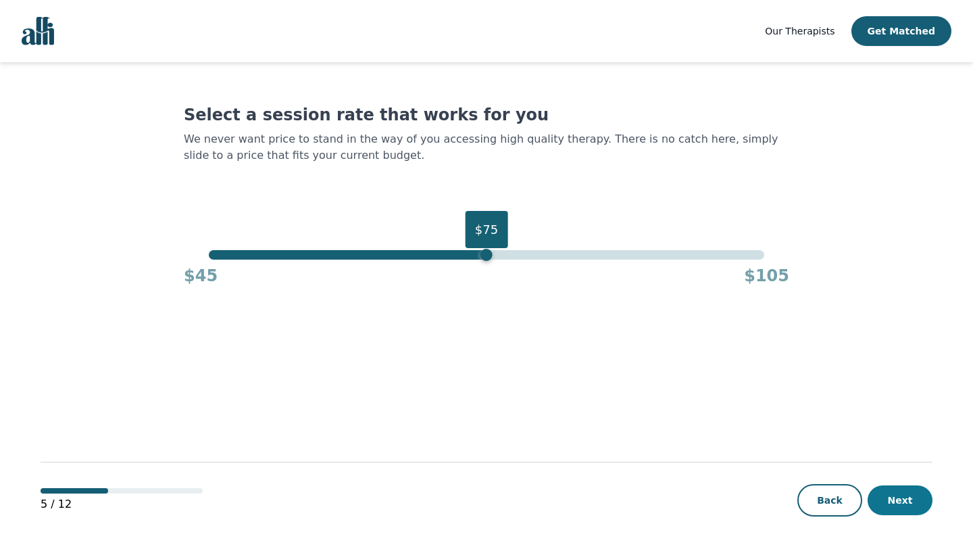
click at [893, 504] on button "Next" at bounding box center [900, 500] width 65 height 30
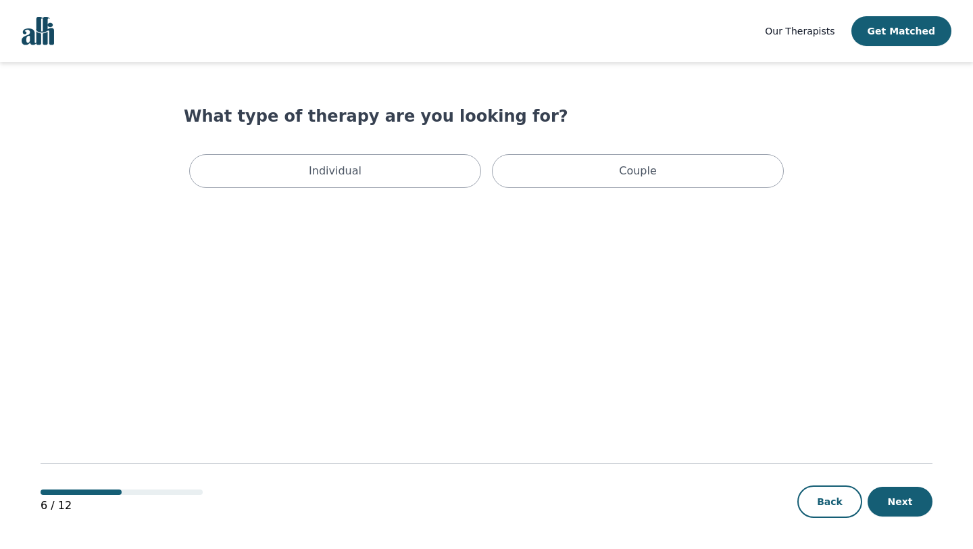
click at [368, 189] on div "Individual Couple" at bounding box center [486, 171] width 605 height 45
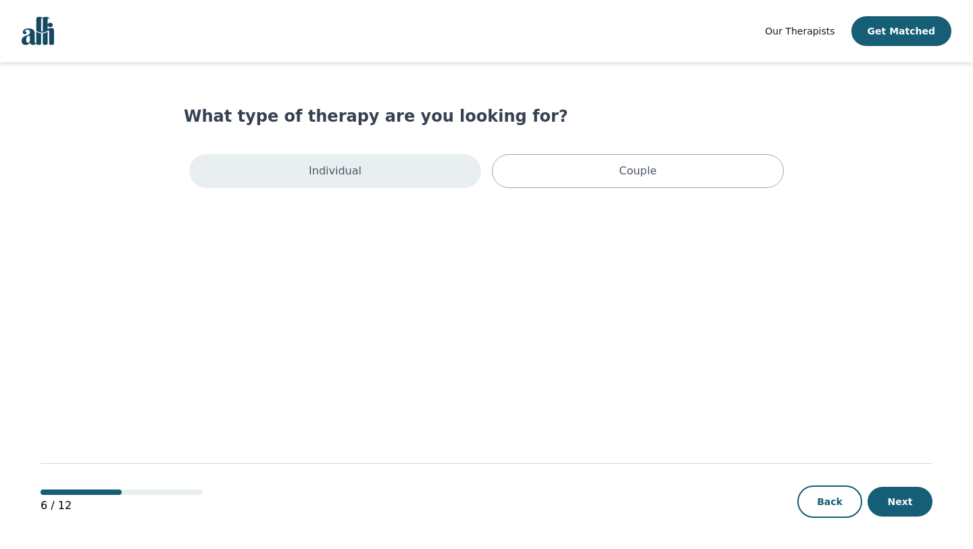
click at [366, 174] on div "Individual" at bounding box center [335, 171] width 292 height 34
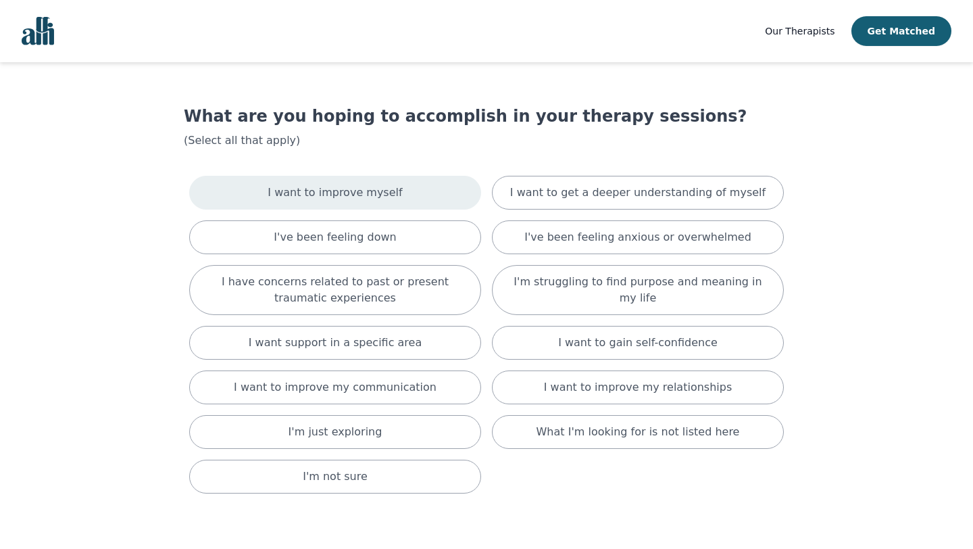
click at [355, 203] on div "I want to improve myself" at bounding box center [335, 193] width 292 height 34
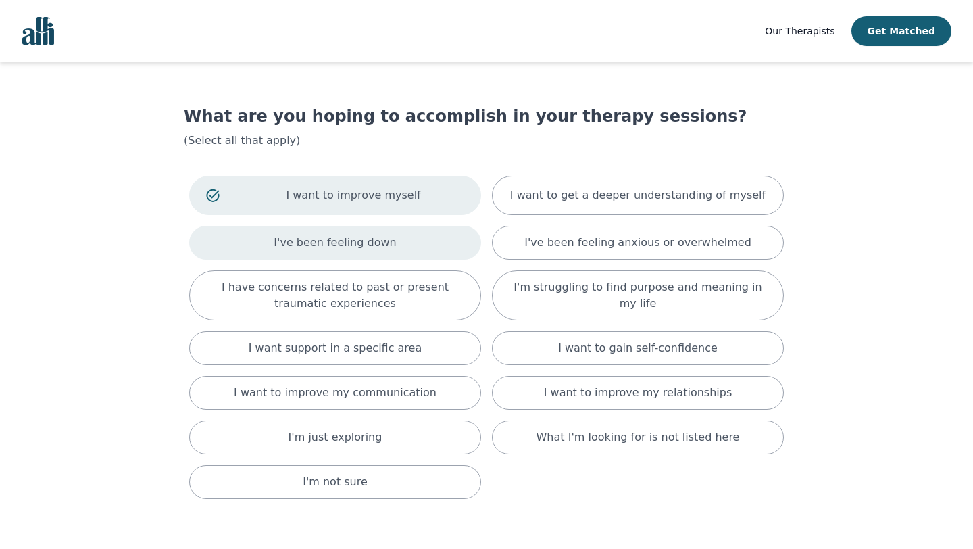
click at [351, 245] on p "I've been feeling down" at bounding box center [335, 242] width 122 height 16
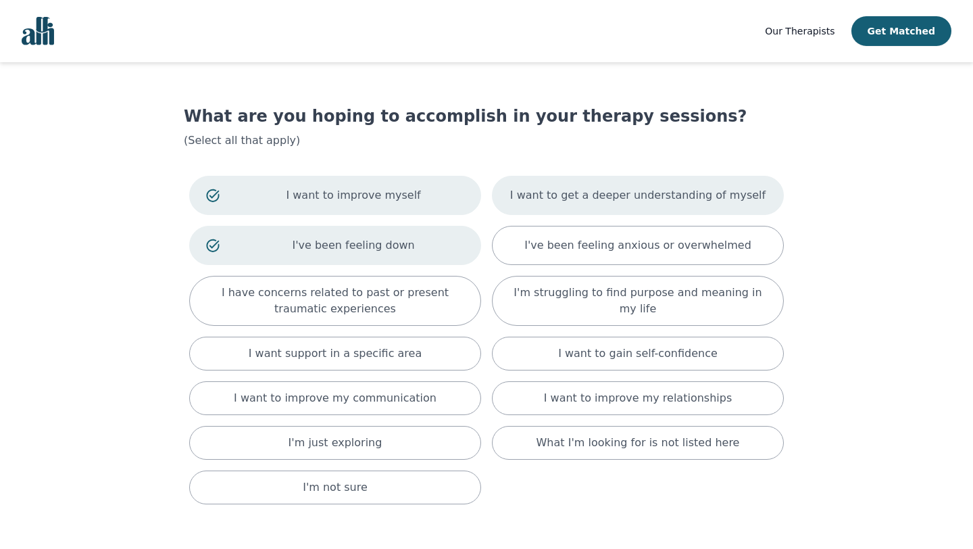
click at [599, 197] on p "I want to get a deeper understanding of myself" at bounding box center [637, 195] width 255 height 16
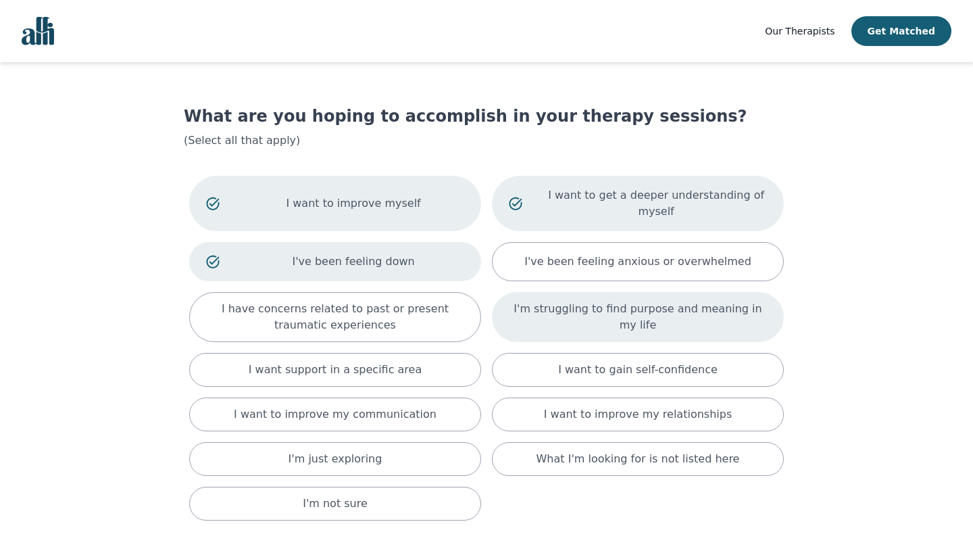
click at [582, 324] on p "I'm struggling to find purpose and meaning in my life" at bounding box center [638, 317] width 258 height 32
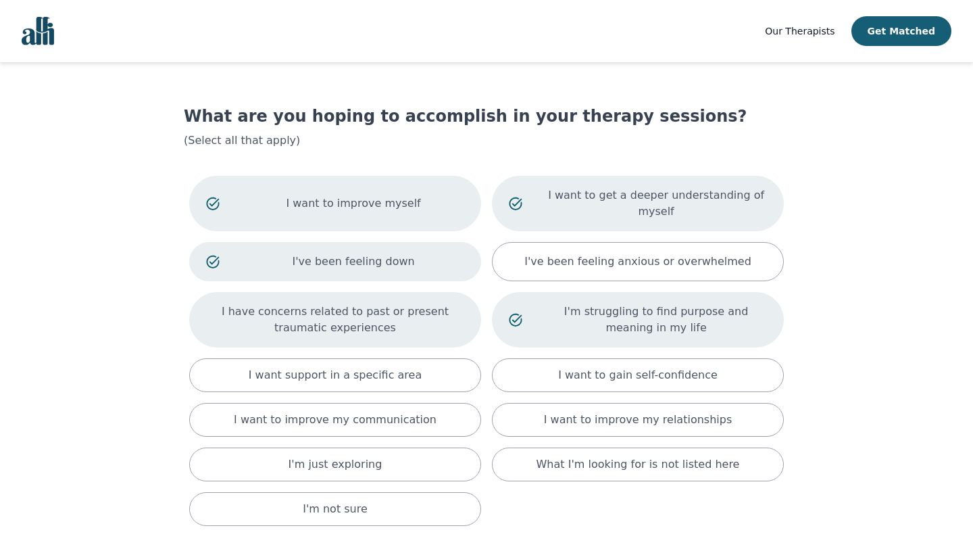
click at [371, 330] on p "I have concerns related to past or present traumatic experiences" at bounding box center [335, 319] width 258 height 32
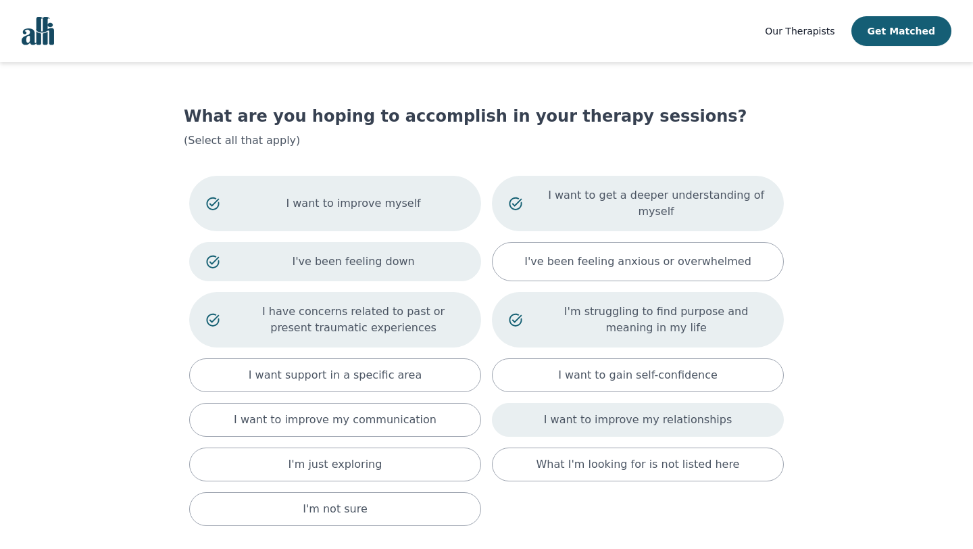
click at [622, 427] on p "I want to improve my relationships" at bounding box center [638, 419] width 188 height 16
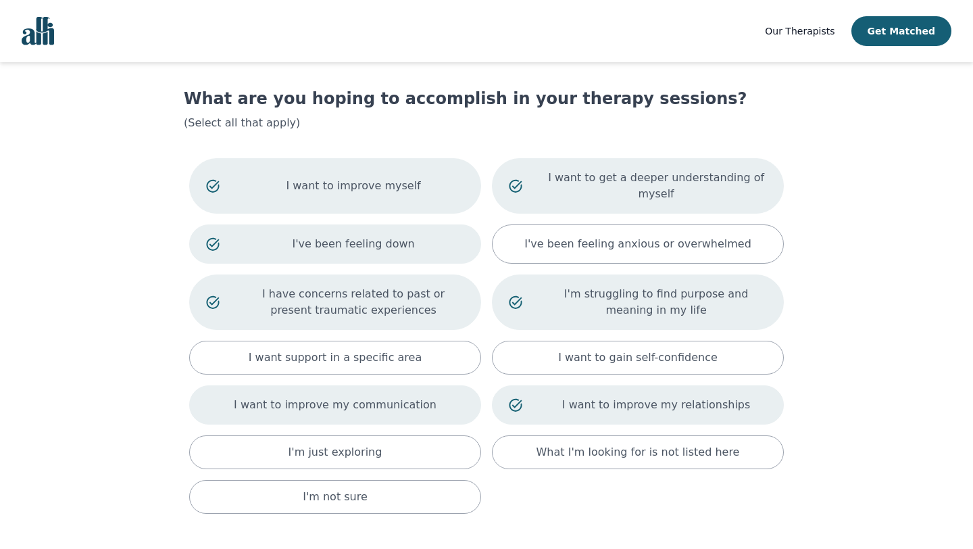
scroll to position [20, 0]
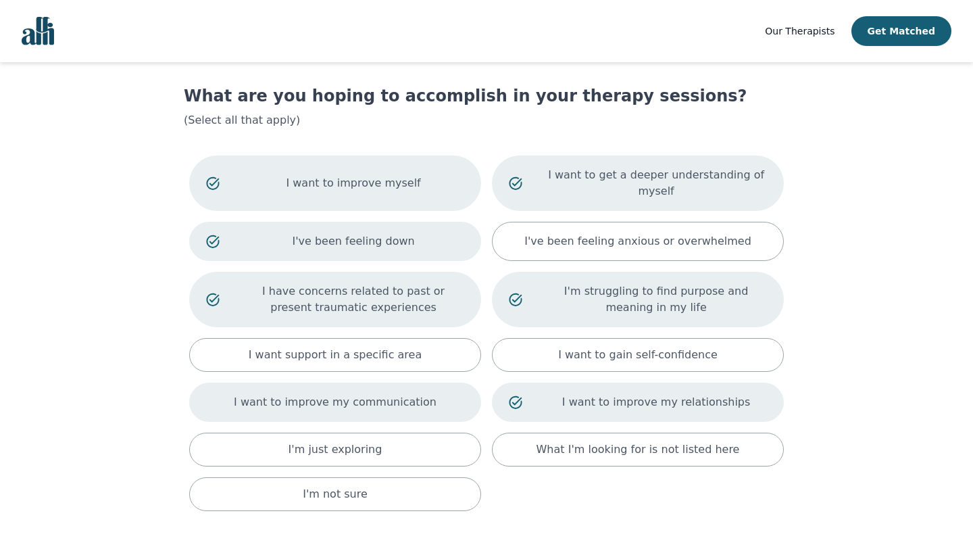
click at [372, 411] on div "I want to improve my communication" at bounding box center [335, 401] width 292 height 39
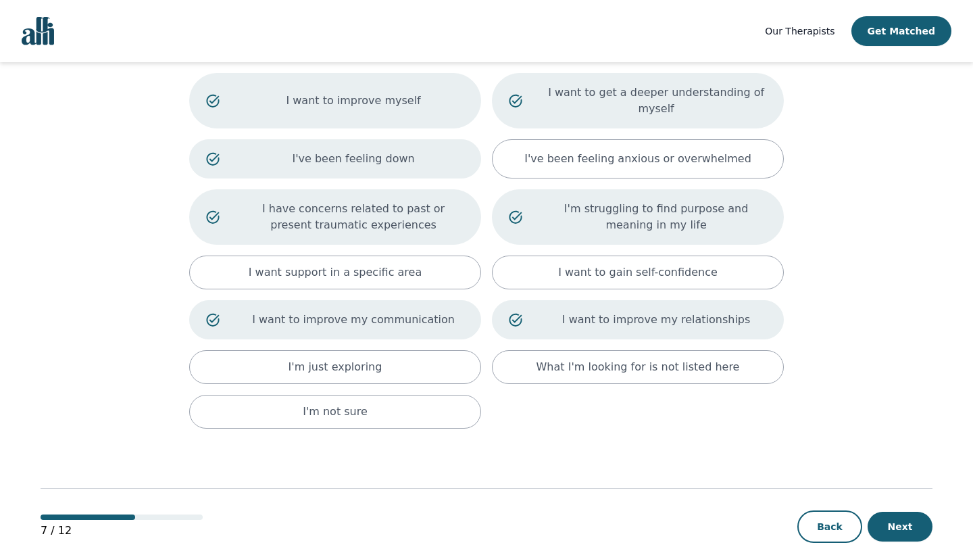
scroll to position [129, 0]
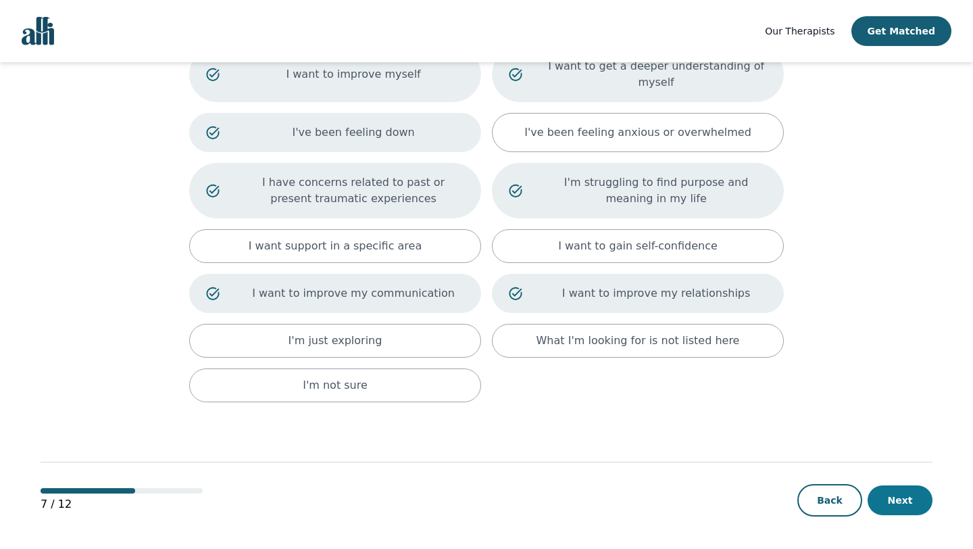
click at [894, 497] on button "Next" at bounding box center [900, 500] width 65 height 30
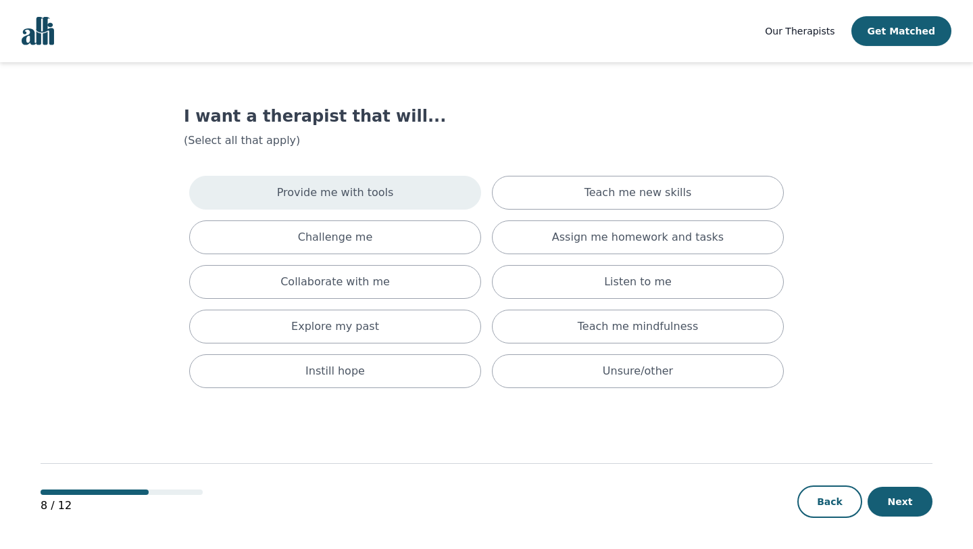
click at [398, 181] on div "Provide me with tools" at bounding box center [335, 193] width 292 height 34
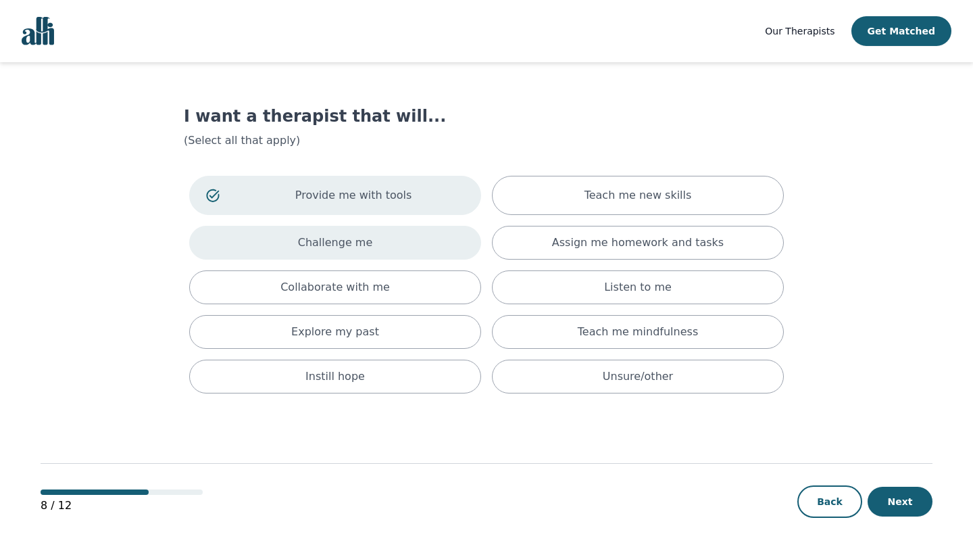
click at [374, 234] on div "Challenge me" at bounding box center [335, 243] width 292 height 34
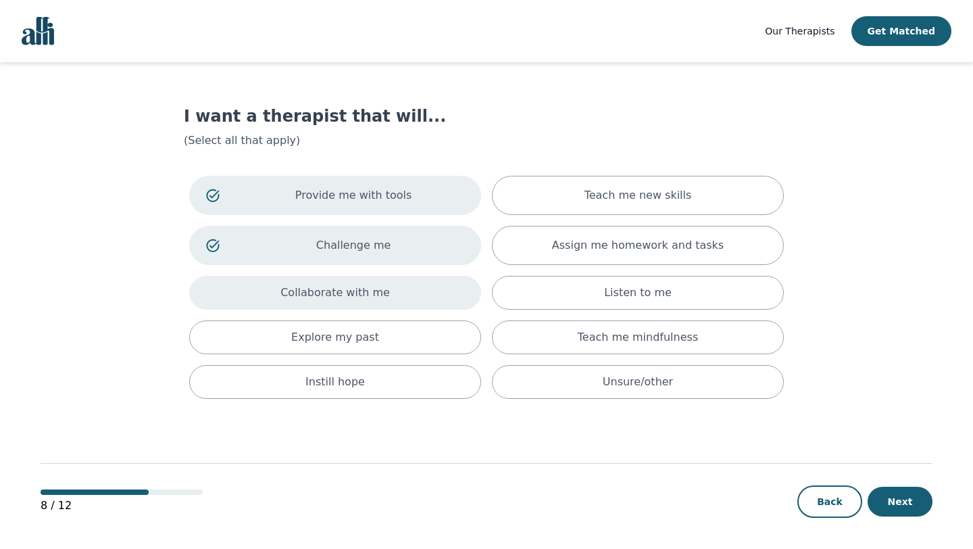
click at [359, 293] on p "Collaborate with me" at bounding box center [334, 292] width 109 height 16
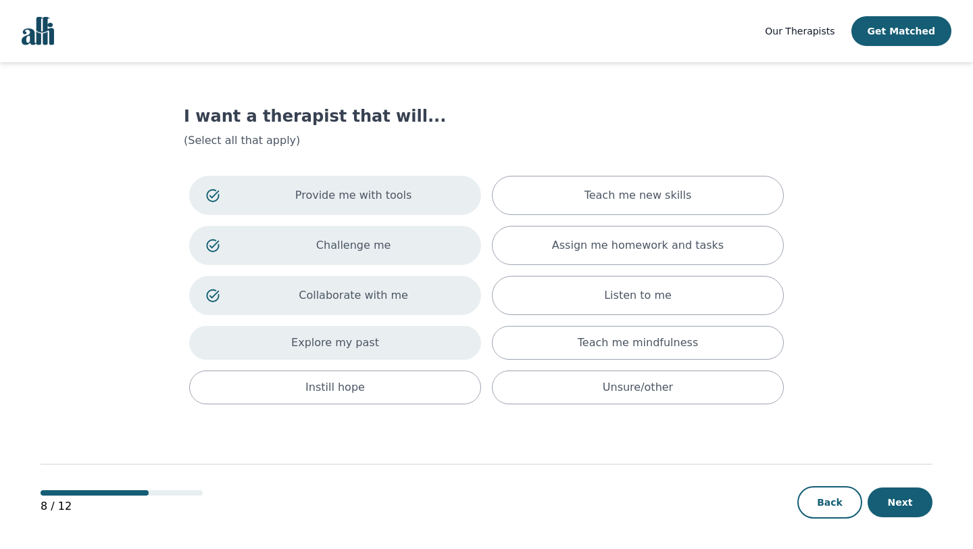
click at [352, 339] on p "Explore my past" at bounding box center [335, 342] width 88 height 16
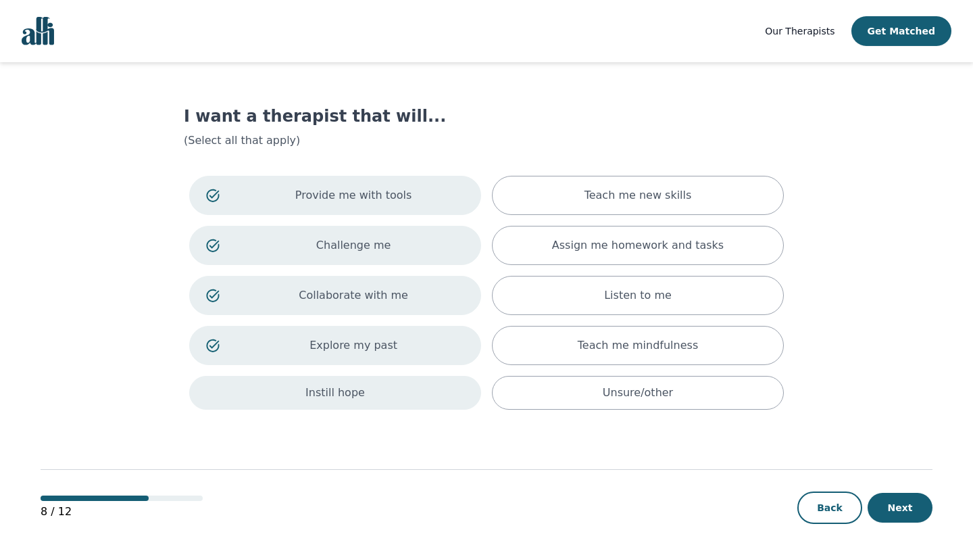
click at [358, 405] on div "Instill hope" at bounding box center [335, 393] width 292 height 34
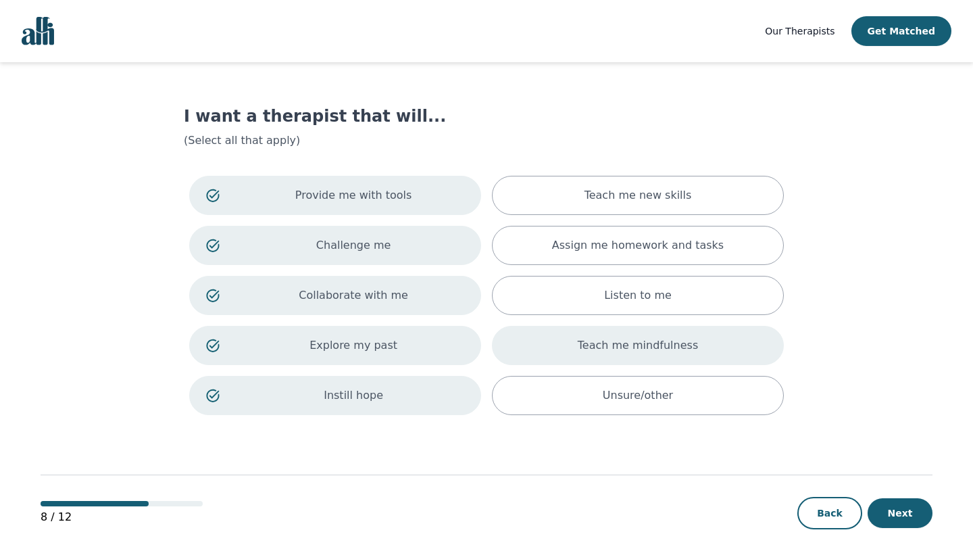
click at [691, 359] on div "Teach me mindfulness" at bounding box center [638, 345] width 292 height 39
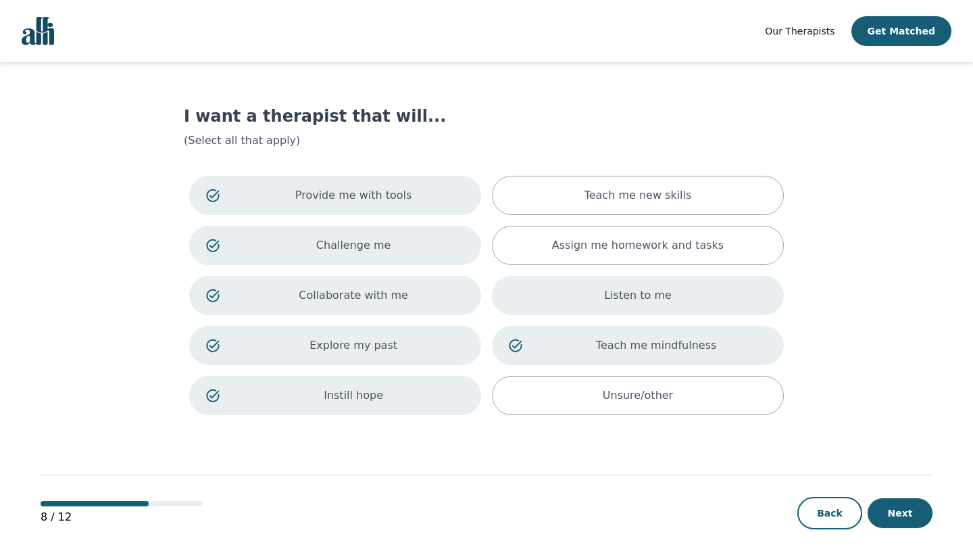
click at [667, 282] on div "Listen to me" at bounding box center [638, 295] width 292 height 39
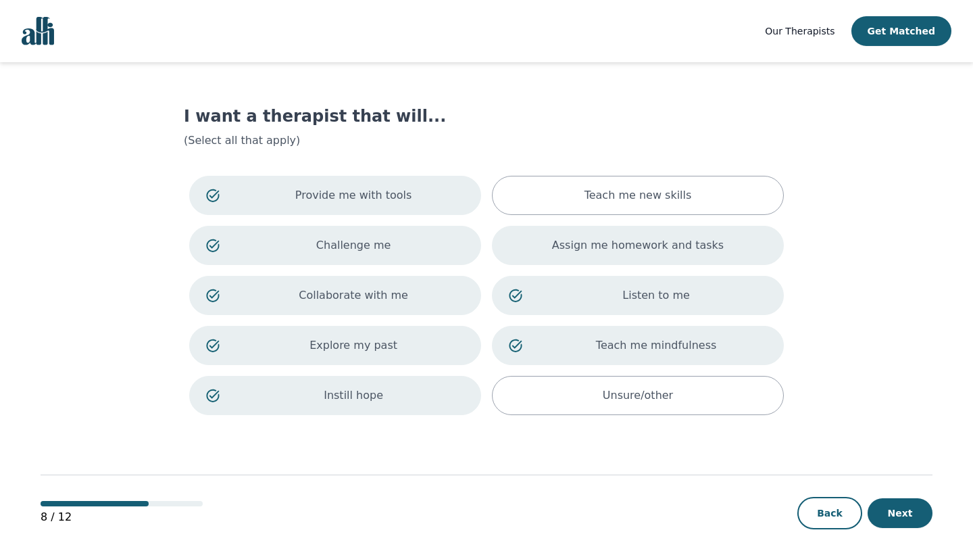
click at [657, 239] on p "Assign me homework and tasks" at bounding box center [638, 245] width 172 height 16
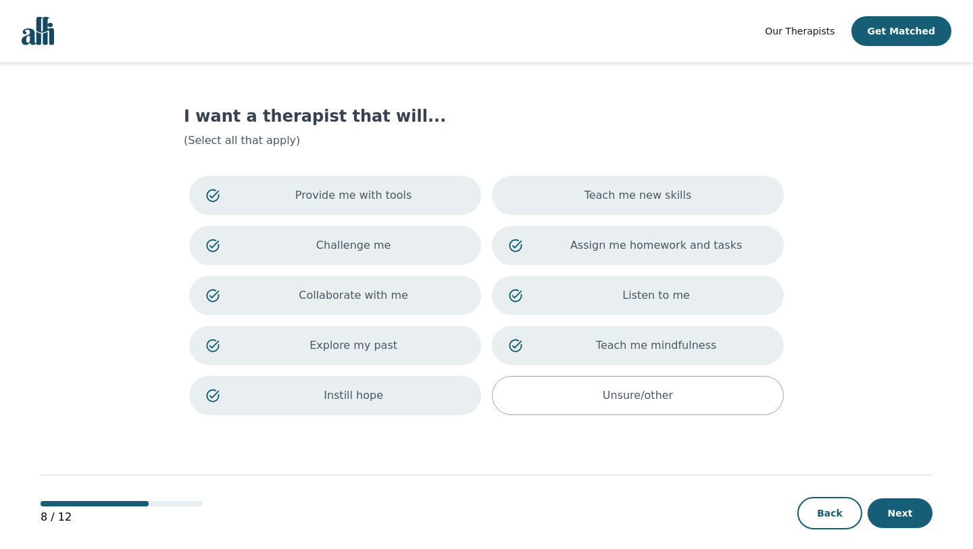
click at [653, 201] on p "Teach me new skills" at bounding box center [637, 195] width 107 height 16
click at [906, 514] on button "Next" at bounding box center [900, 513] width 65 height 30
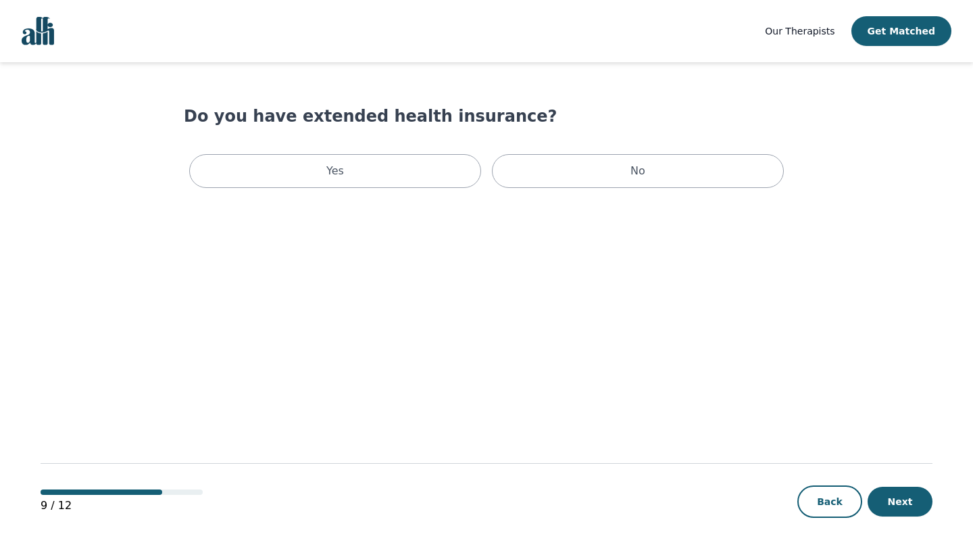
click at [600, 188] on div "Yes No" at bounding box center [486, 171] width 605 height 45
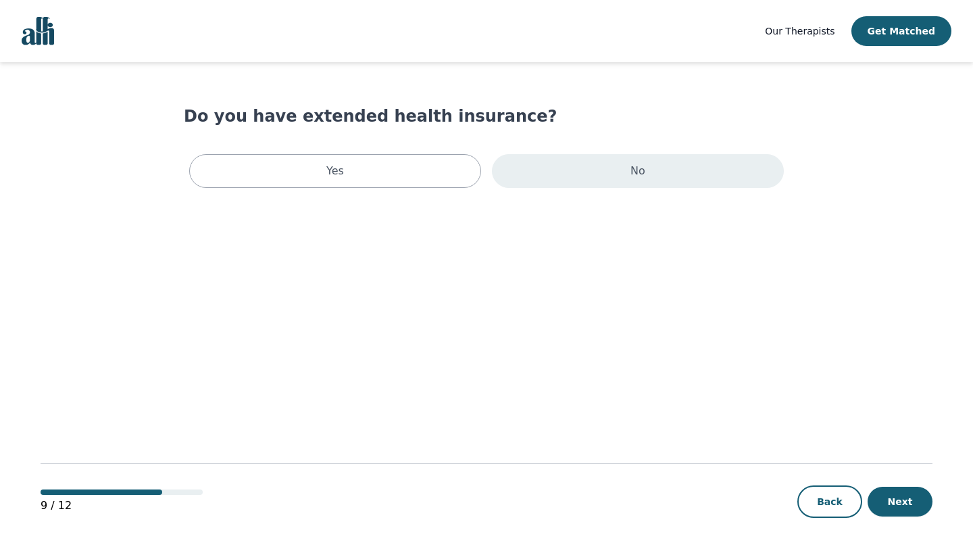
click at [599, 177] on div "No" at bounding box center [638, 171] width 292 height 34
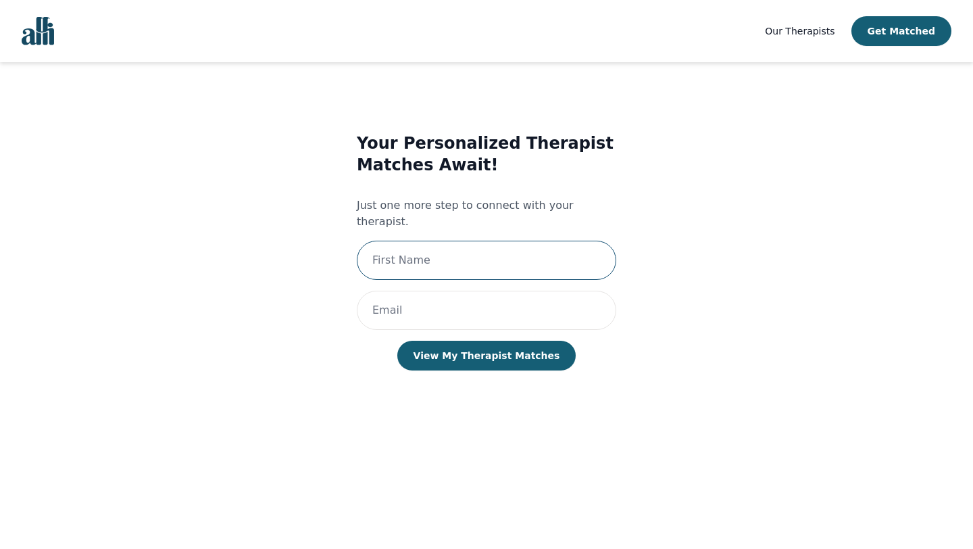
click at [447, 249] on input "text" at bounding box center [486, 260] width 259 height 39
type input "[PERSON_NAME]"
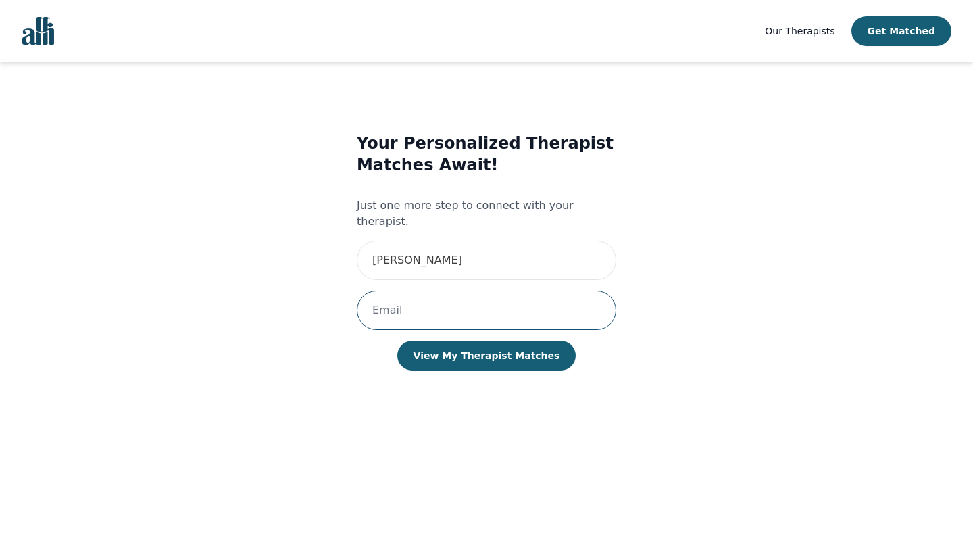
click at [469, 297] on input "email" at bounding box center [486, 310] width 259 height 39
type input "[EMAIL_ADDRESS][DOMAIN_NAME]"
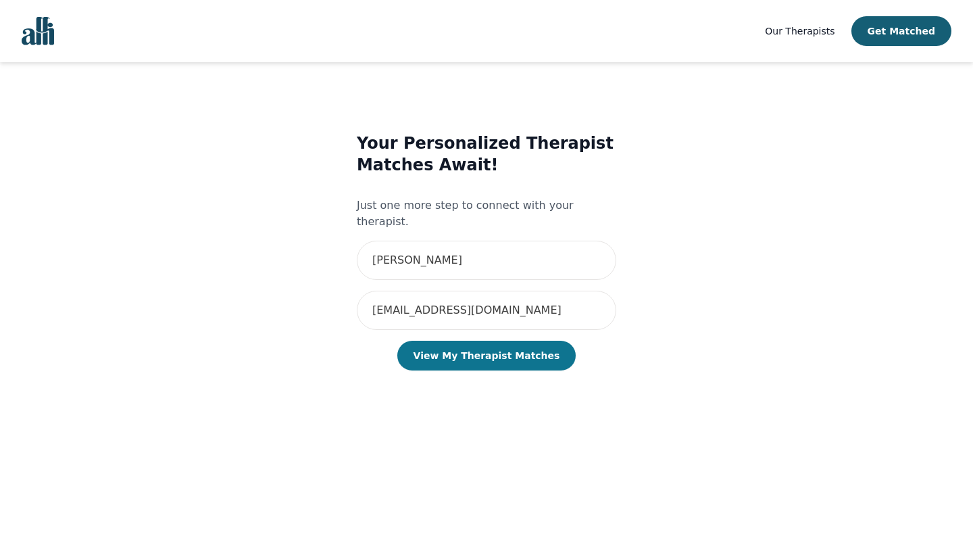
click at [466, 341] on button "View My Therapist Matches" at bounding box center [486, 356] width 179 height 30
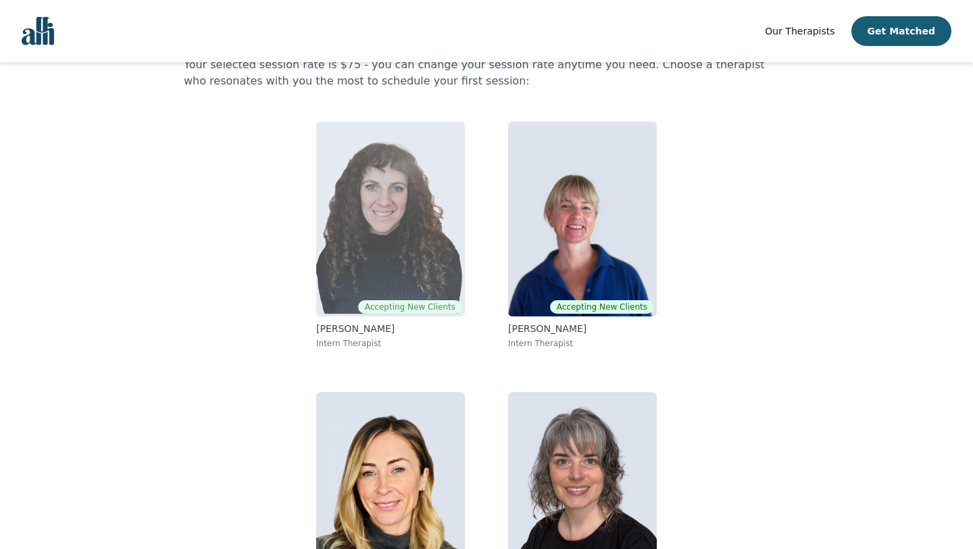
scroll to position [62, 0]
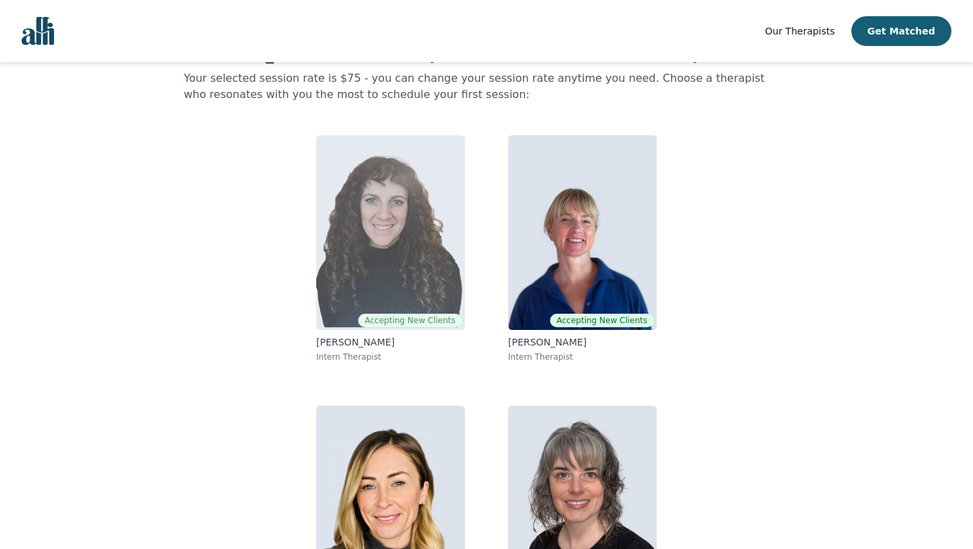
click at [378, 219] on img at bounding box center [390, 232] width 149 height 195
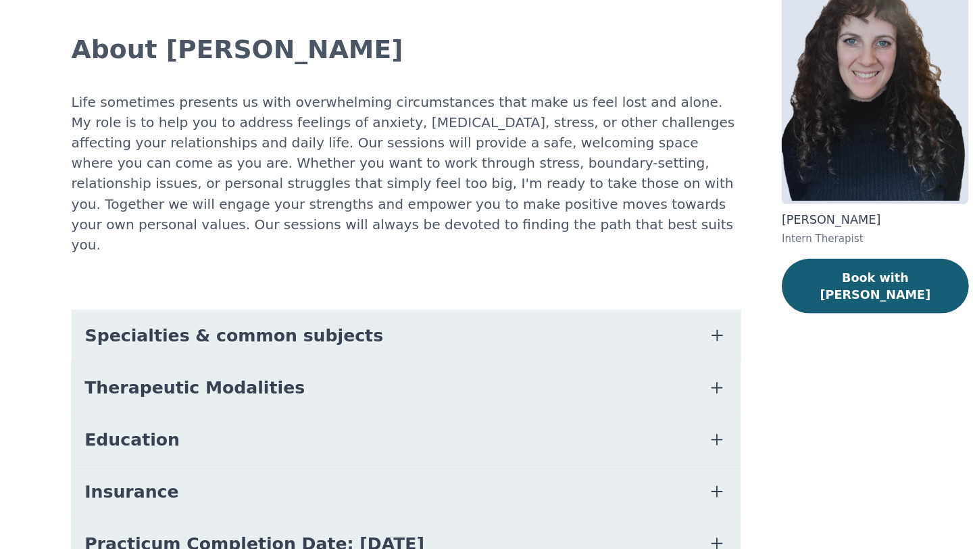
scroll to position [18, 0]
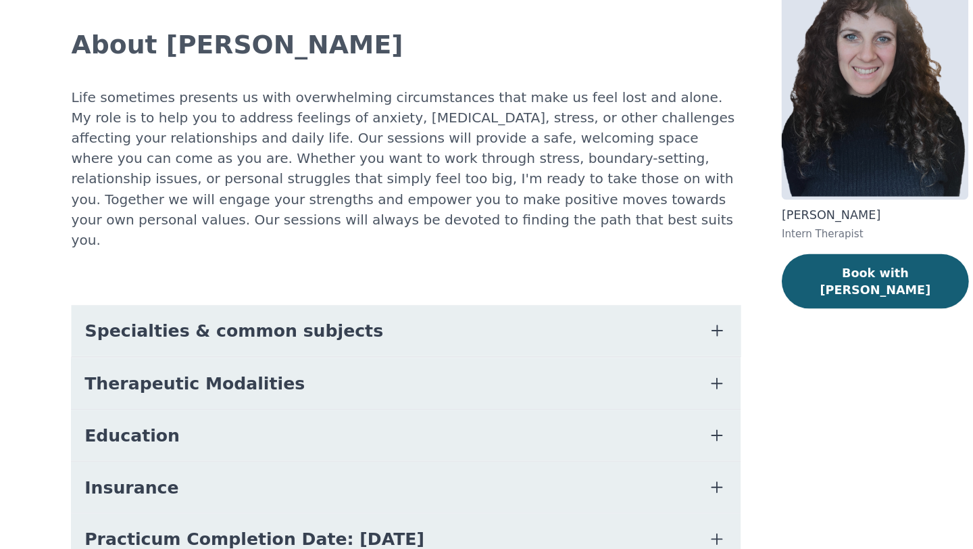
click at [380, 408] on button "Therapeutic Modalities" at bounding box center [396, 417] width 532 height 41
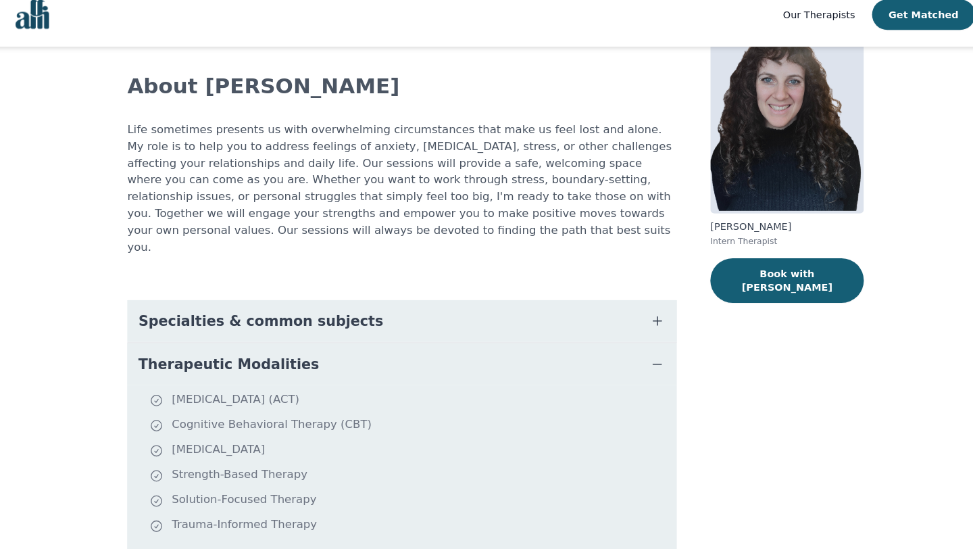
scroll to position [66, 0]
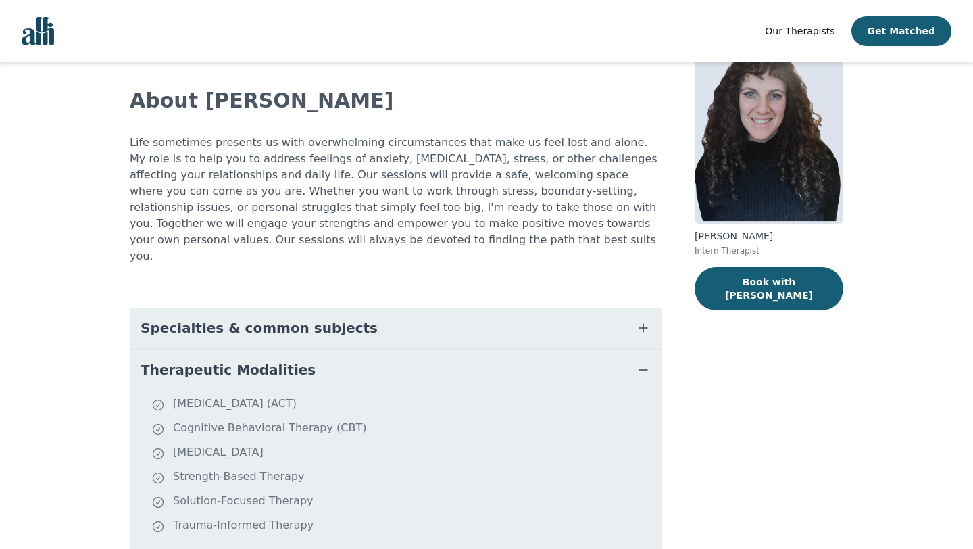
click at [749, 176] on img at bounding box center [769, 126] width 149 height 195
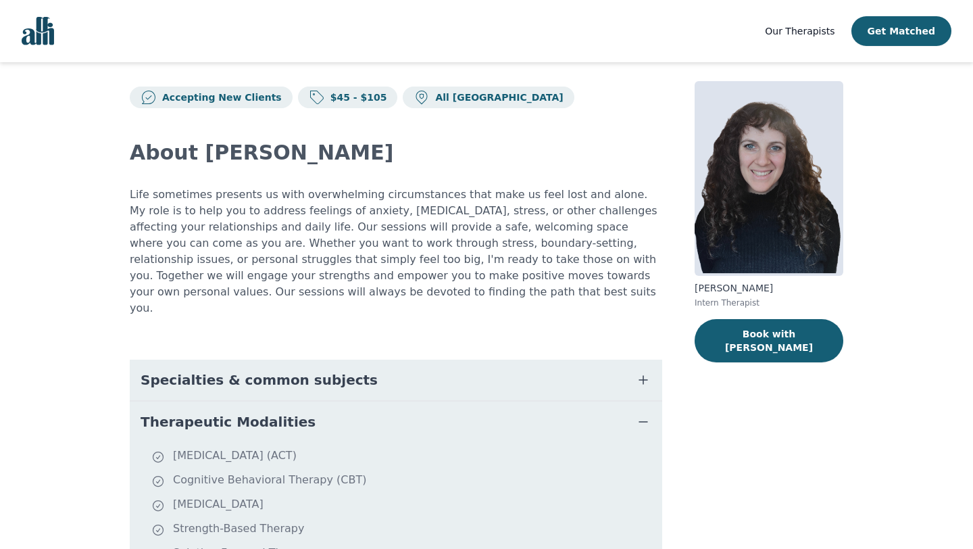
scroll to position [17, 0]
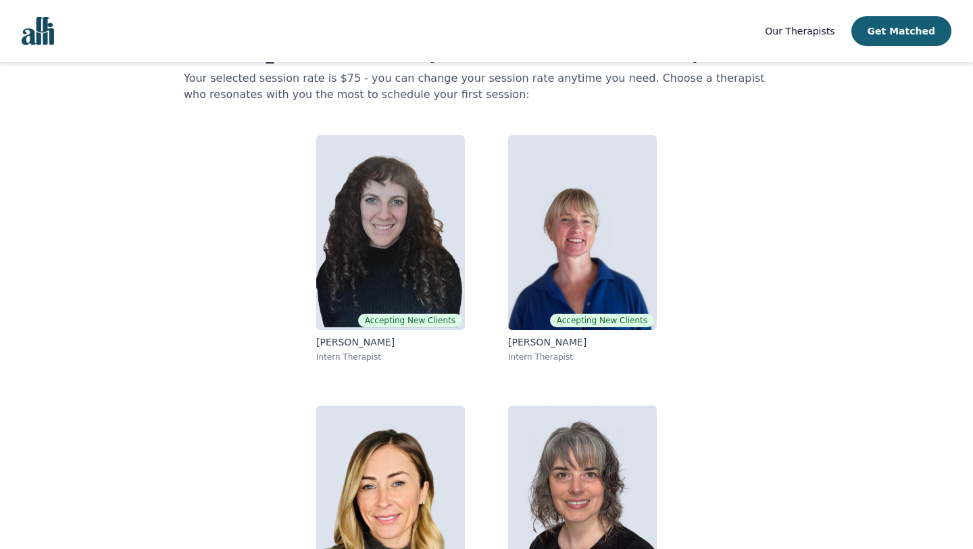
scroll to position [90, 0]
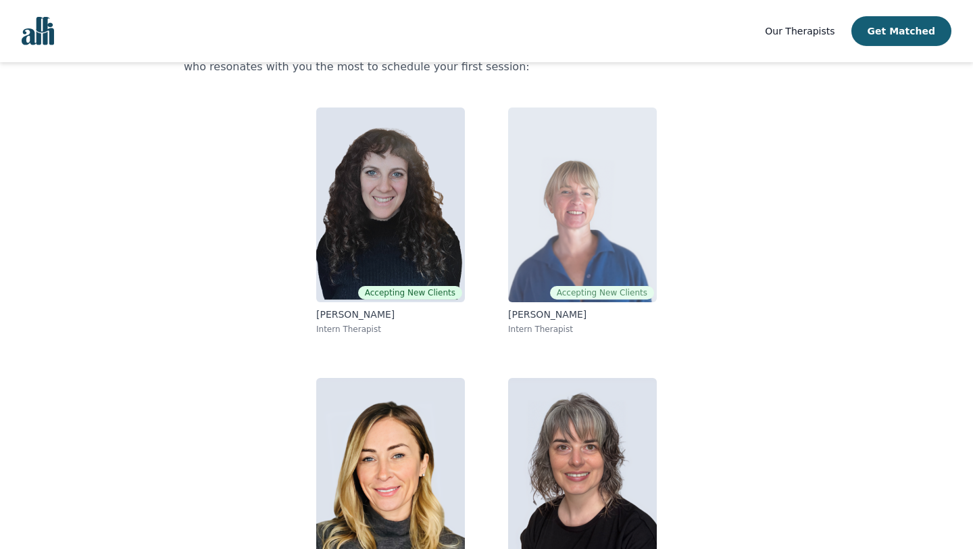
click at [561, 211] on img at bounding box center [582, 204] width 149 height 195
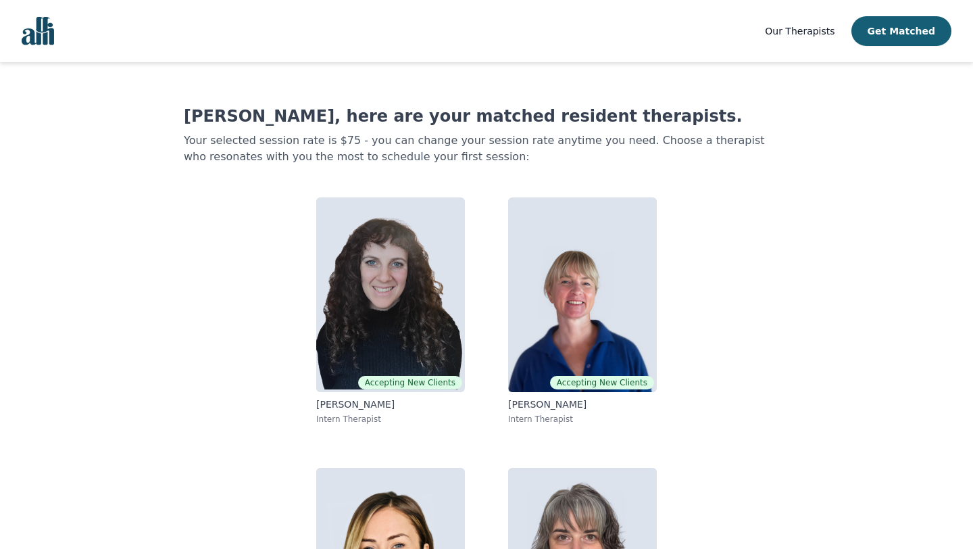
scroll to position [90, 0]
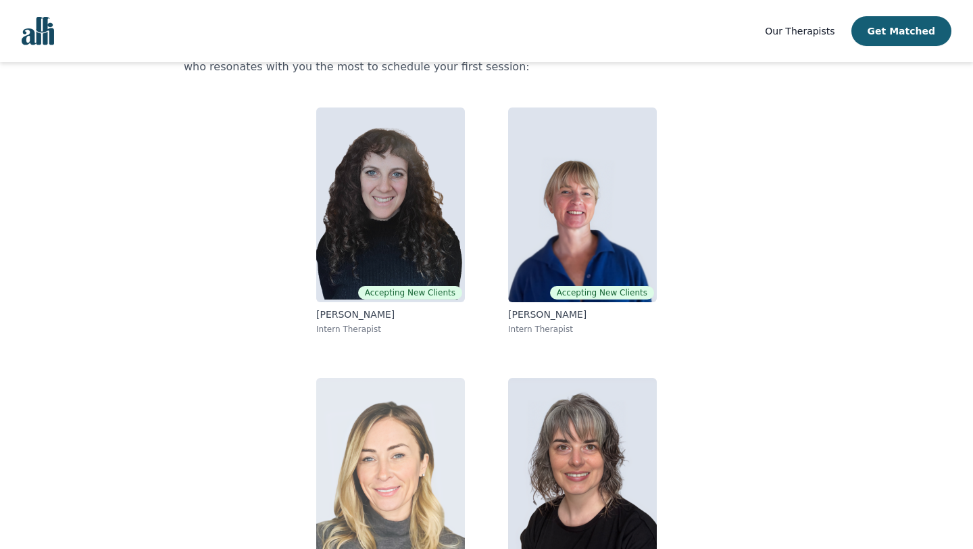
click at [386, 402] on img at bounding box center [390, 475] width 149 height 195
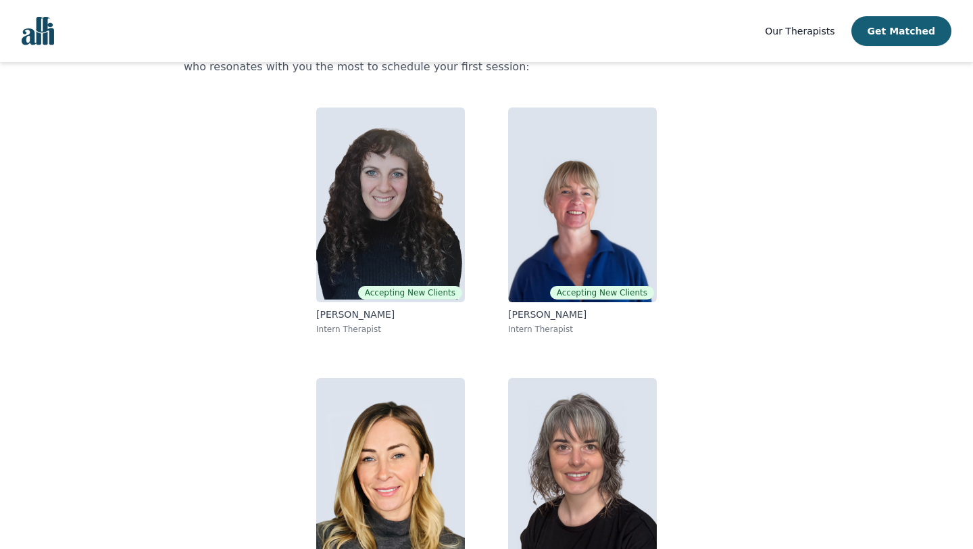
scroll to position [157, 0]
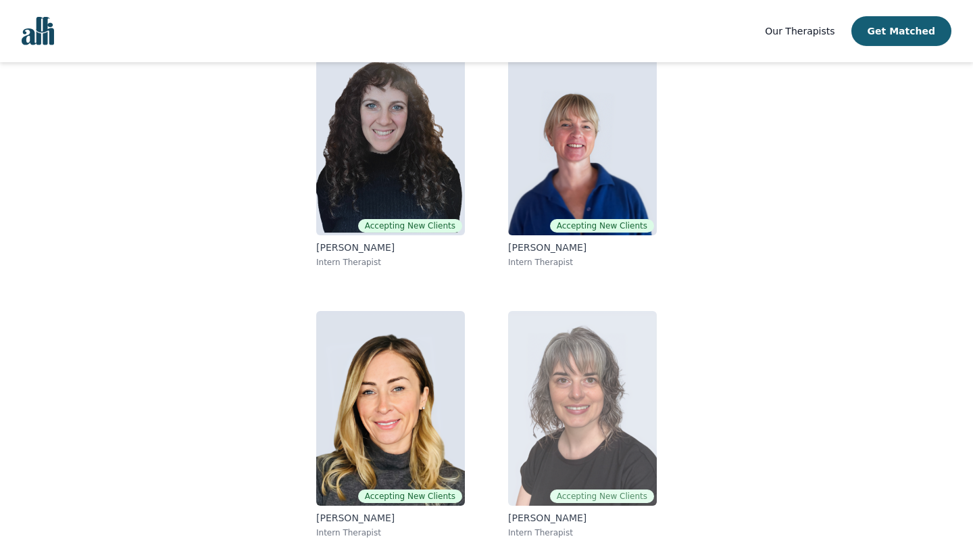
click at [605, 403] on img at bounding box center [582, 408] width 149 height 195
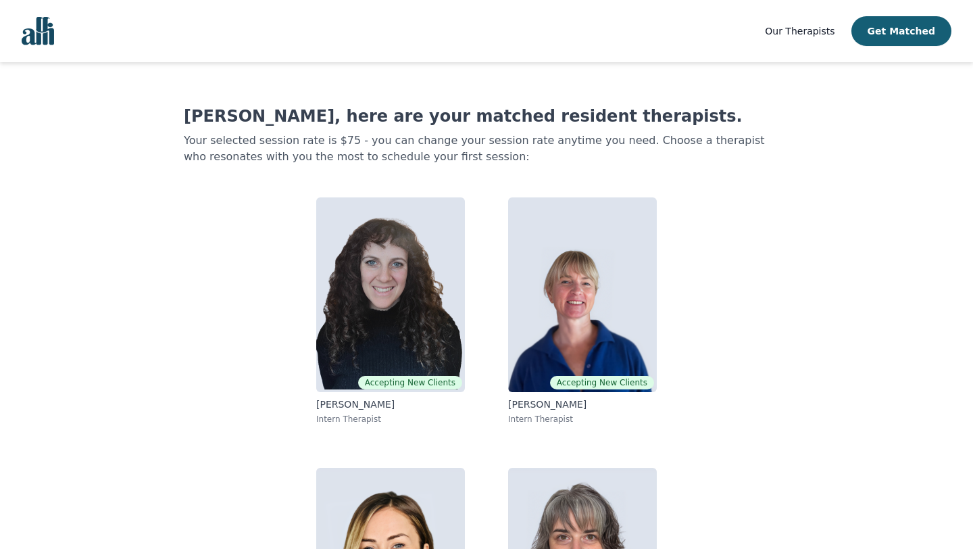
scroll to position [157, 0]
